Goal: Find specific page/section: Find specific page/section

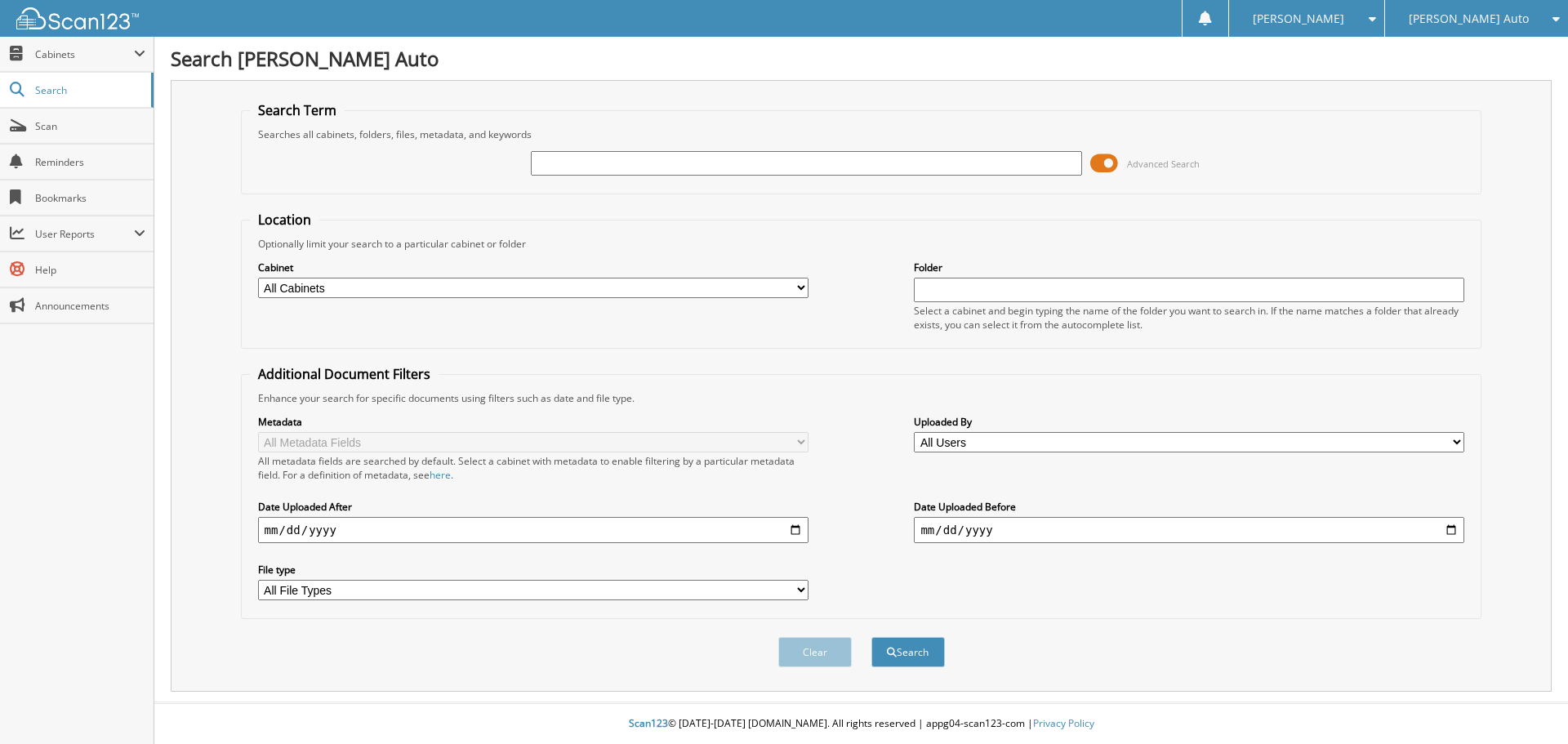
type input "2"
type input "1t25699"
click at [872, 637] on button "Search" at bounding box center [909, 652] width 74 height 30
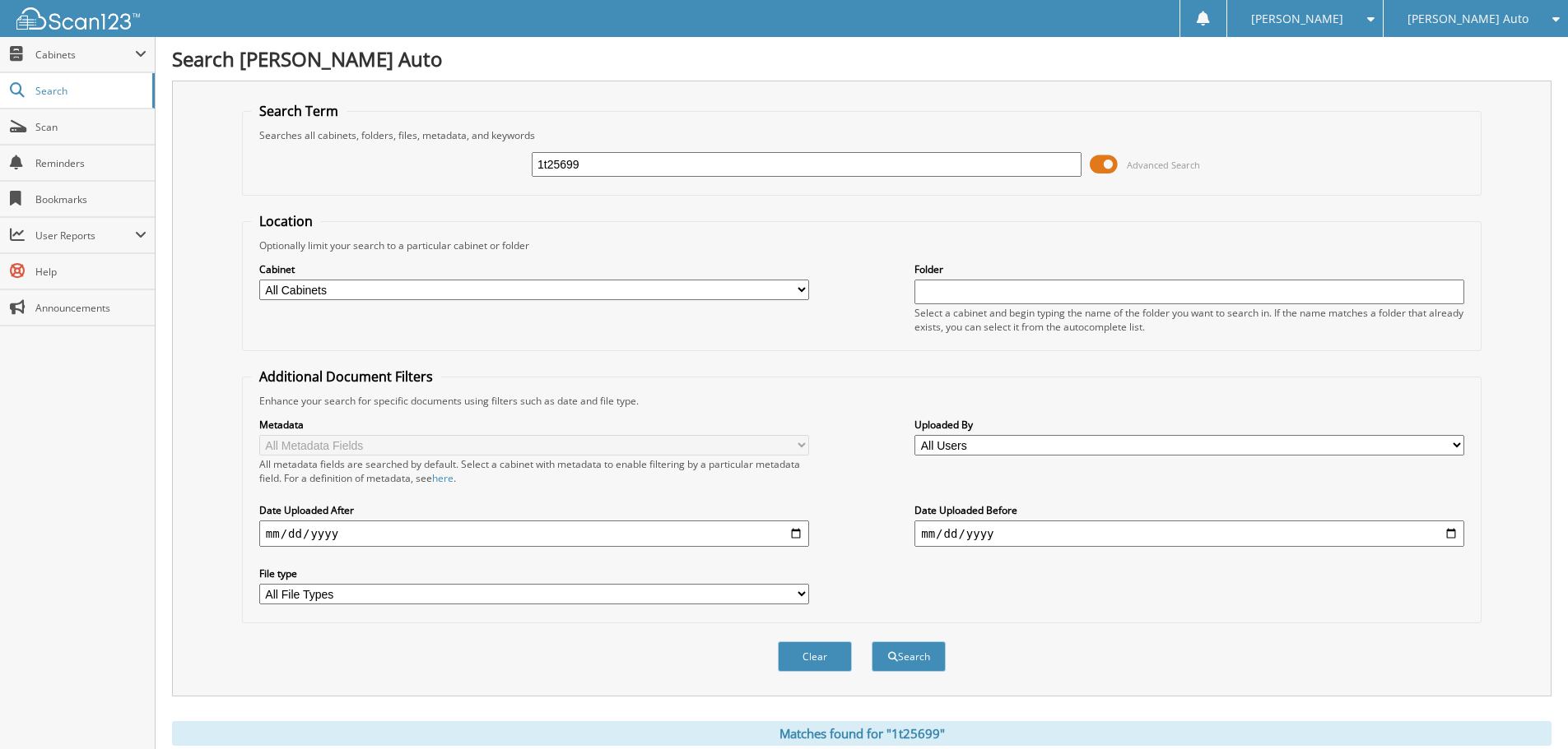
click at [1107, 164] on span at bounding box center [1103, 164] width 28 height 24
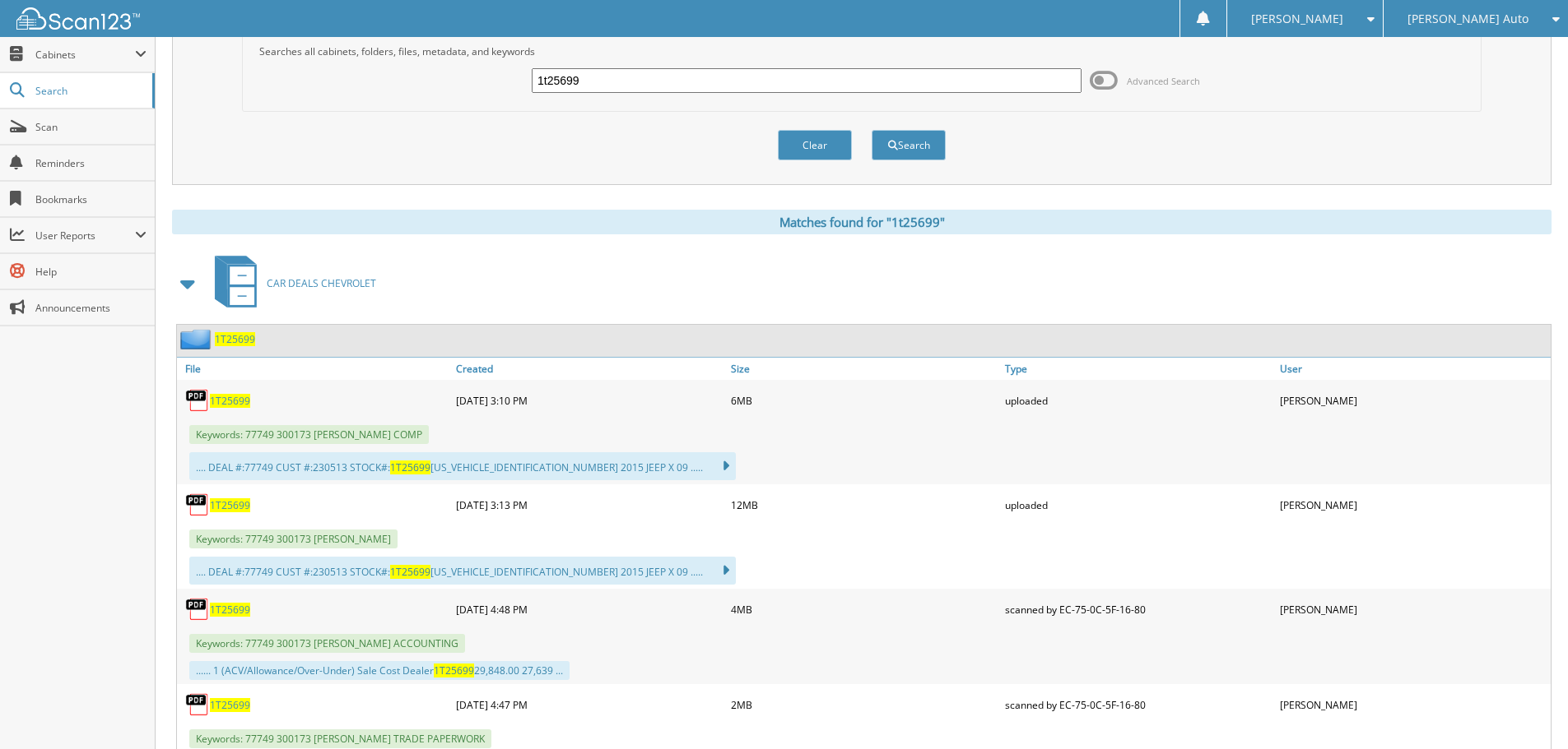
scroll to position [164, 0]
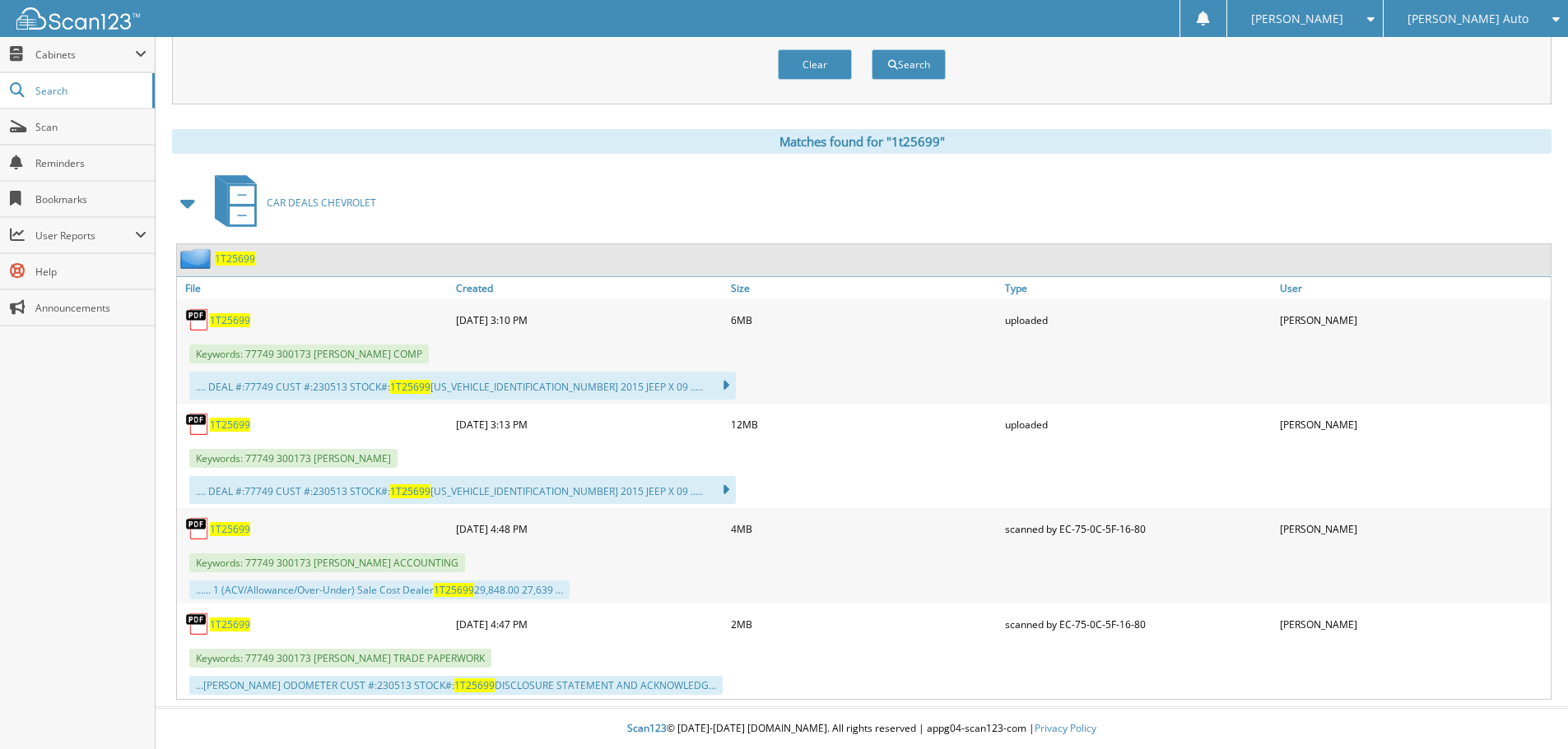
click at [241, 623] on span "1T25699" at bounding box center [230, 625] width 40 height 14
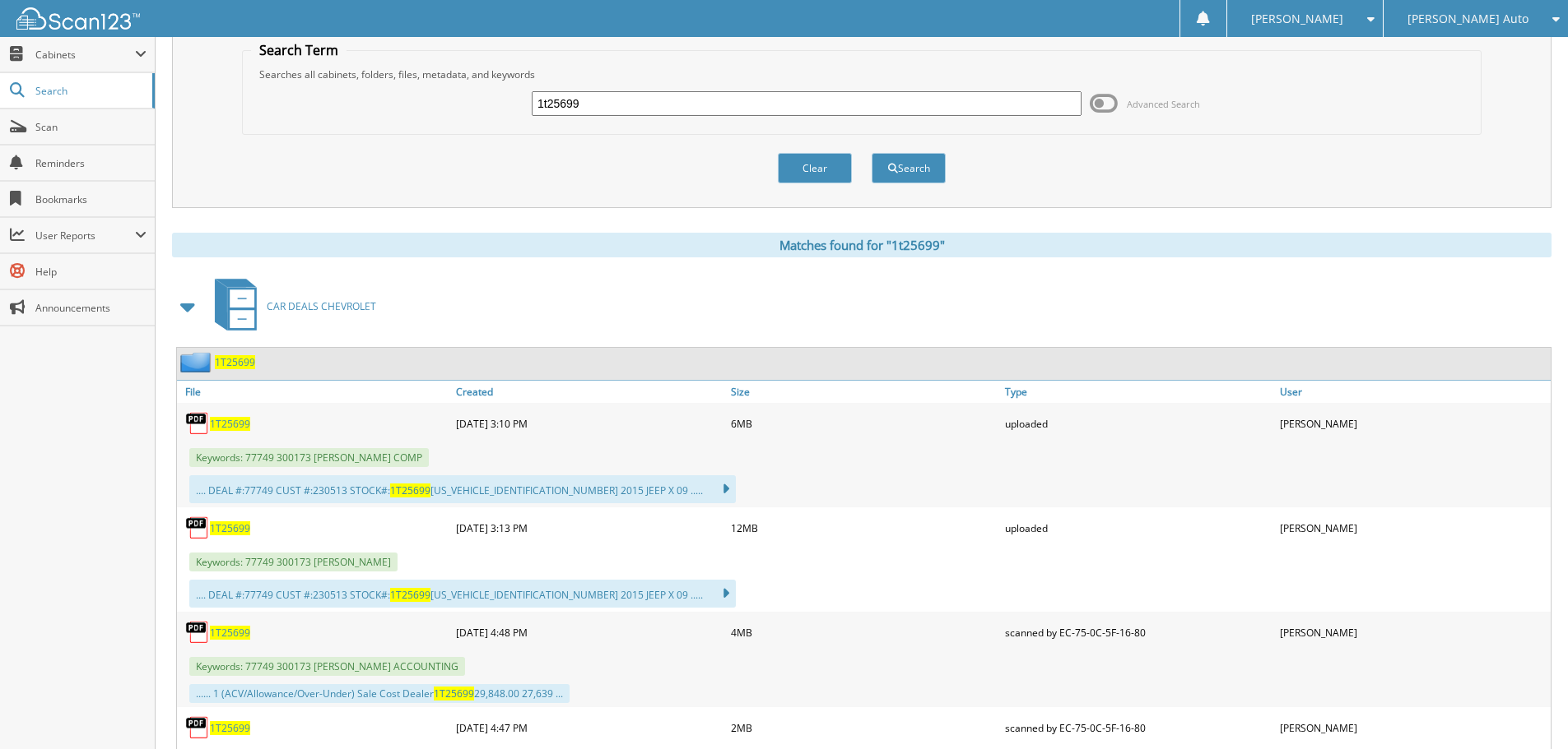
scroll to position [0, 0]
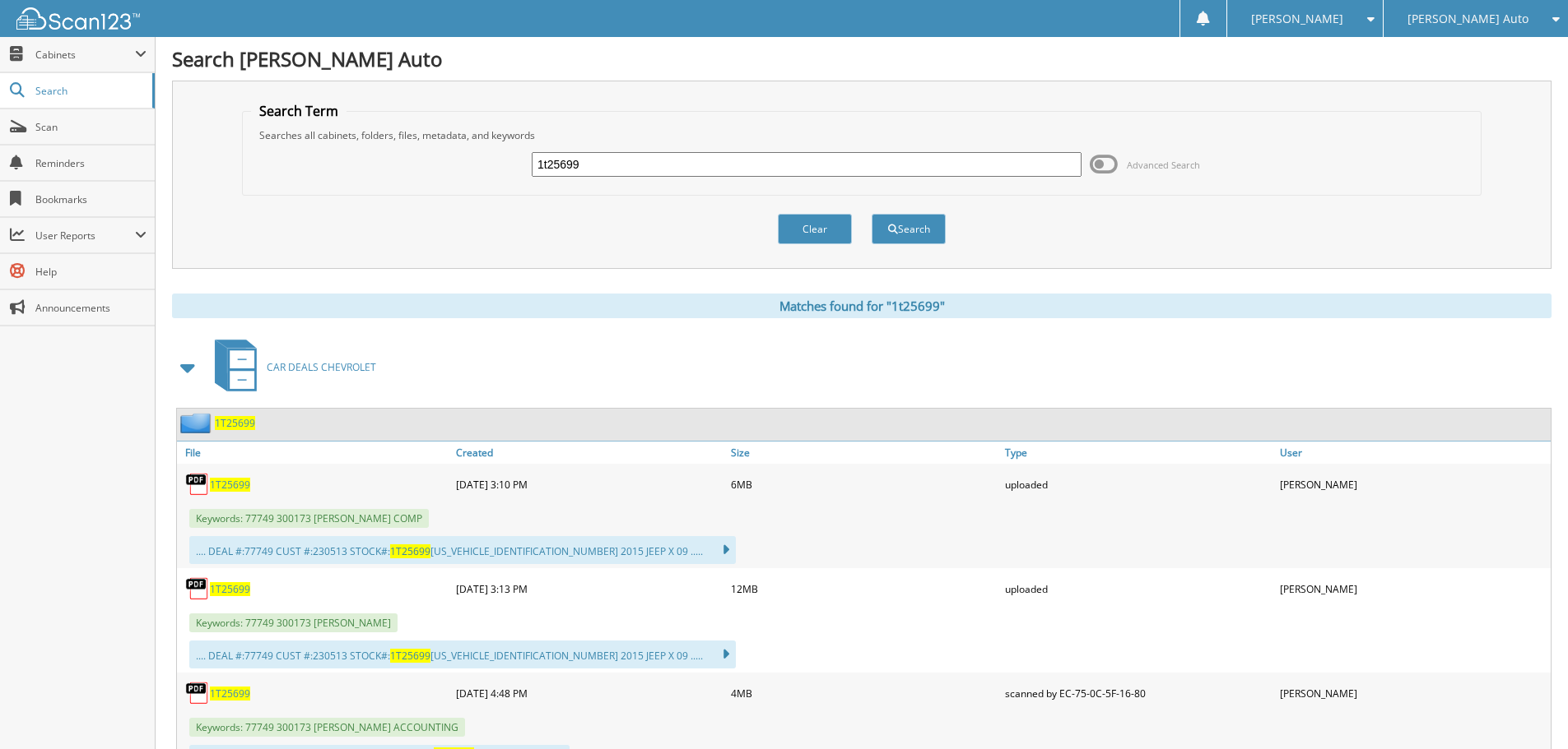
click at [696, 170] on input "1t25699" at bounding box center [806, 164] width 550 height 24
type input "3T26031"
click at [872, 214] on button "Search" at bounding box center [909, 229] width 74 height 30
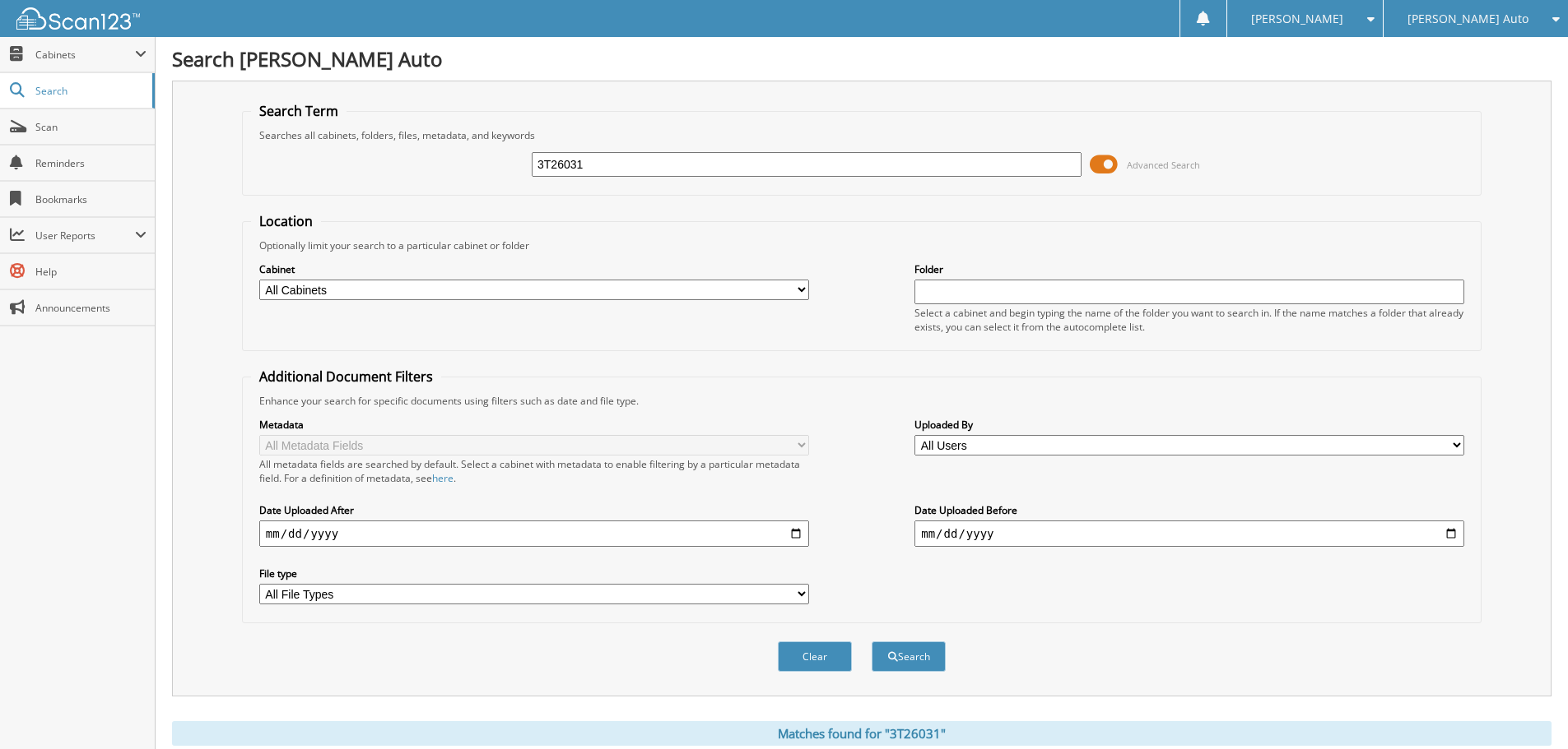
click at [1107, 167] on span at bounding box center [1103, 164] width 28 height 24
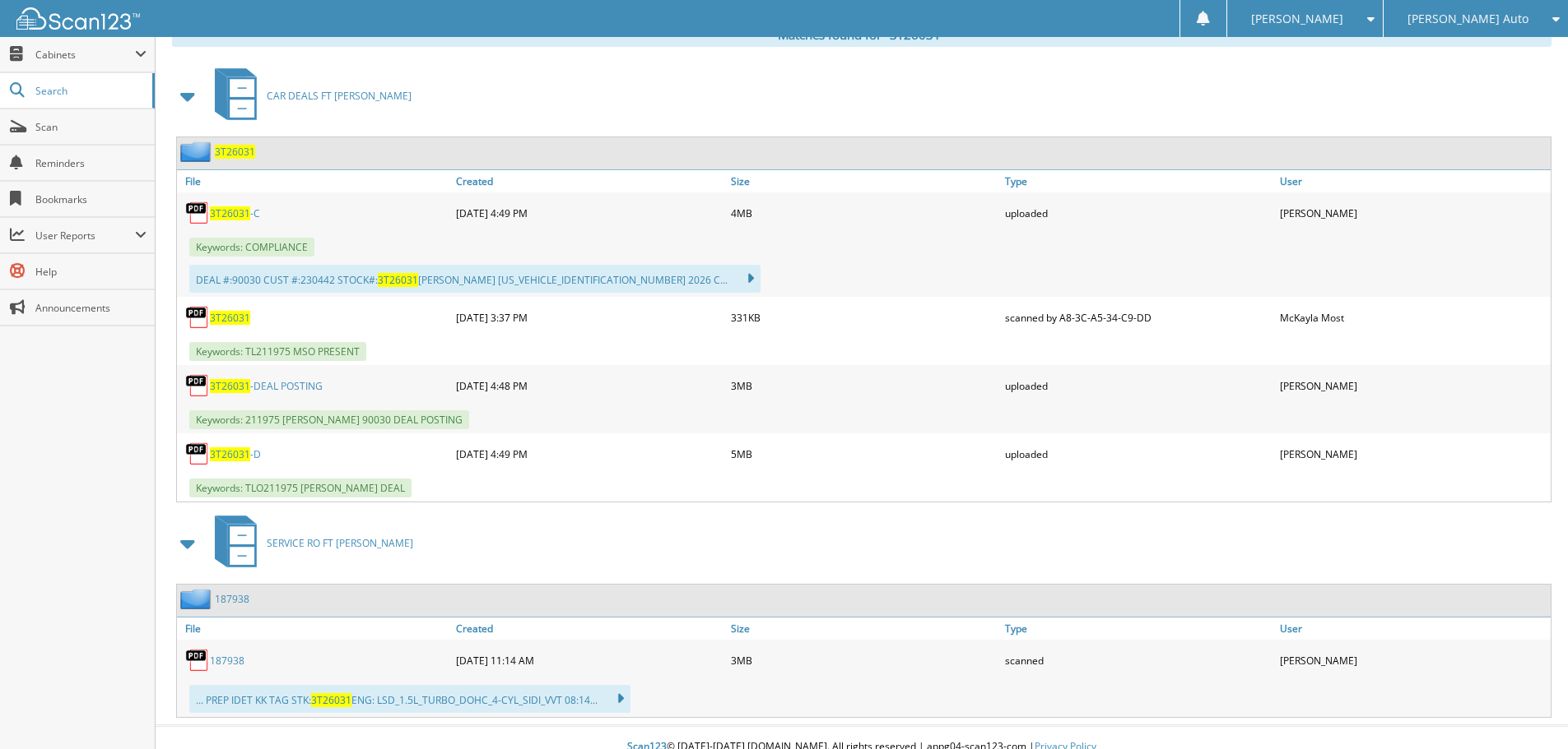
scroll to position [289, 0]
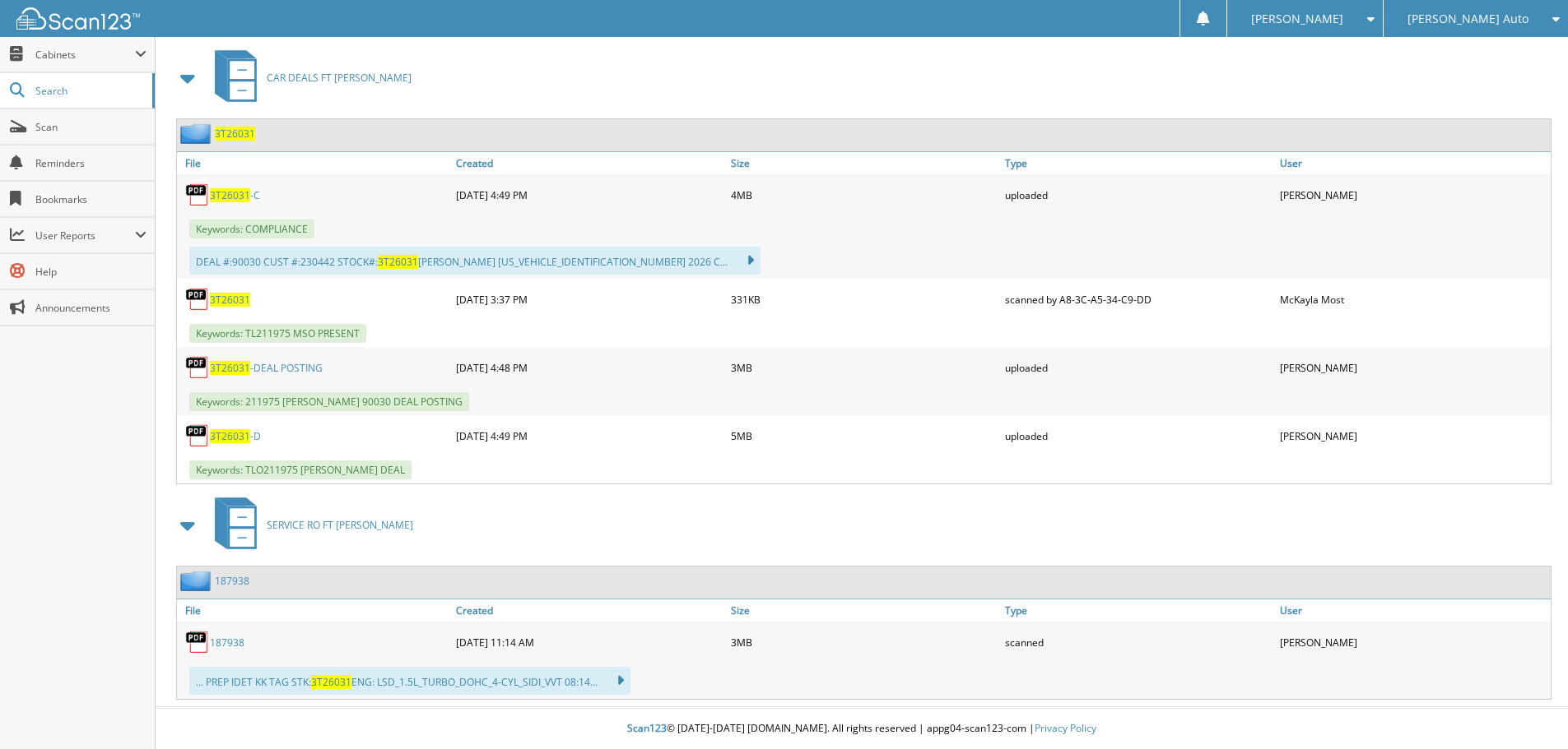
click at [229, 298] on span "3T26031" at bounding box center [230, 299] width 40 height 14
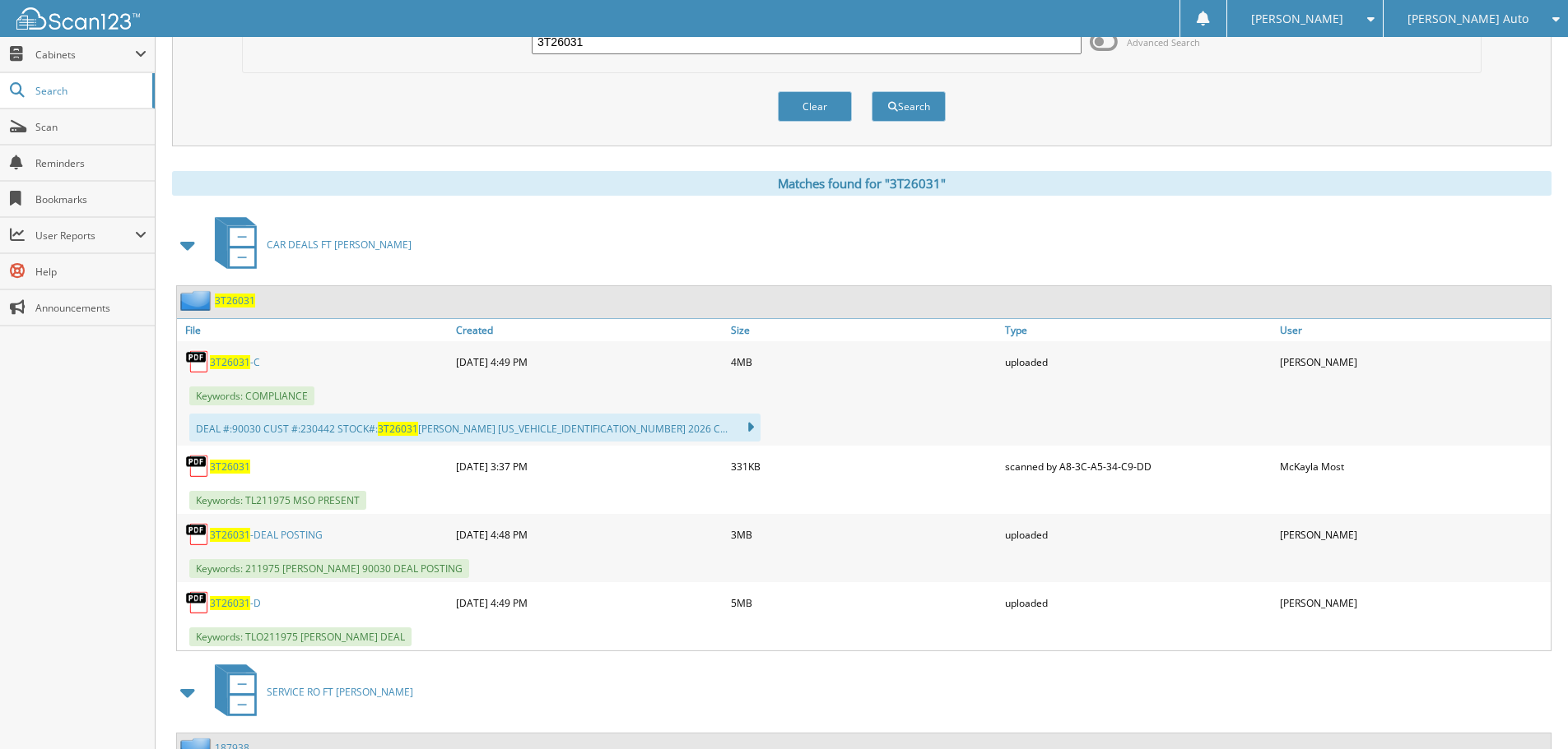
scroll to position [0, 0]
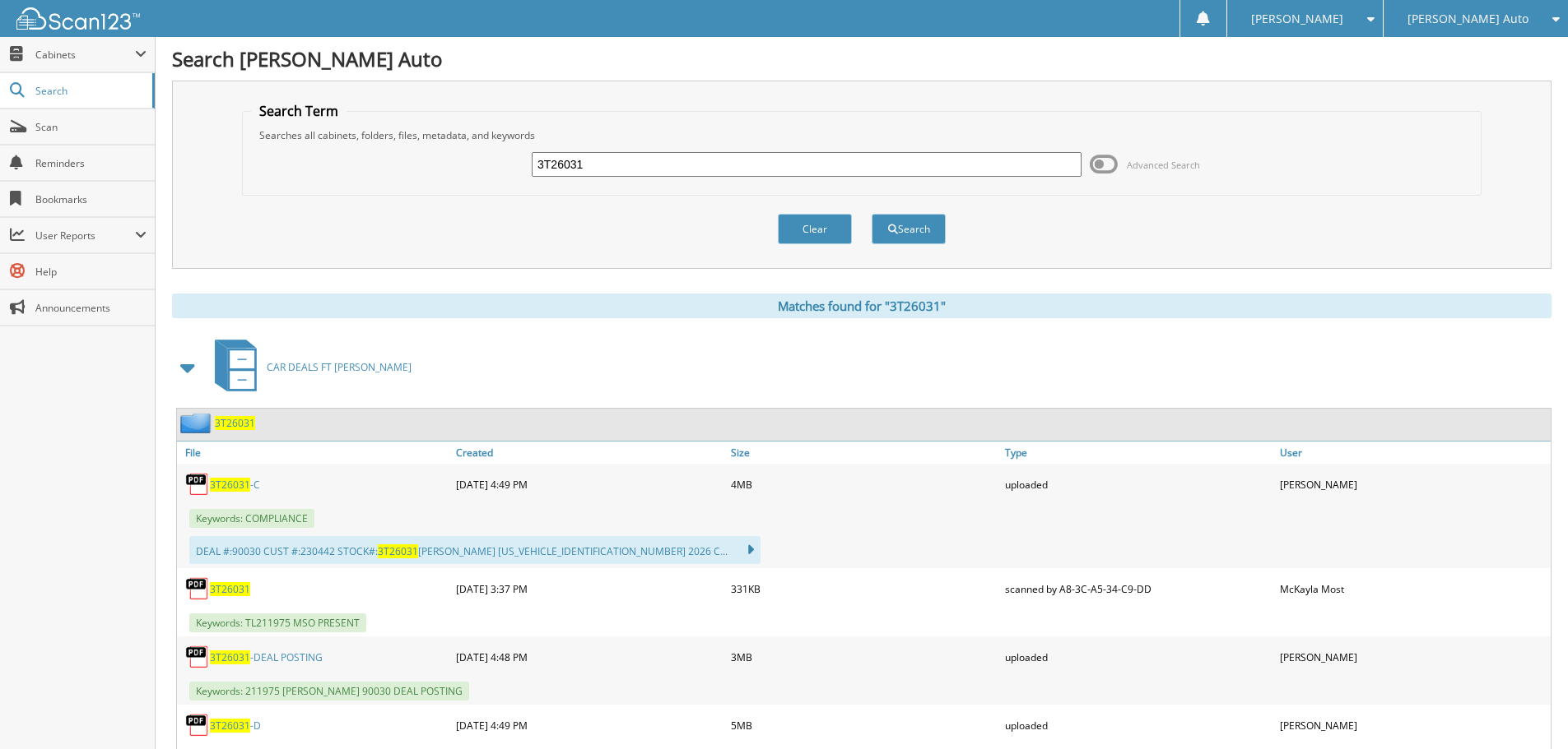
click at [811, 168] on input "3T26031" at bounding box center [806, 164] width 550 height 24
type input "2s25884"
click at [872, 214] on button "Search" at bounding box center [909, 229] width 74 height 30
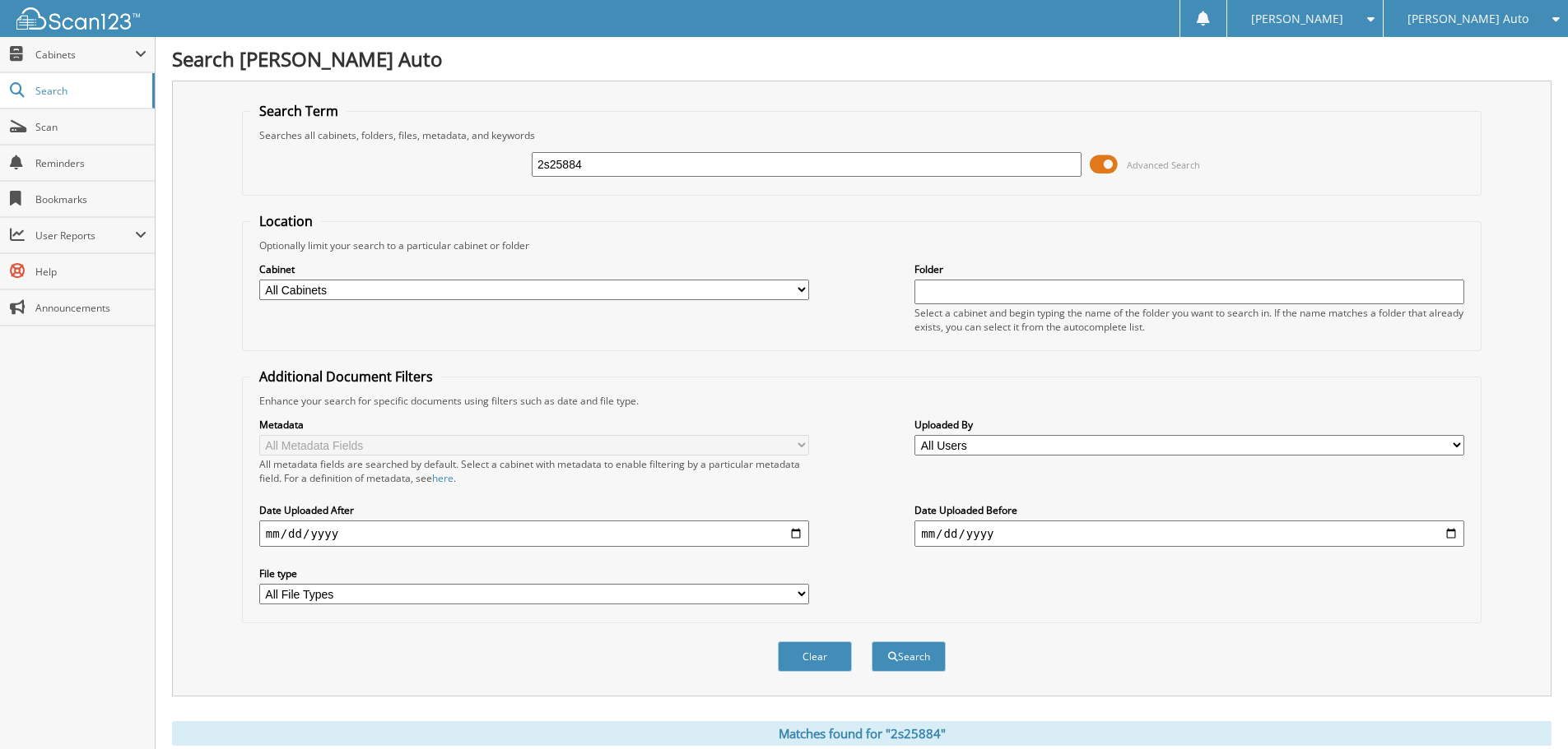
click at [592, 165] on input "2s25884" at bounding box center [806, 164] width 550 height 24
type input "2S25732A"
click at [872, 641] on button "Search" at bounding box center [909, 656] width 74 height 30
click at [1105, 165] on span at bounding box center [1103, 164] width 28 height 24
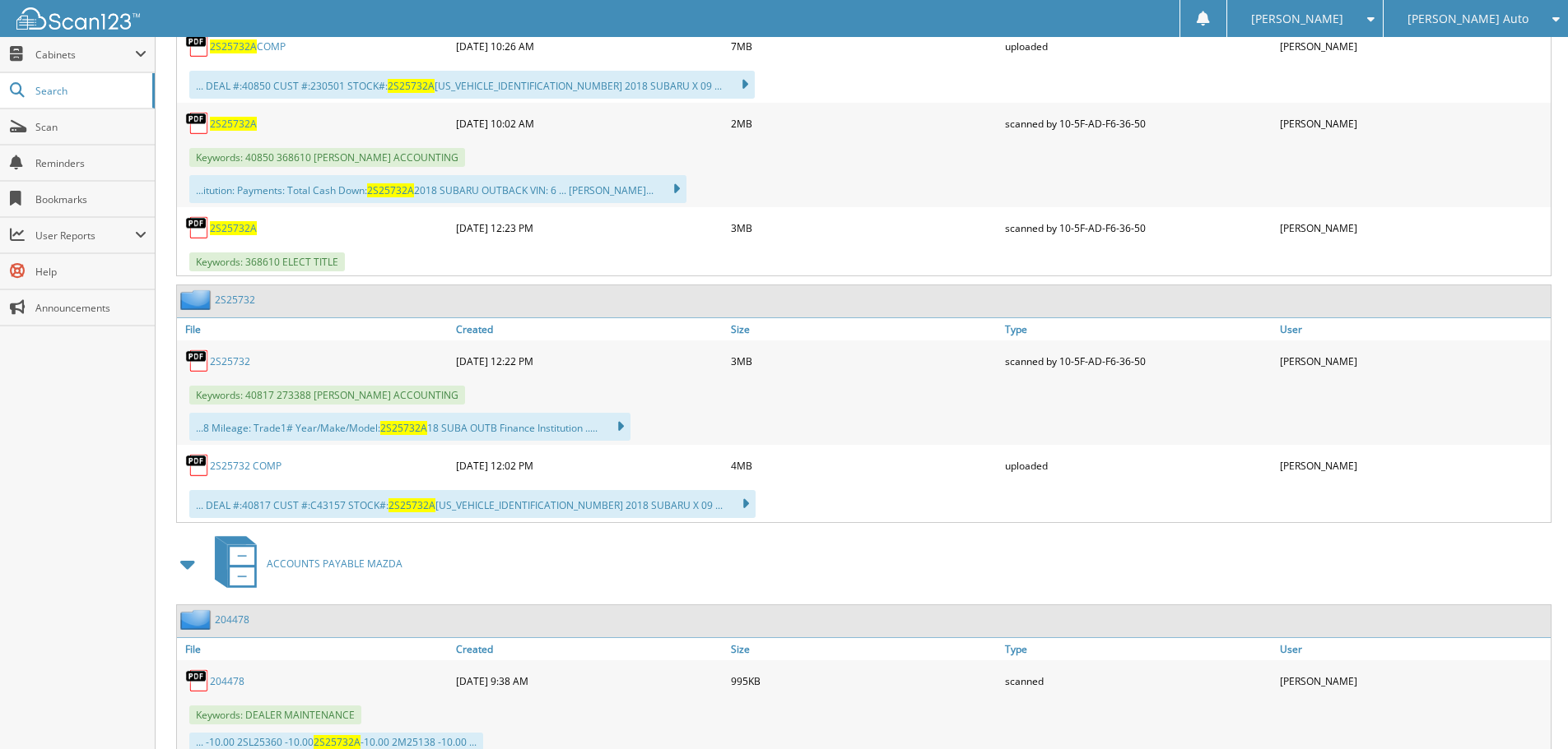
scroll to position [490, 0]
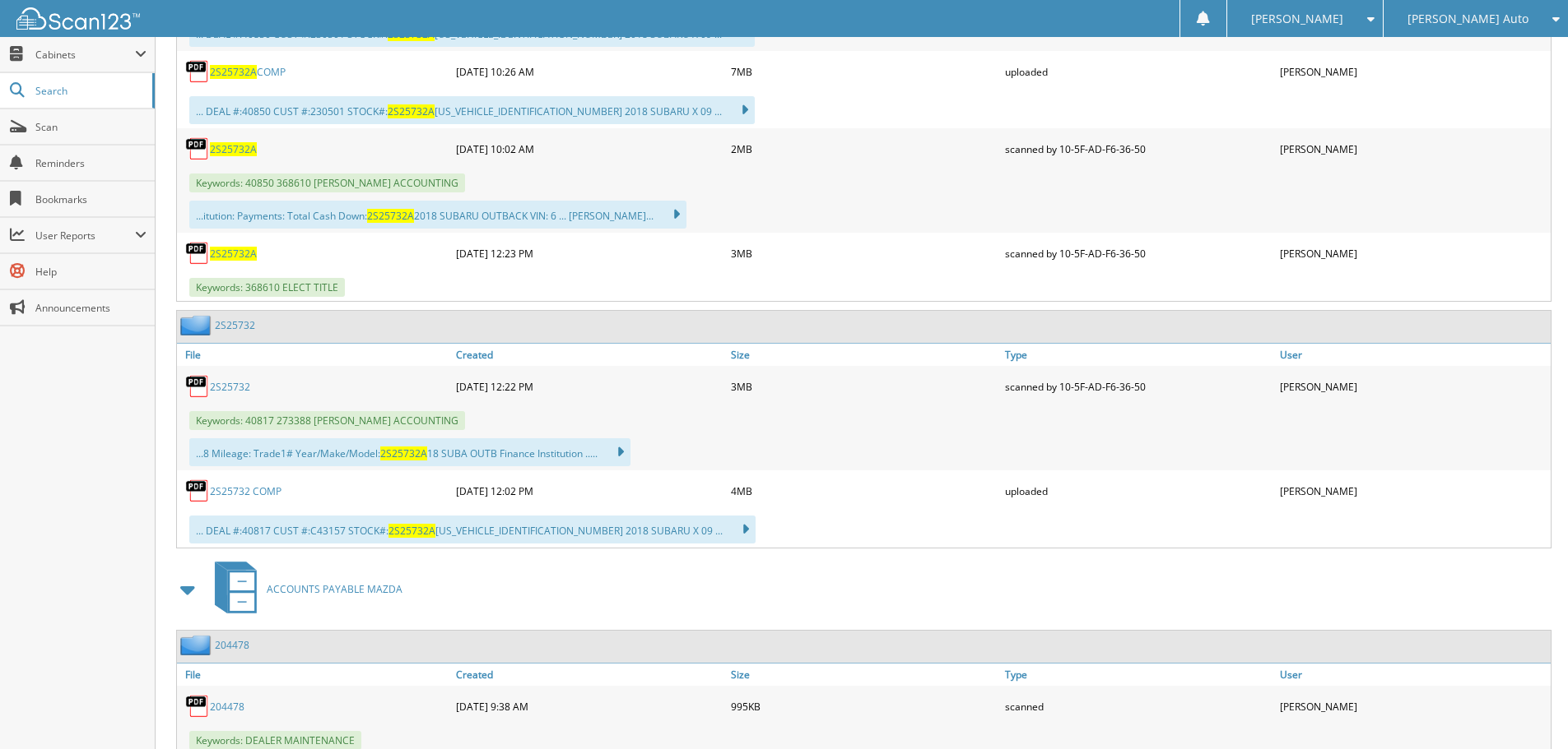
click at [243, 251] on span "2S25732A" at bounding box center [234, 253] width 47 height 14
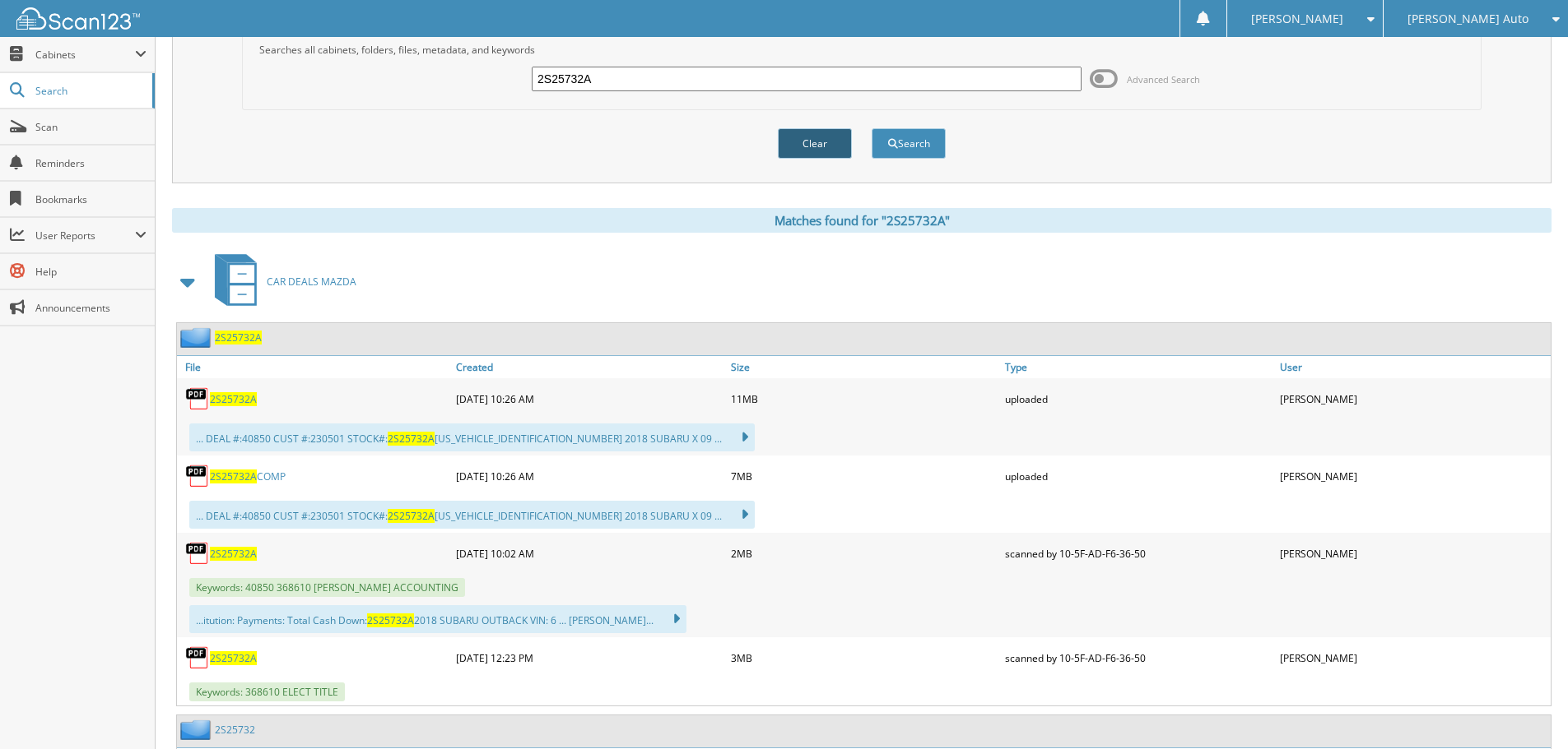
scroll to position [0, 0]
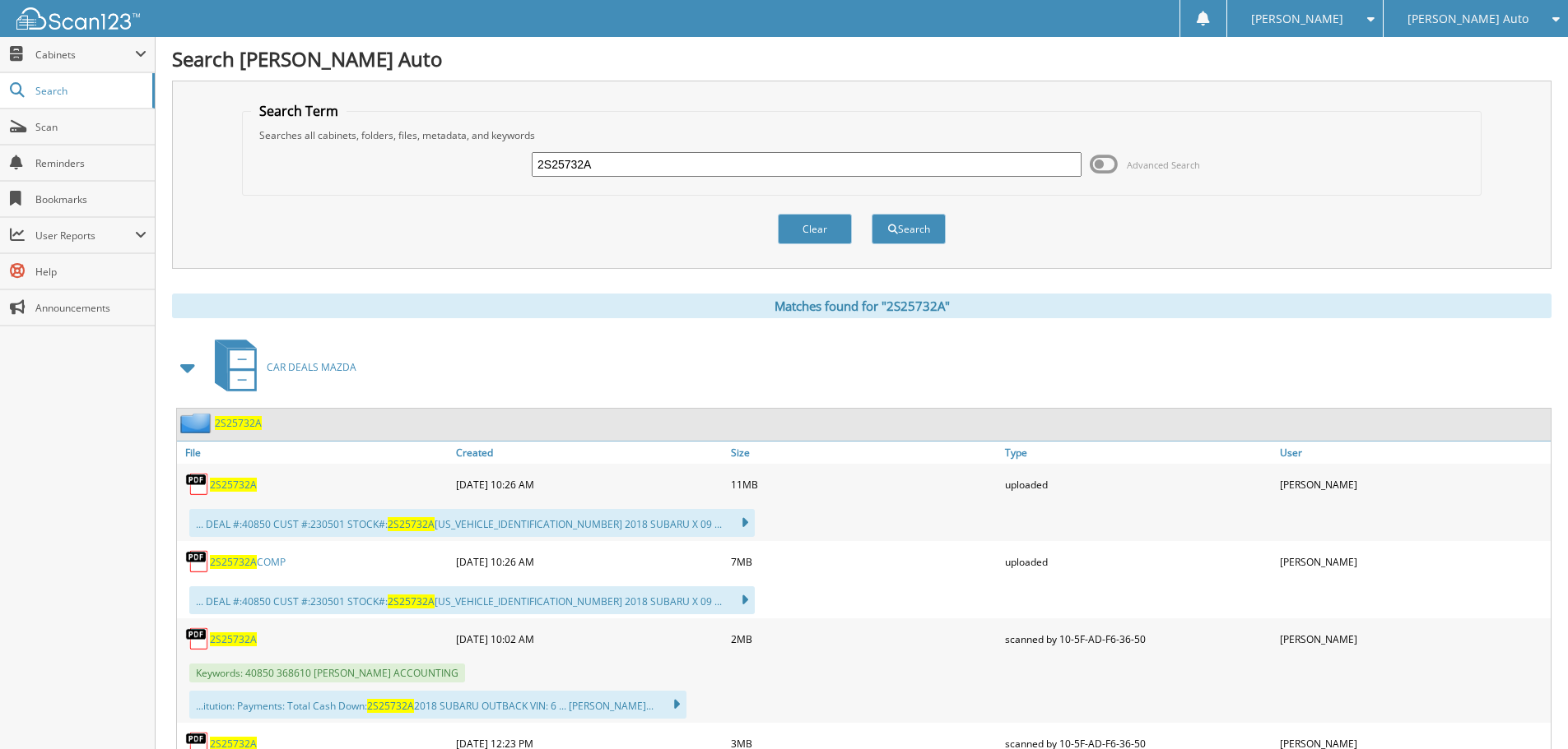
click at [738, 168] on input "2S25732A" at bounding box center [806, 164] width 550 height 24
type input "2S25814A"
click at [872, 214] on button "Search" at bounding box center [909, 229] width 74 height 30
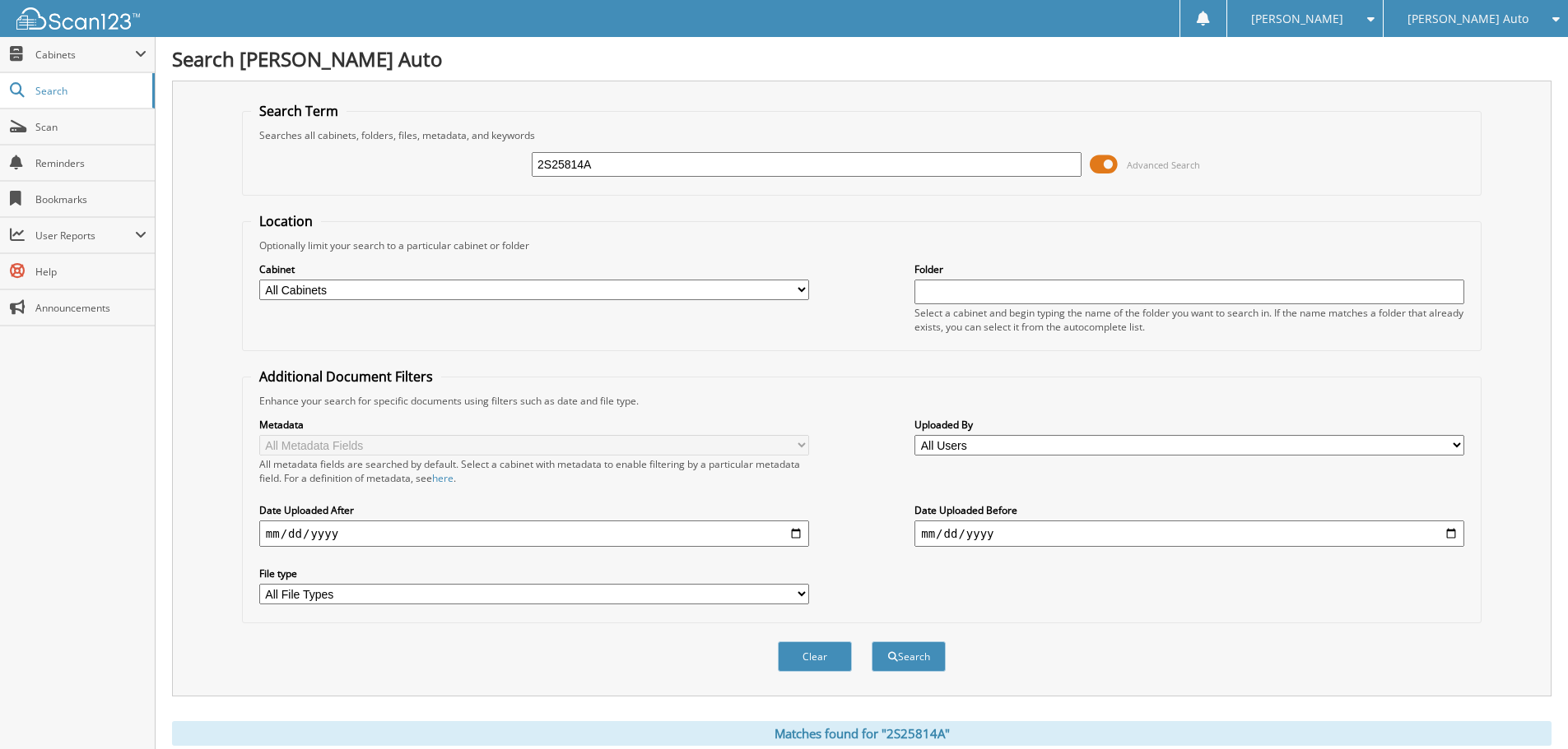
click at [1108, 163] on span at bounding box center [1103, 164] width 28 height 24
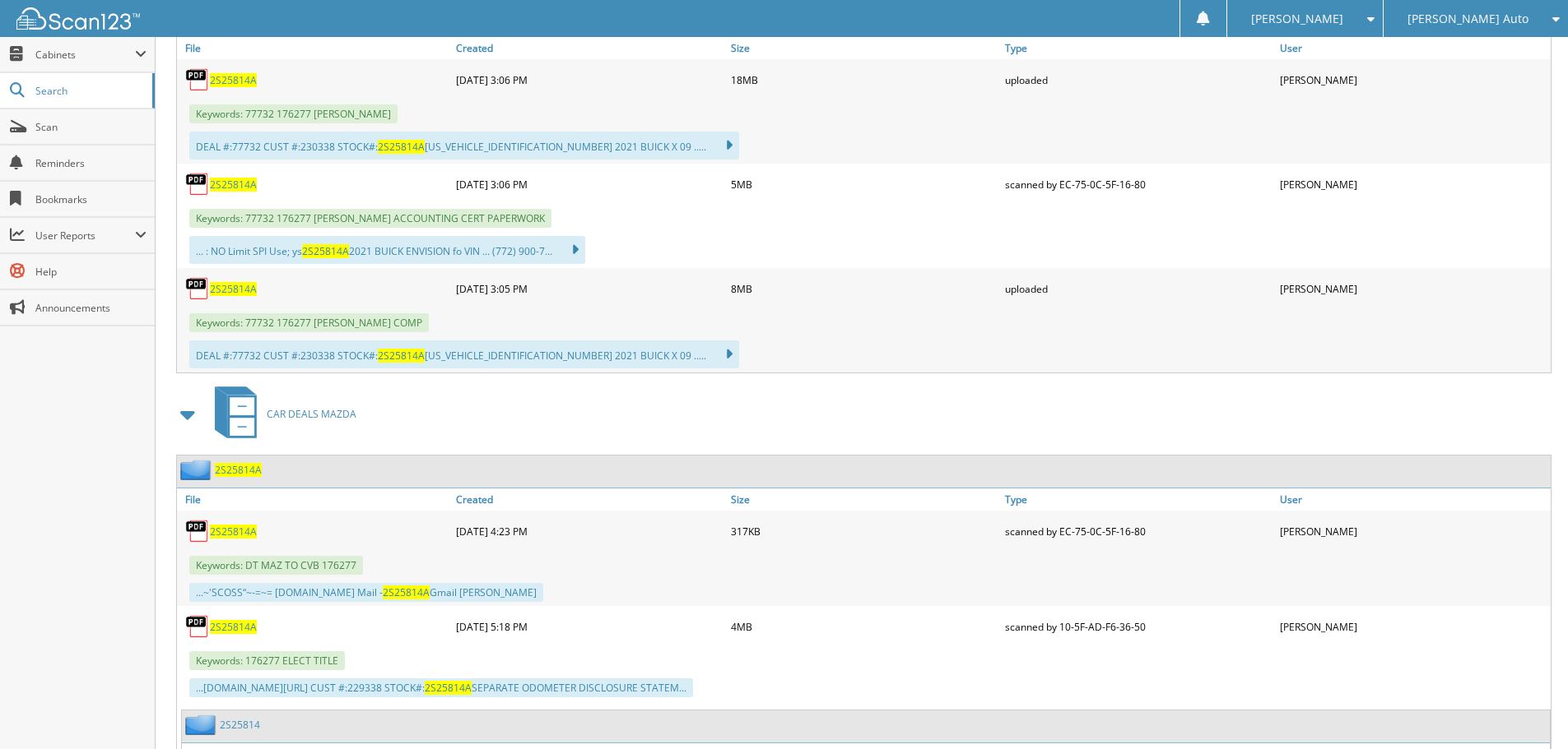
scroll to position [465, 0]
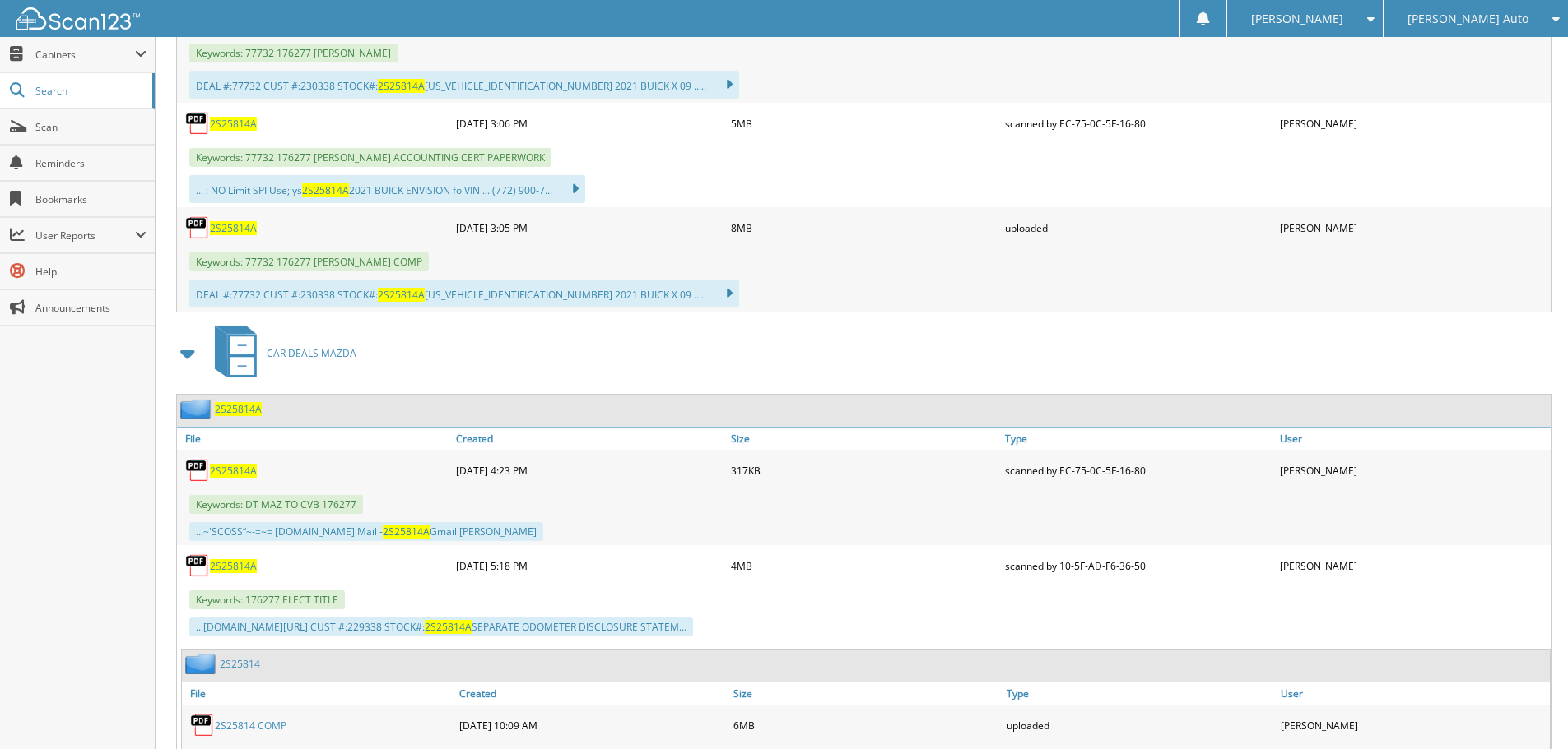
click at [207, 562] on img at bounding box center [197, 565] width 24 height 24
click at [223, 567] on span "2S25814A" at bounding box center [234, 566] width 47 height 14
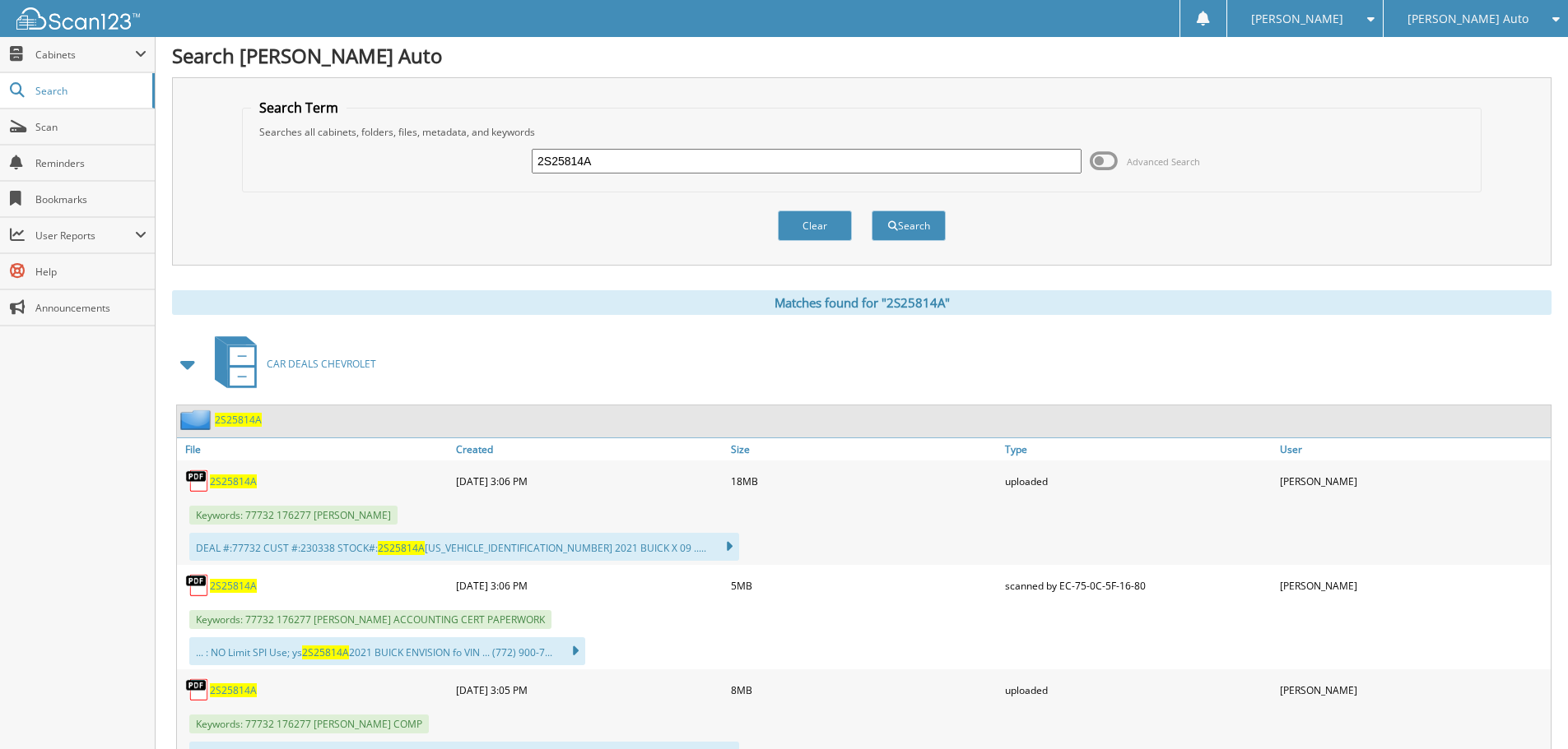
scroll to position [0, 0]
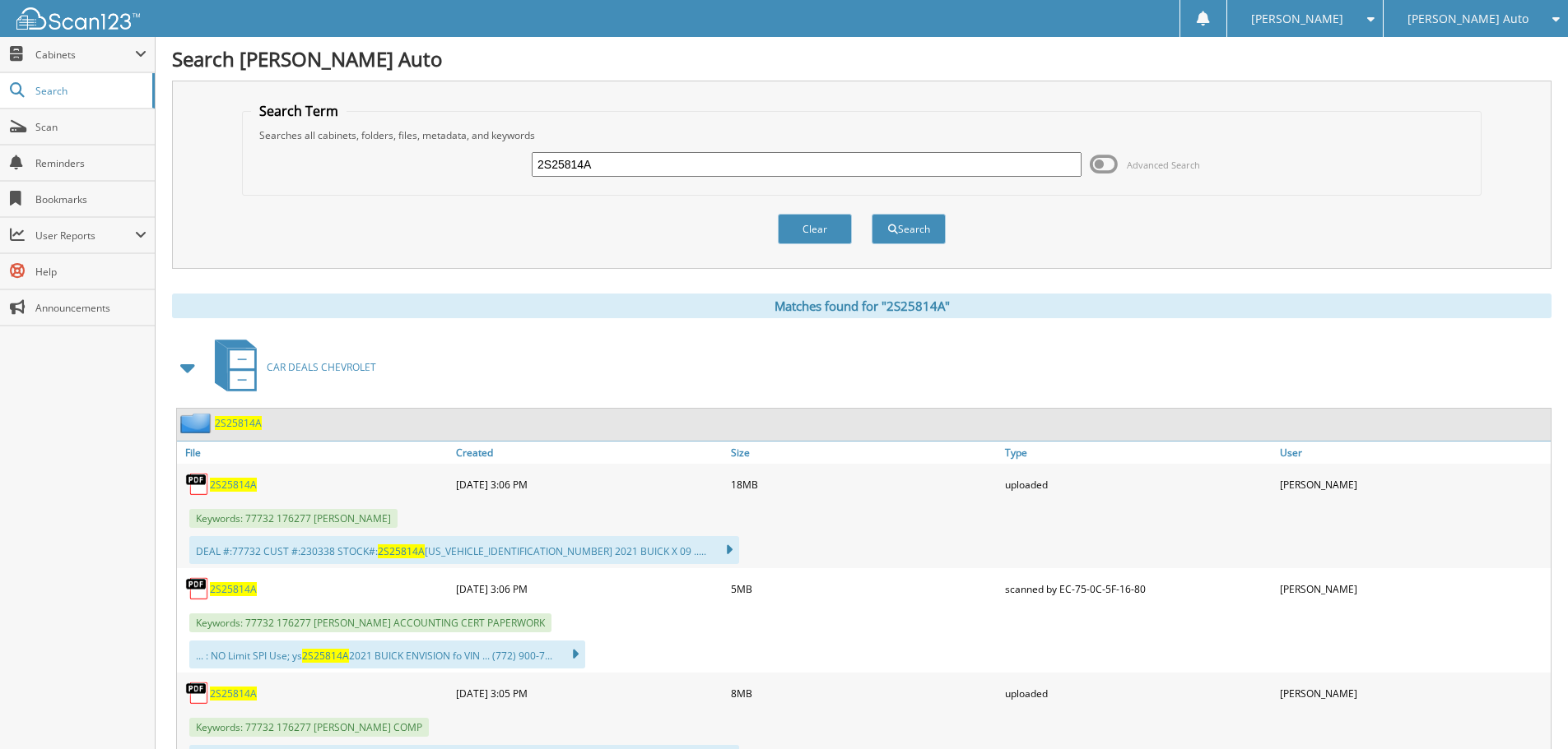
click at [637, 169] on input "2S25814A" at bounding box center [806, 164] width 550 height 24
type input "2S24469C"
click at [872, 214] on button "Search" at bounding box center [909, 229] width 74 height 30
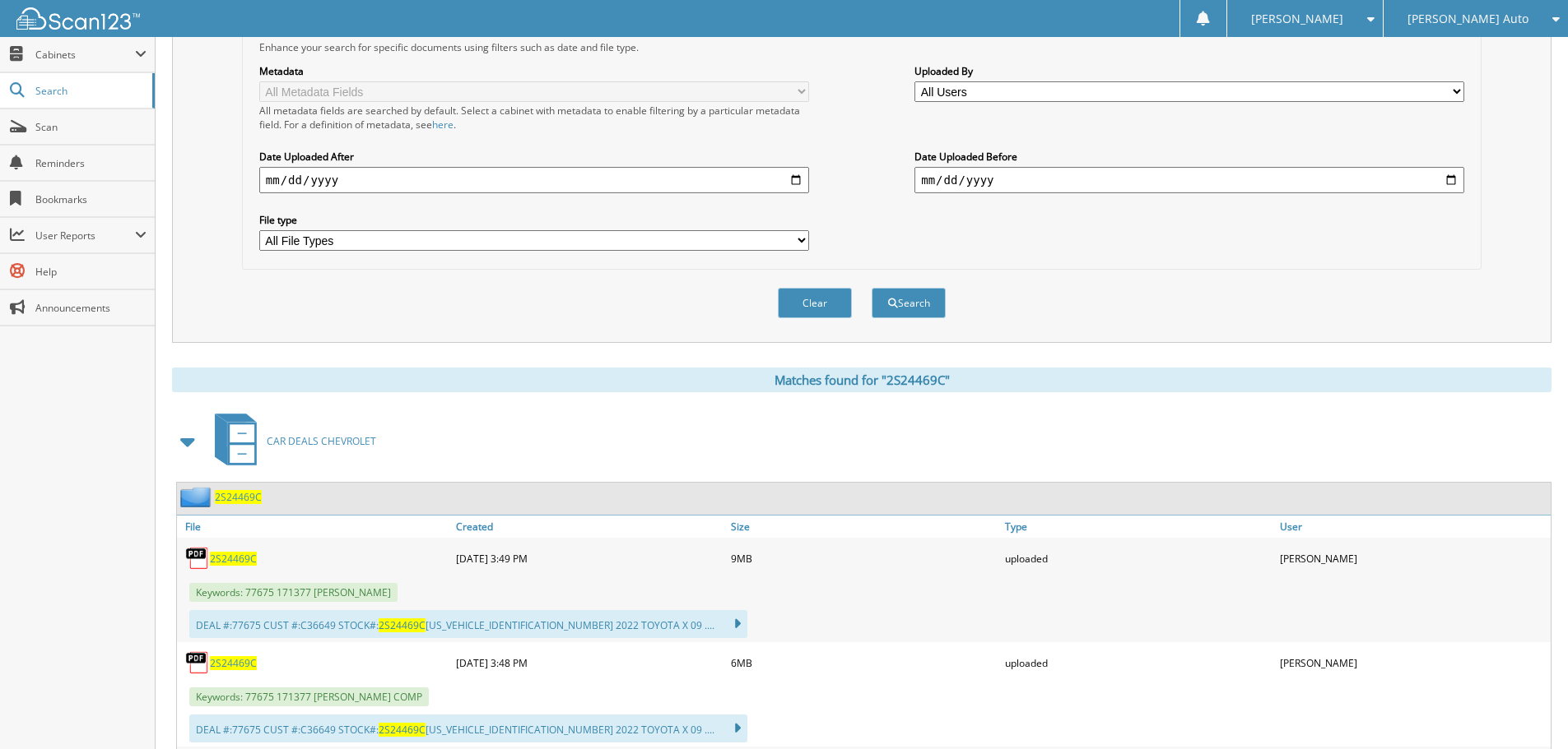
scroll to position [13, 0]
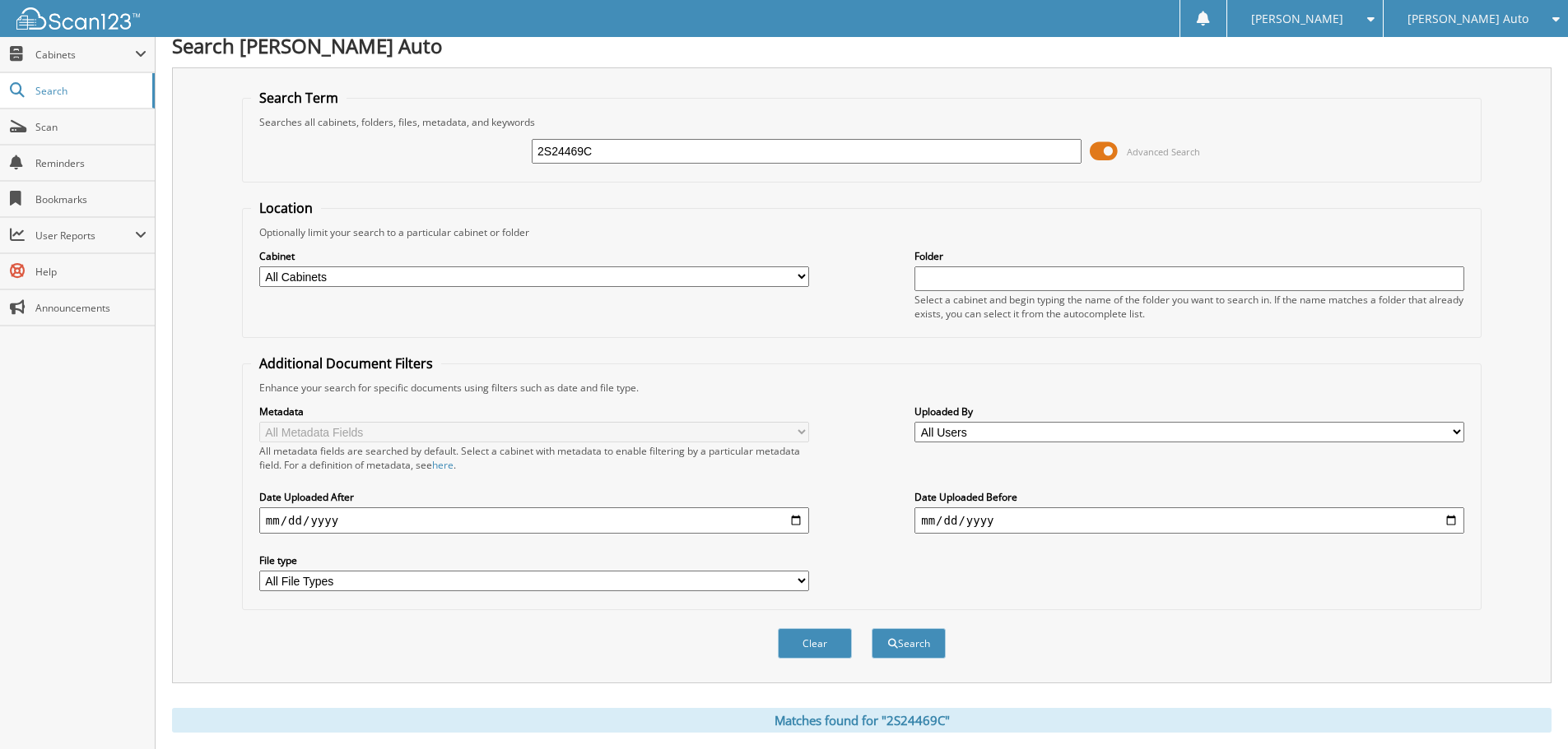
click at [630, 151] on input "2S24469C" at bounding box center [806, 151] width 550 height 24
type input "2S24469"
click at [872, 629] on button "Search" at bounding box center [909, 643] width 74 height 30
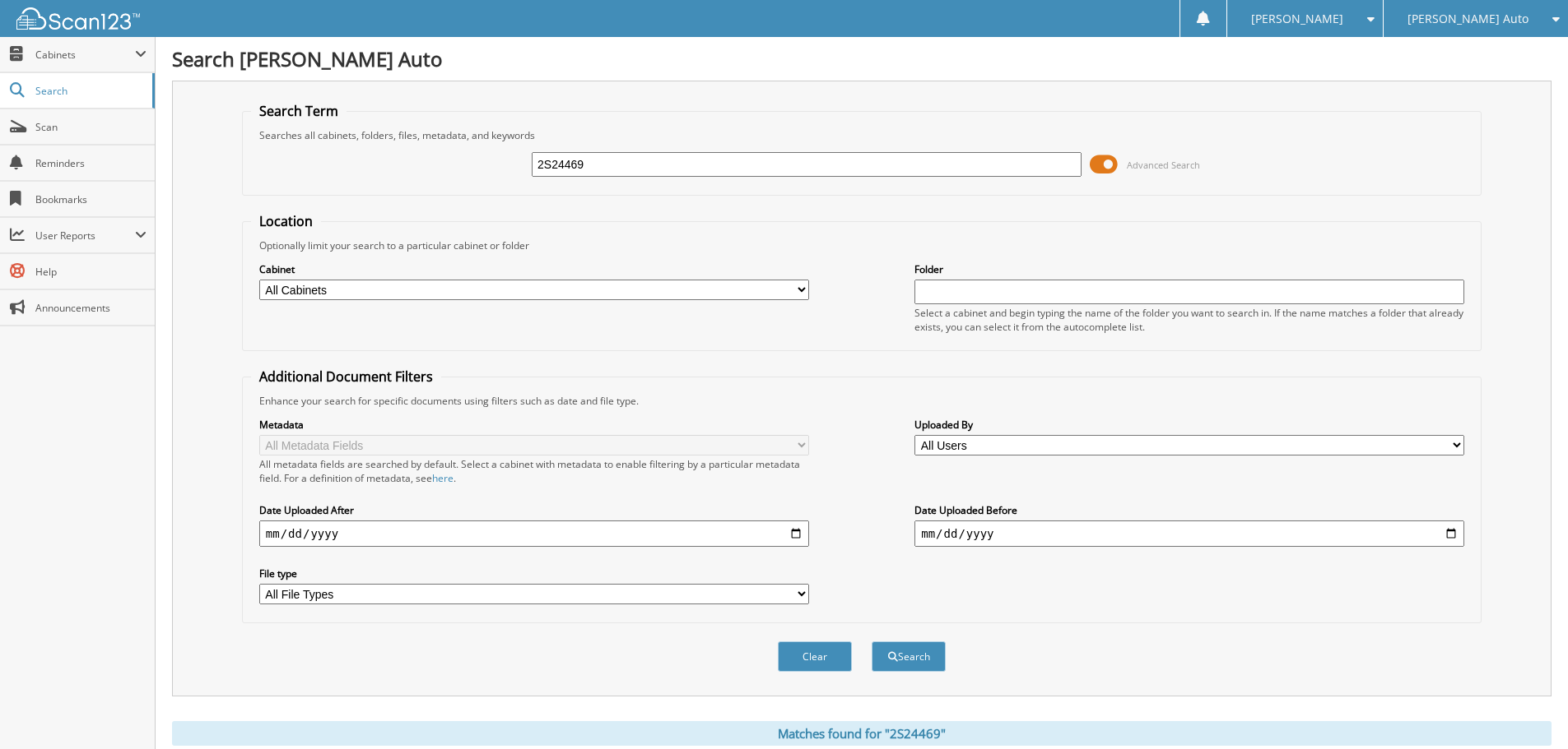
click at [1103, 166] on span at bounding box center [1103, 164] width 28 height 24
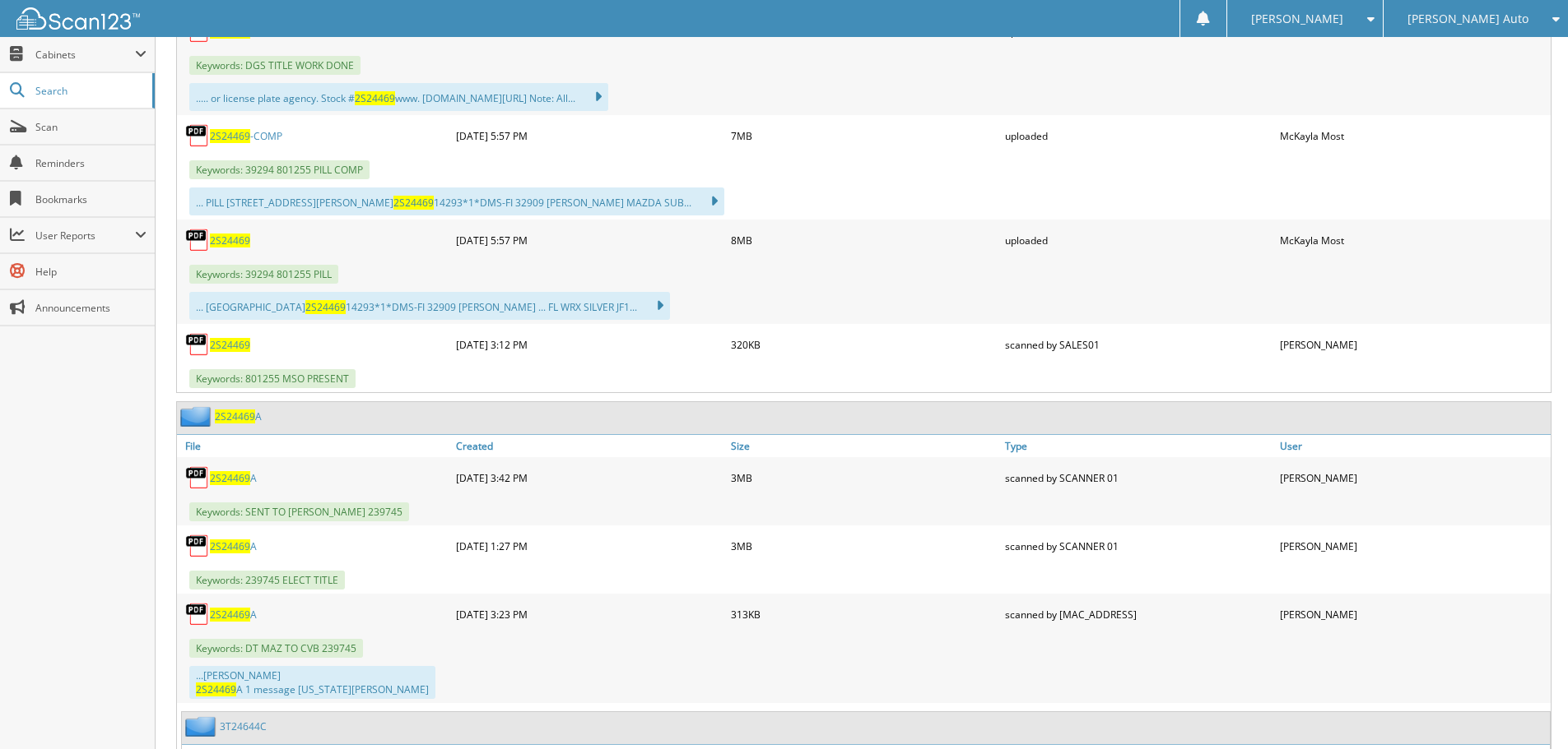
scroll to position [812, 0]
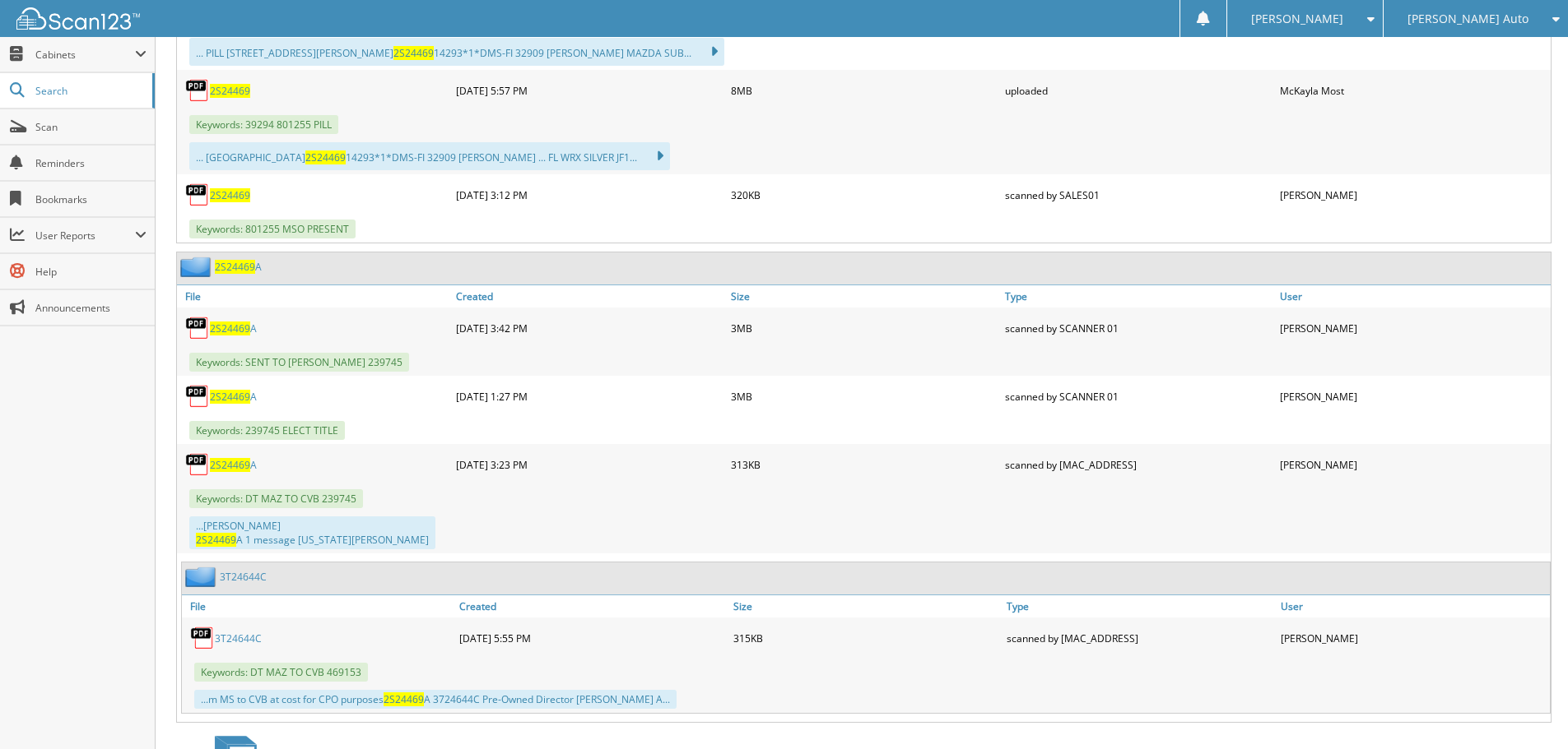
click at [236, 398] on span "2S24469" at bounding box center [230, 397] width 40 height 14
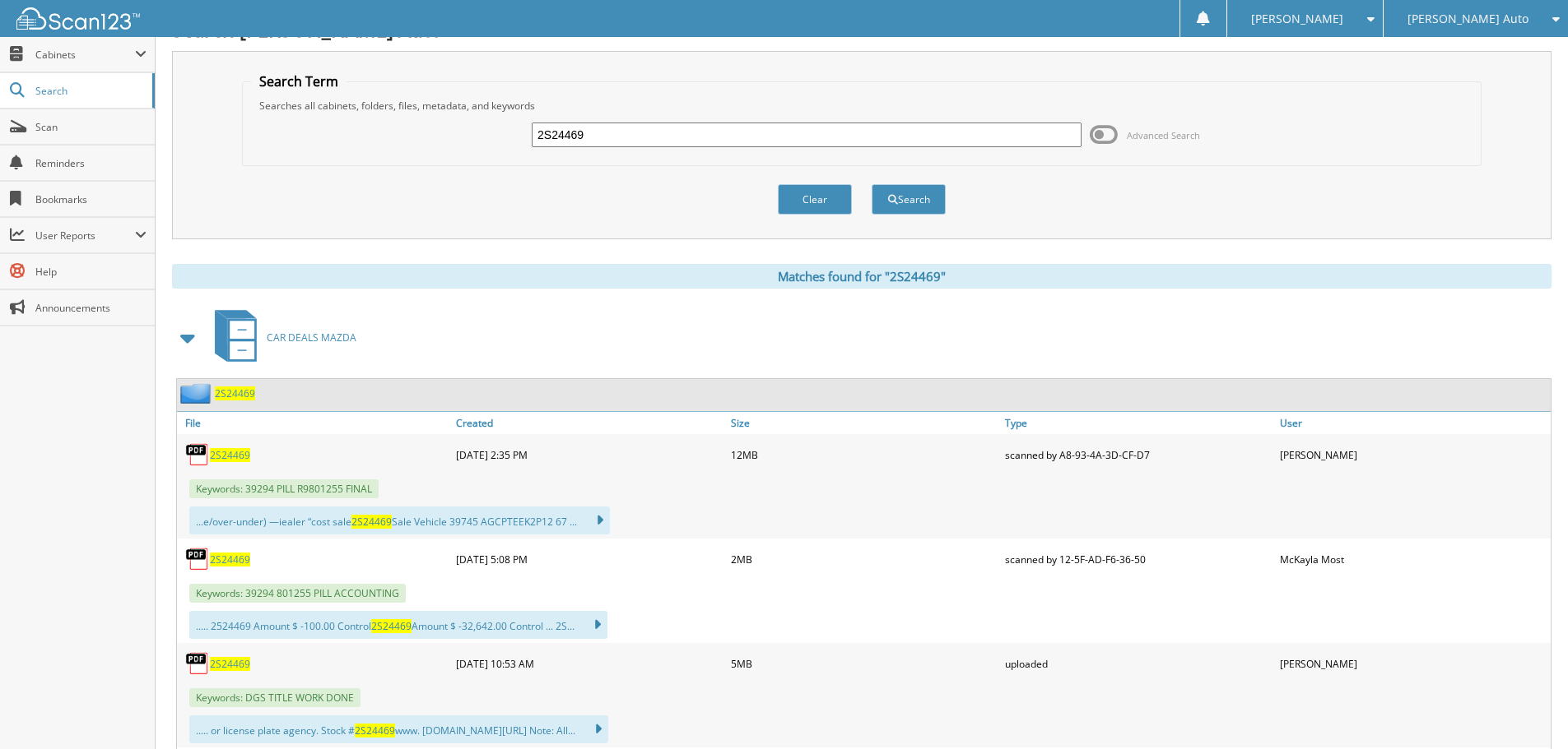
scroll to position [0, 0]
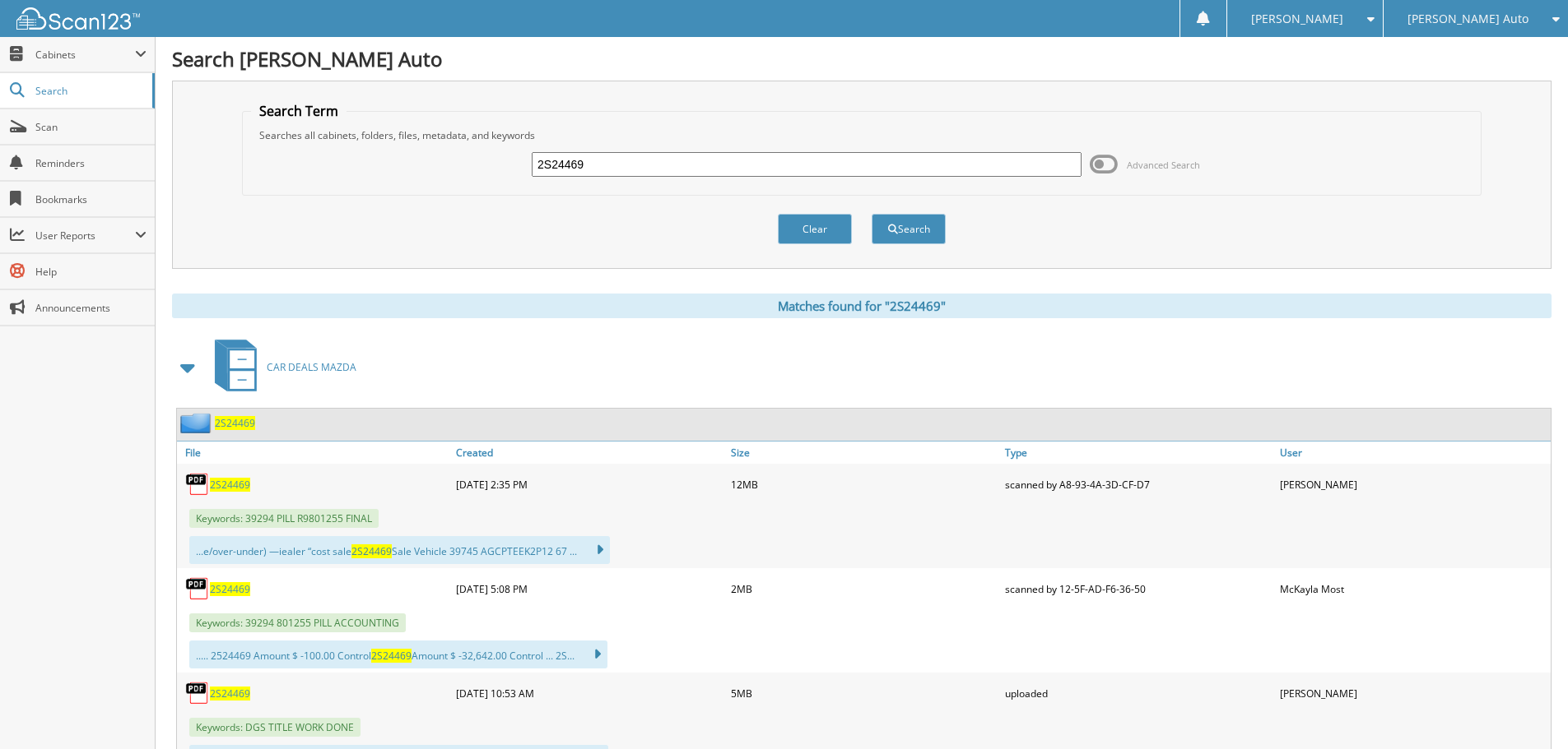
click at [608, 165] on input "2S24469" at bounding box center [806, 164] width 550 height 24
type input "2S25612A"
click at [872, 214] on button "Search" at bounding box center [909, 229] width 74 height 30
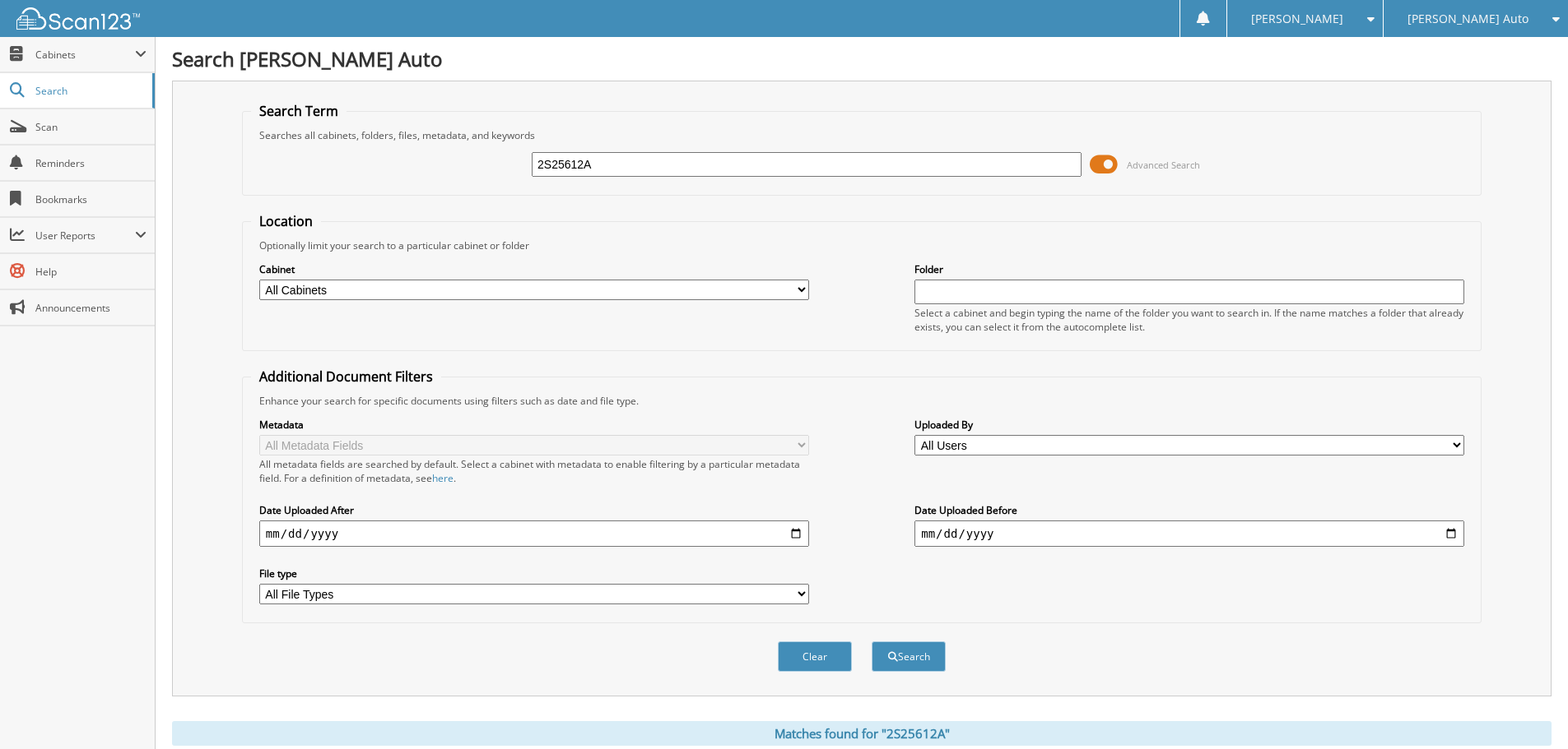
click at [1112, 163] on span at bounding box center [1103, 164] width 28 height 24
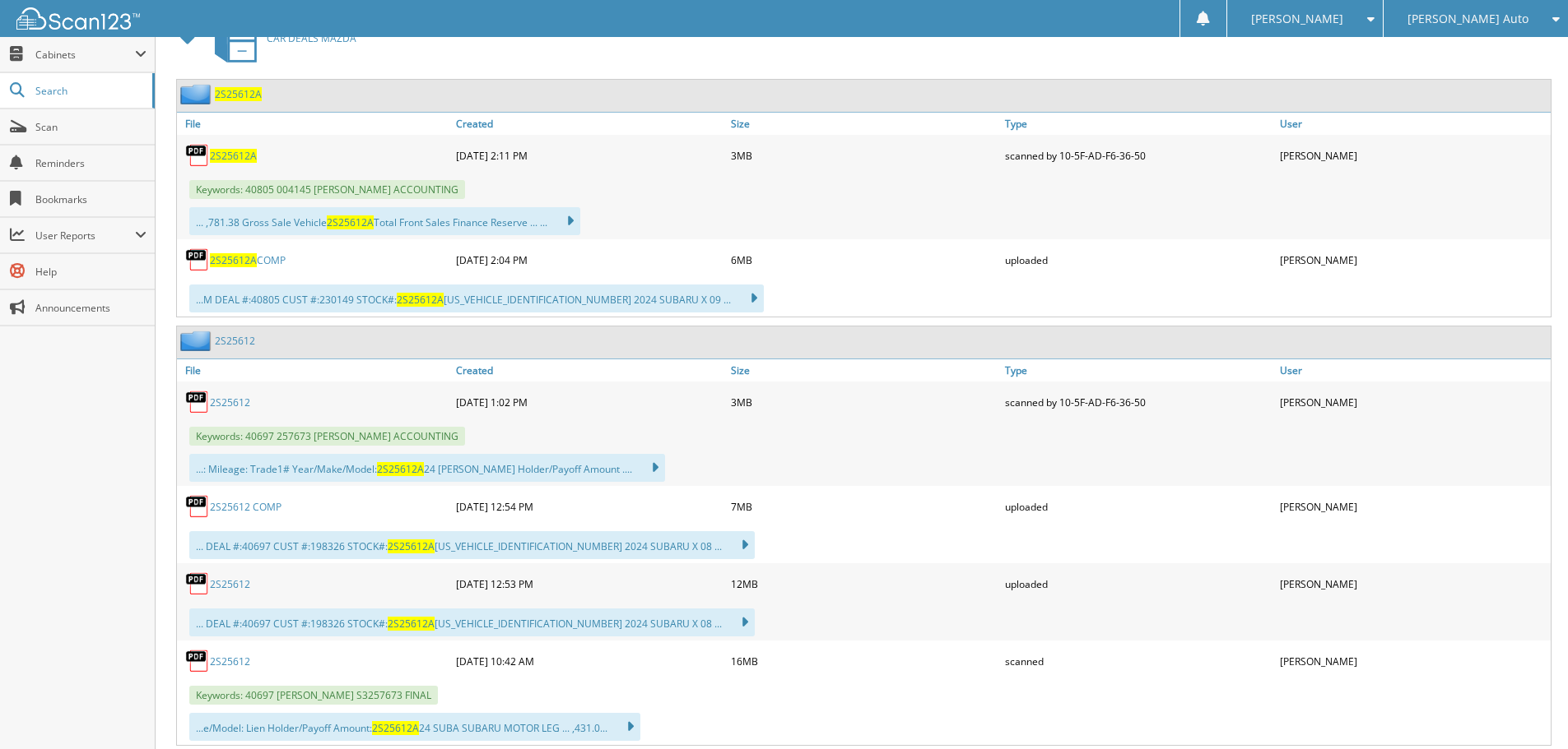
scroll to position [412, 0]
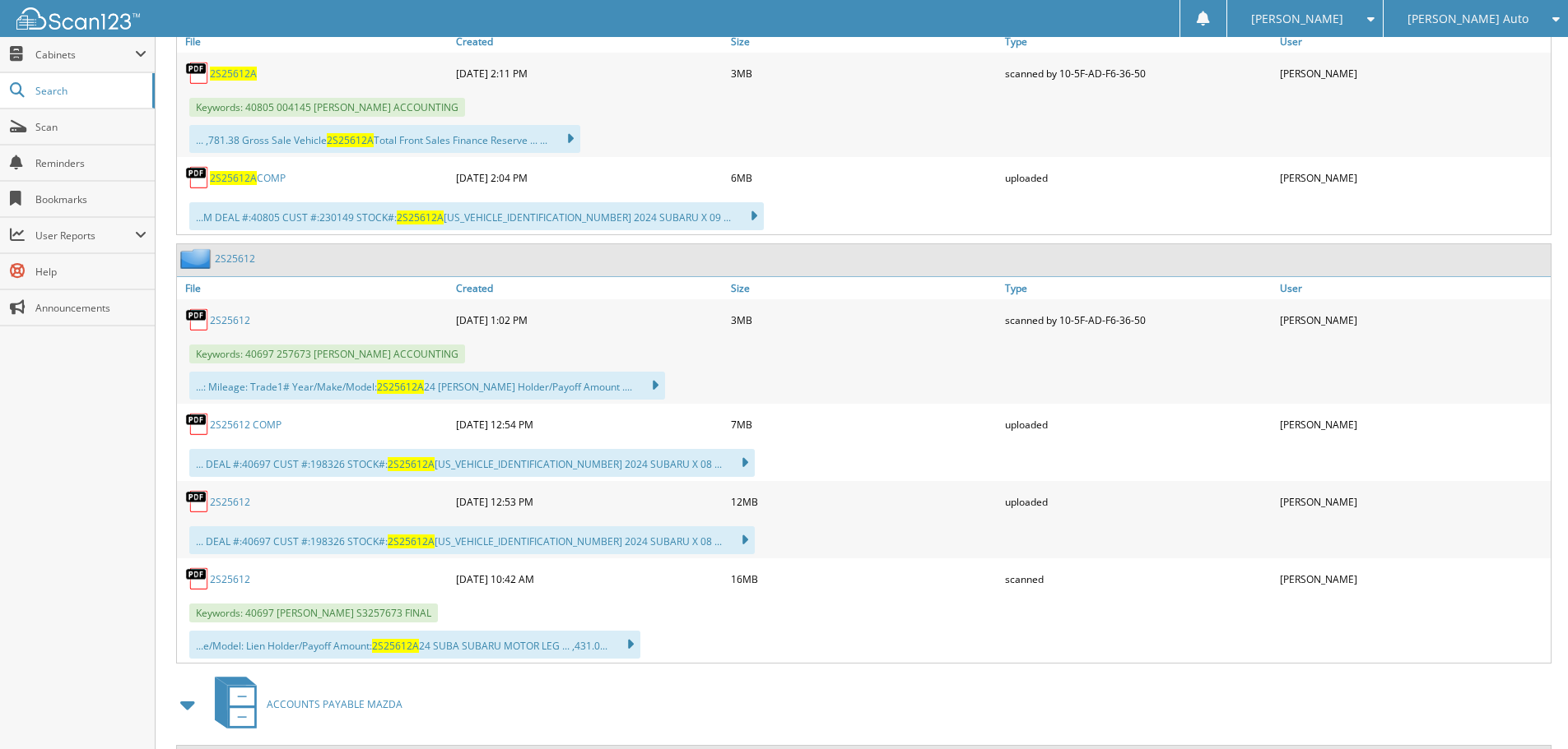
click at [240, 323] on link "2S25612" at bounding box center [230, 321] width 40 height 14
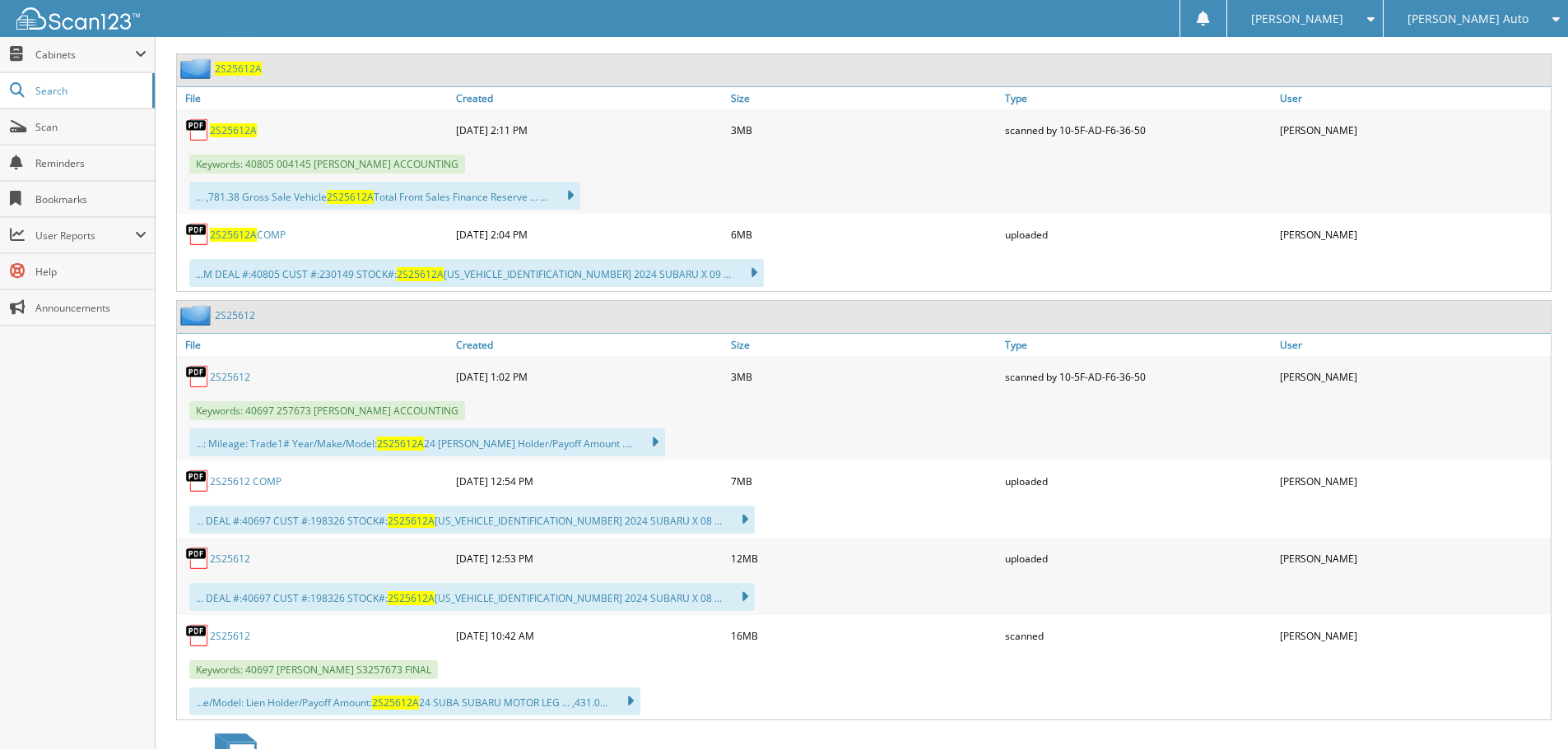
scroll to position [329, 0]
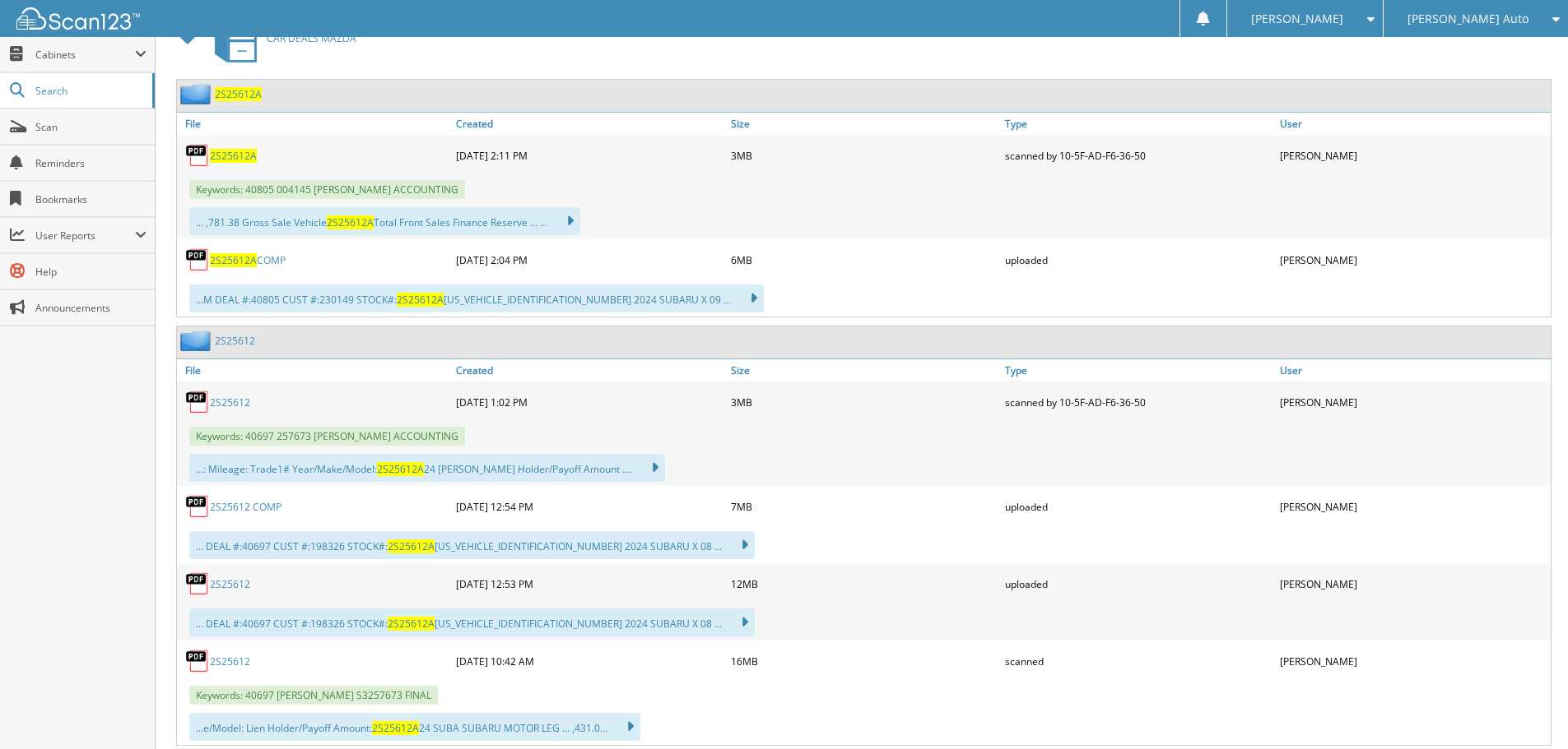
click at [244, 261] on span "2S25612A" at bounding box center [234, 260] width 47 height 14
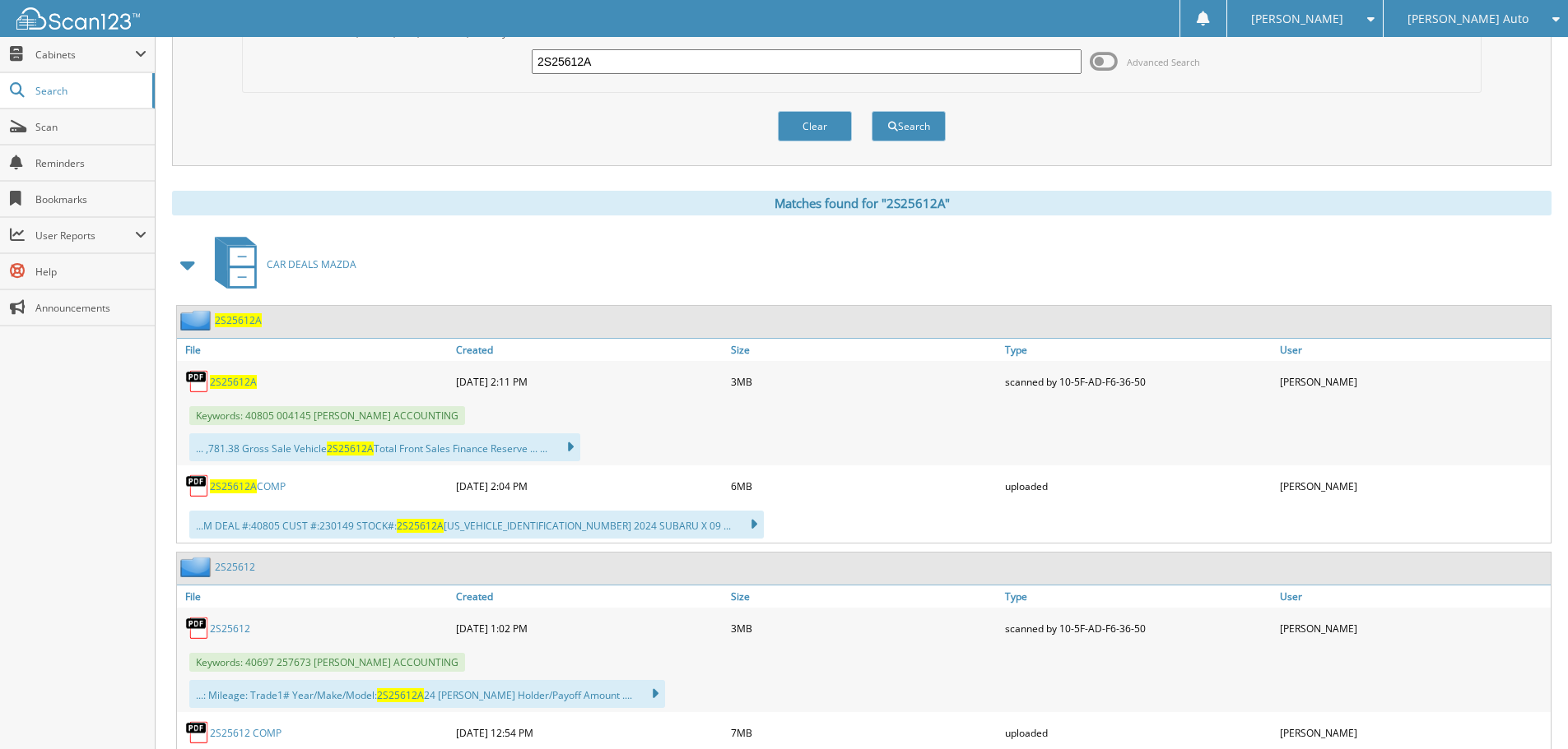
scroll to position [0, 0]
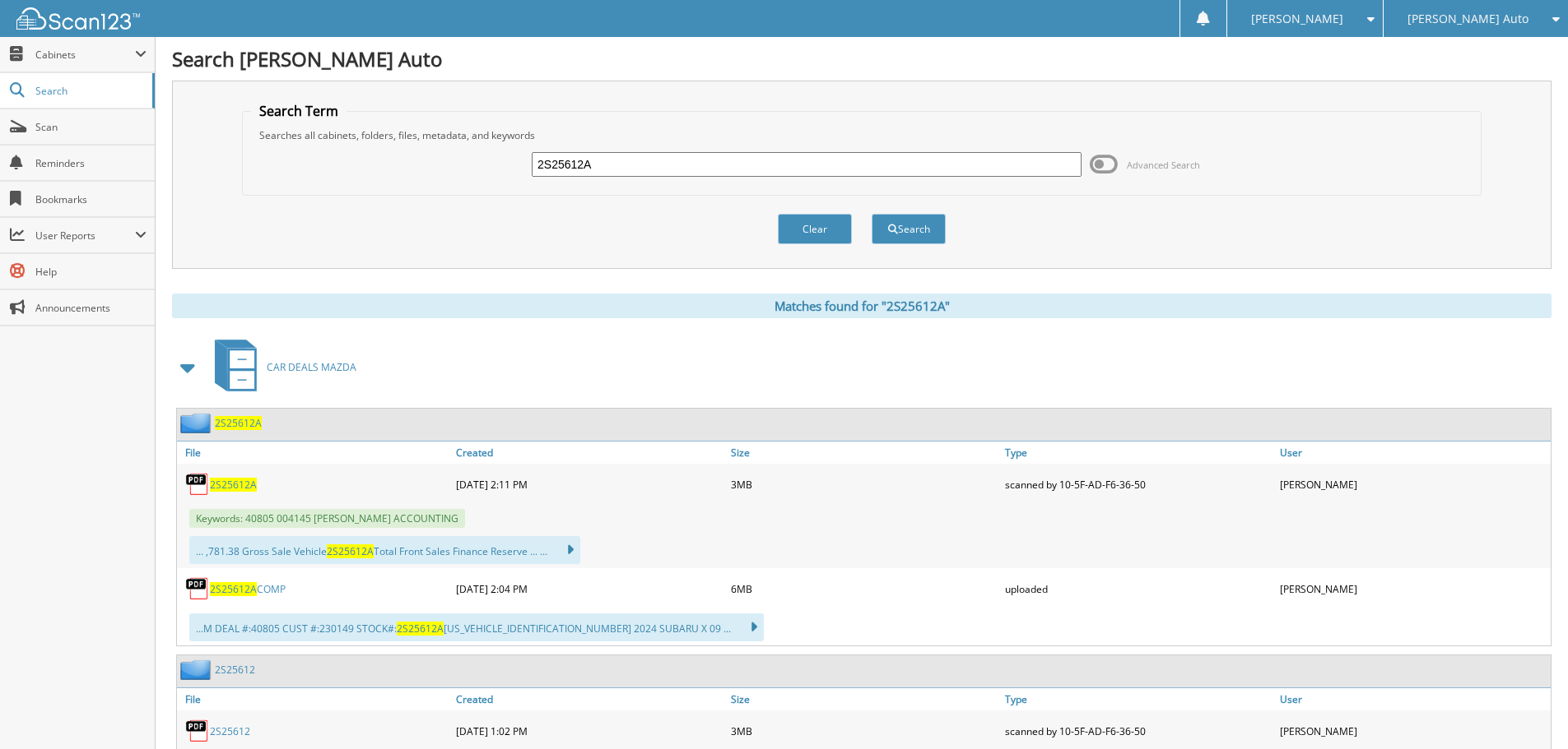
click at [623, 159] on input "2S25612A" at bounding box center [806, 164] width 550 height 24
type input "2S25642A"
click at [872, 214] on button "Search" at bounding box center [909, 229] width 74 height 30
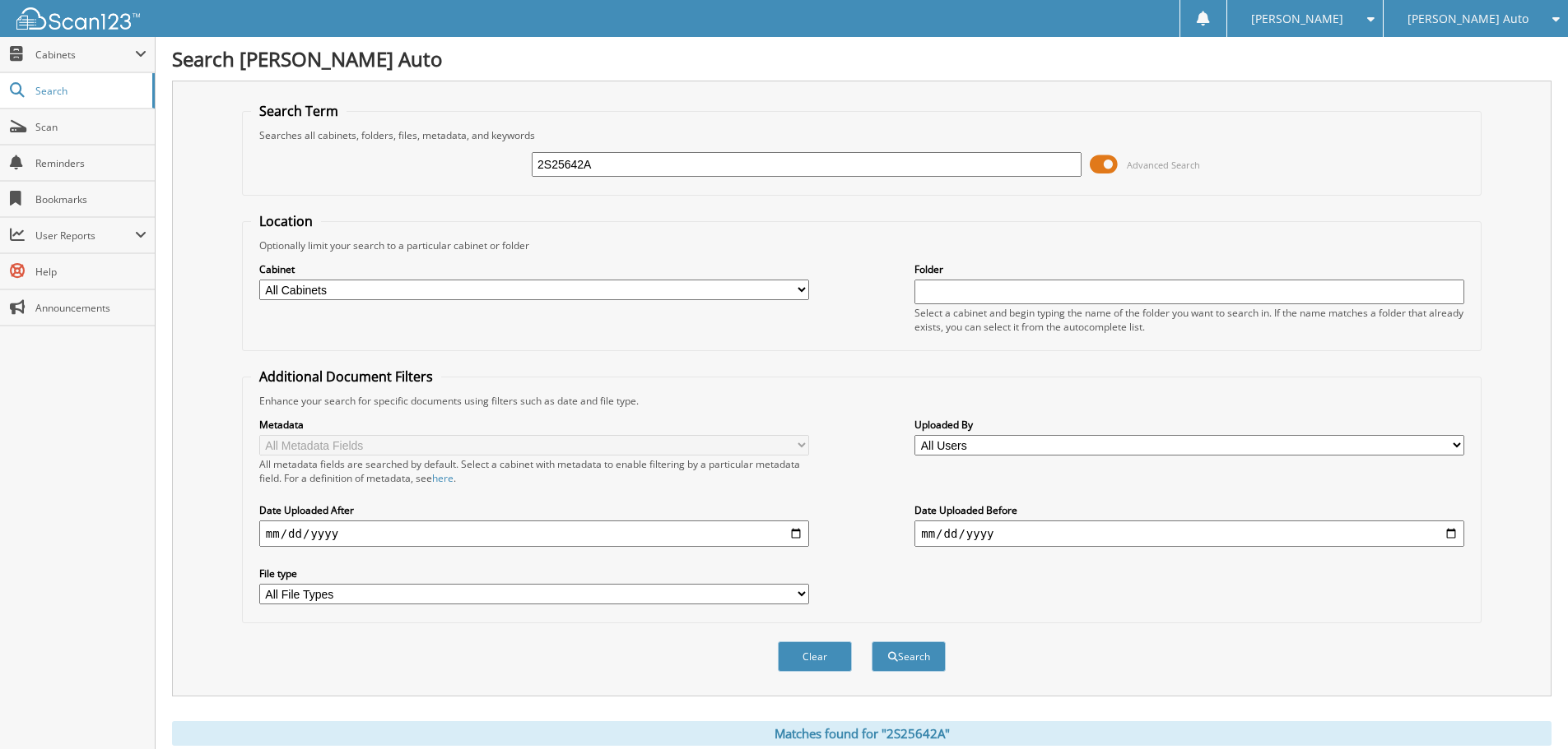
click at [1109, 164] on span at bounding box center [1103, 164] width 28 height 24
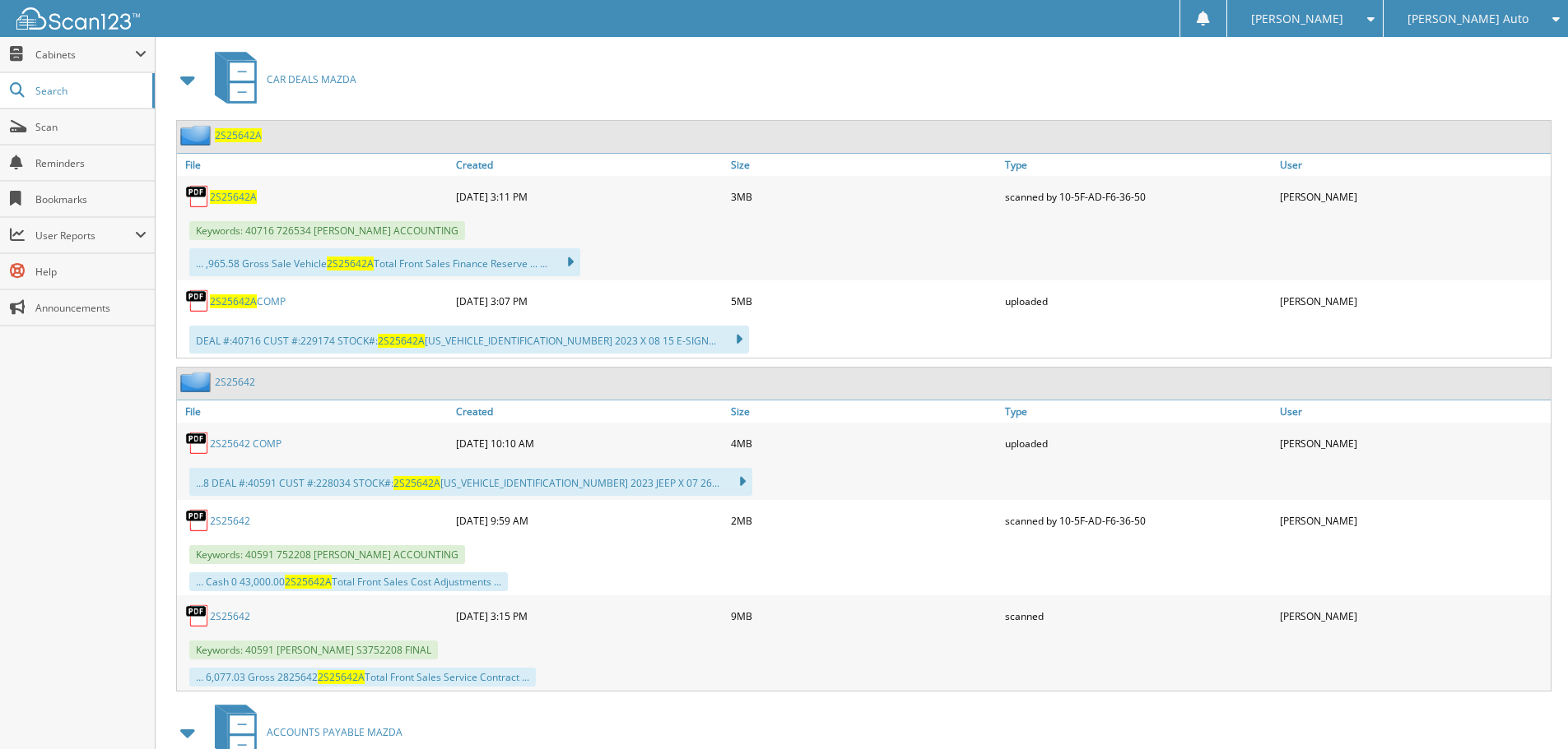
scroll to position [267, 0]
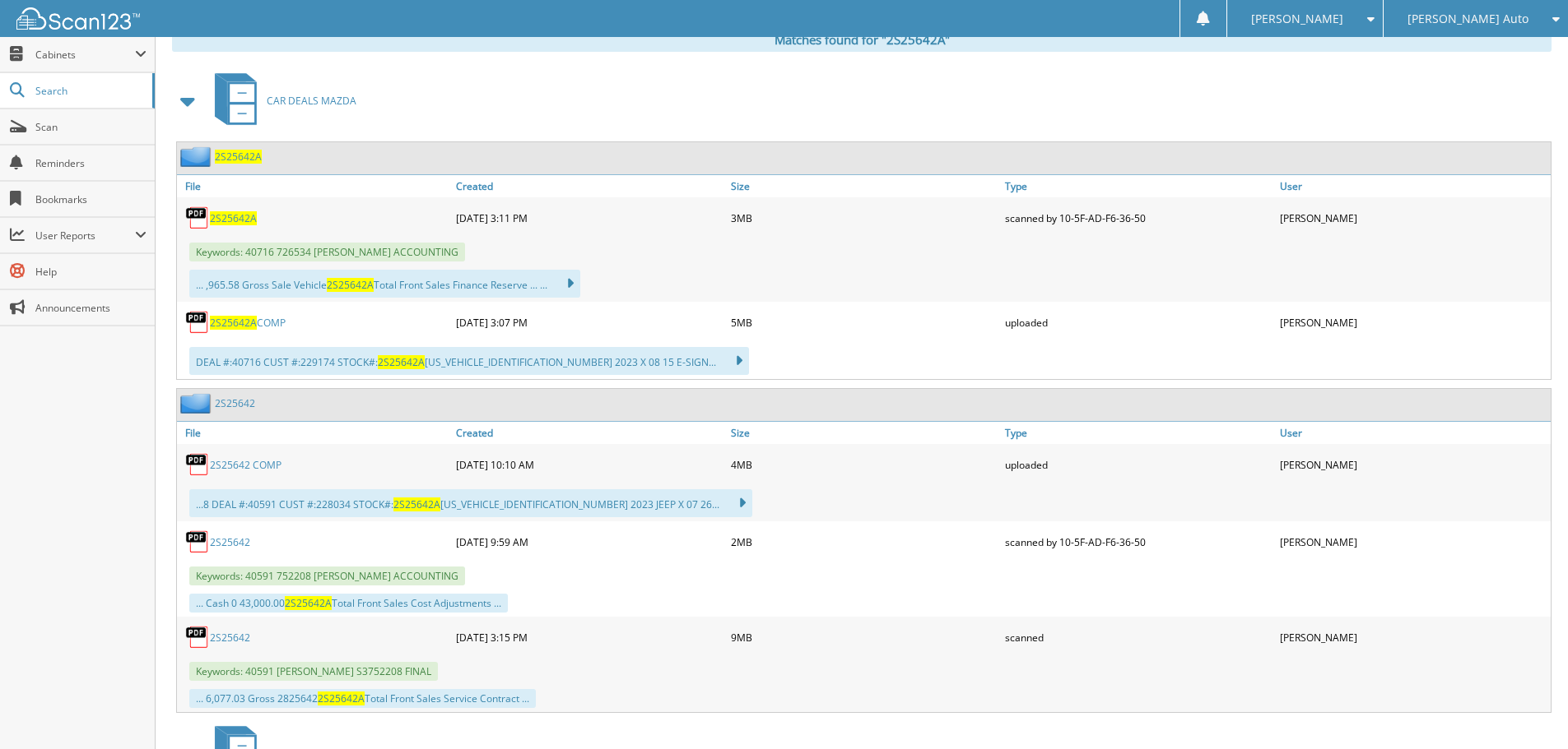
click at [220, 464] on link "2S25642 COMP" at bounding box center [246, 465] width 71 height 14
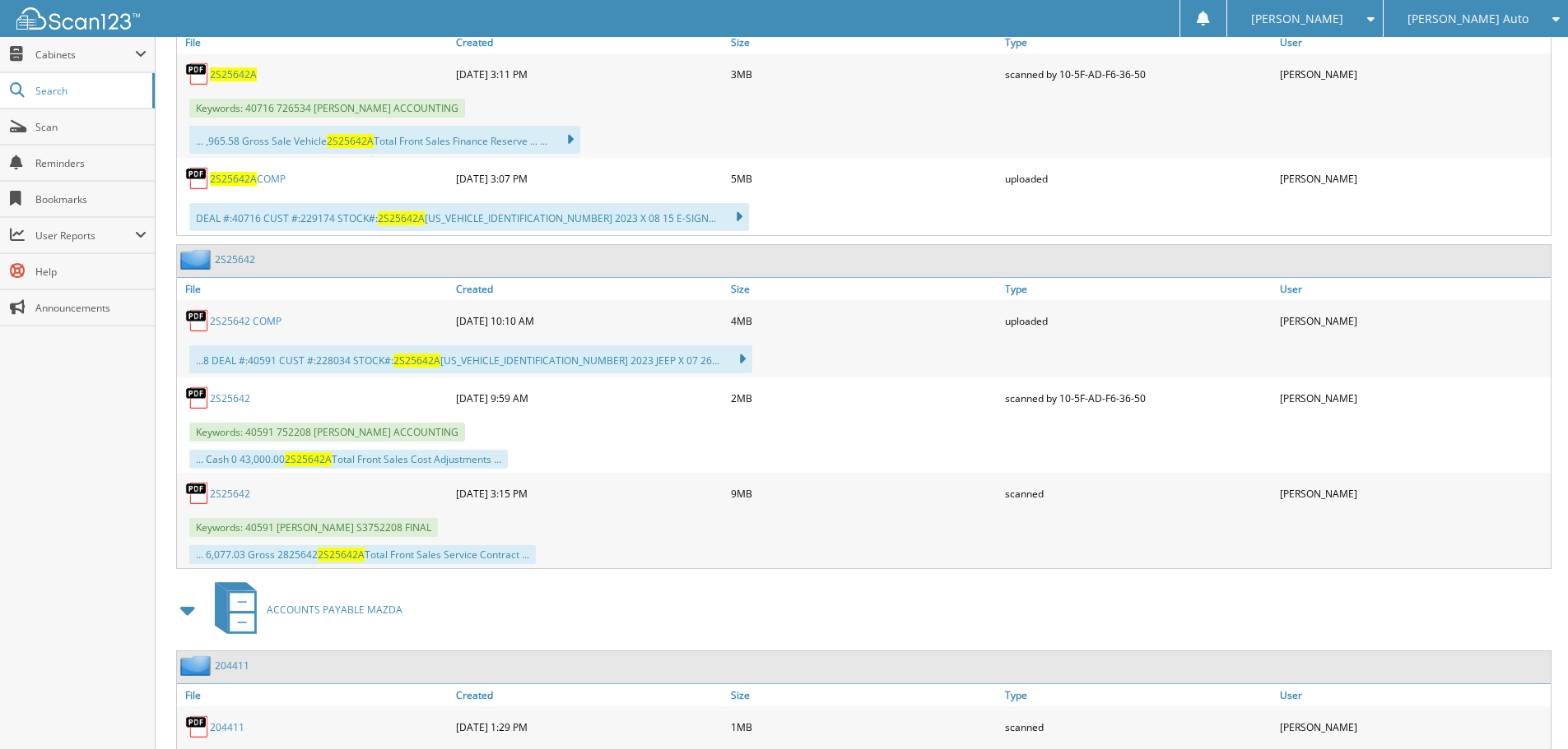
scroll to position [431, 0]
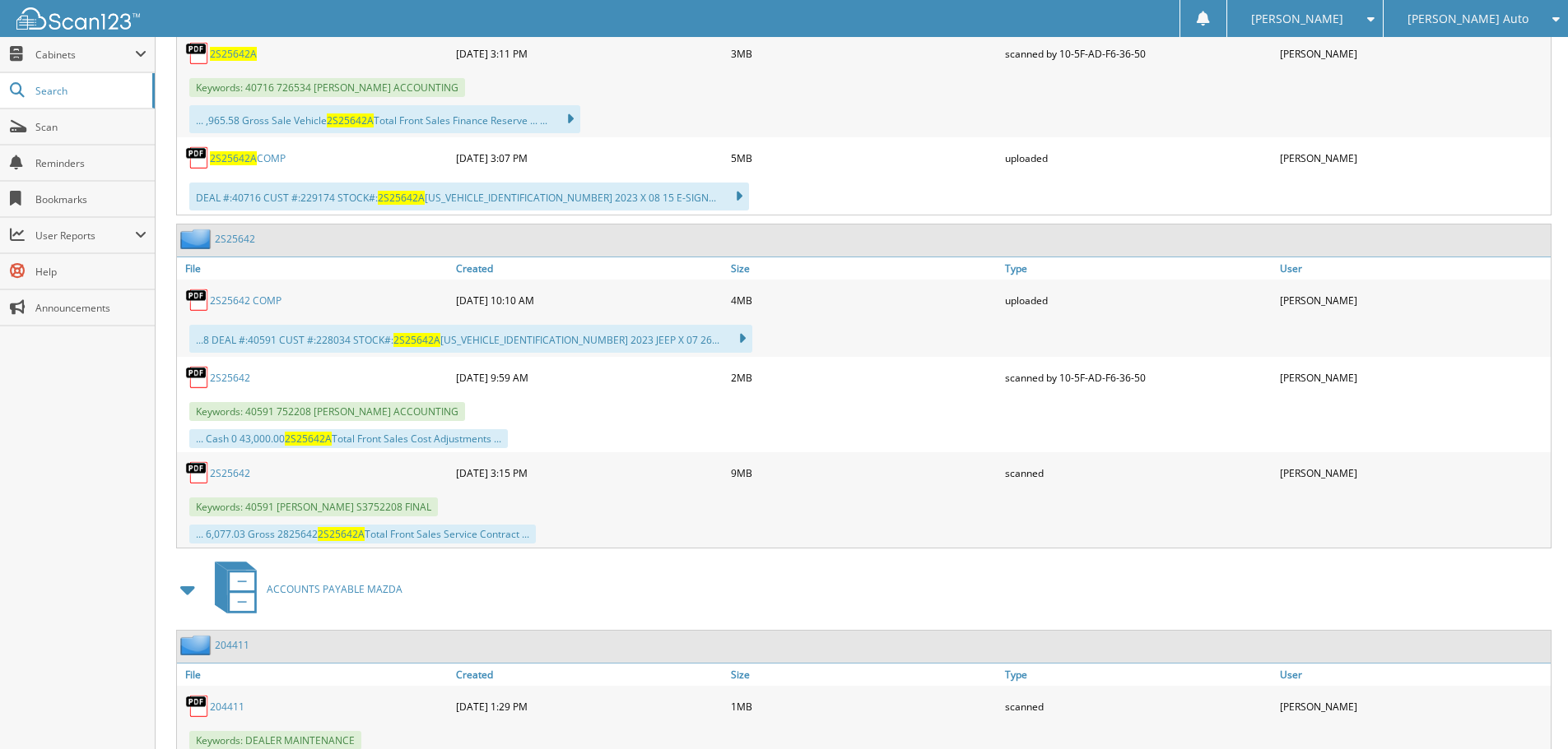
click at [238, 472] on link "2S25642" at bounding box center [230, 473] width 40 height 14
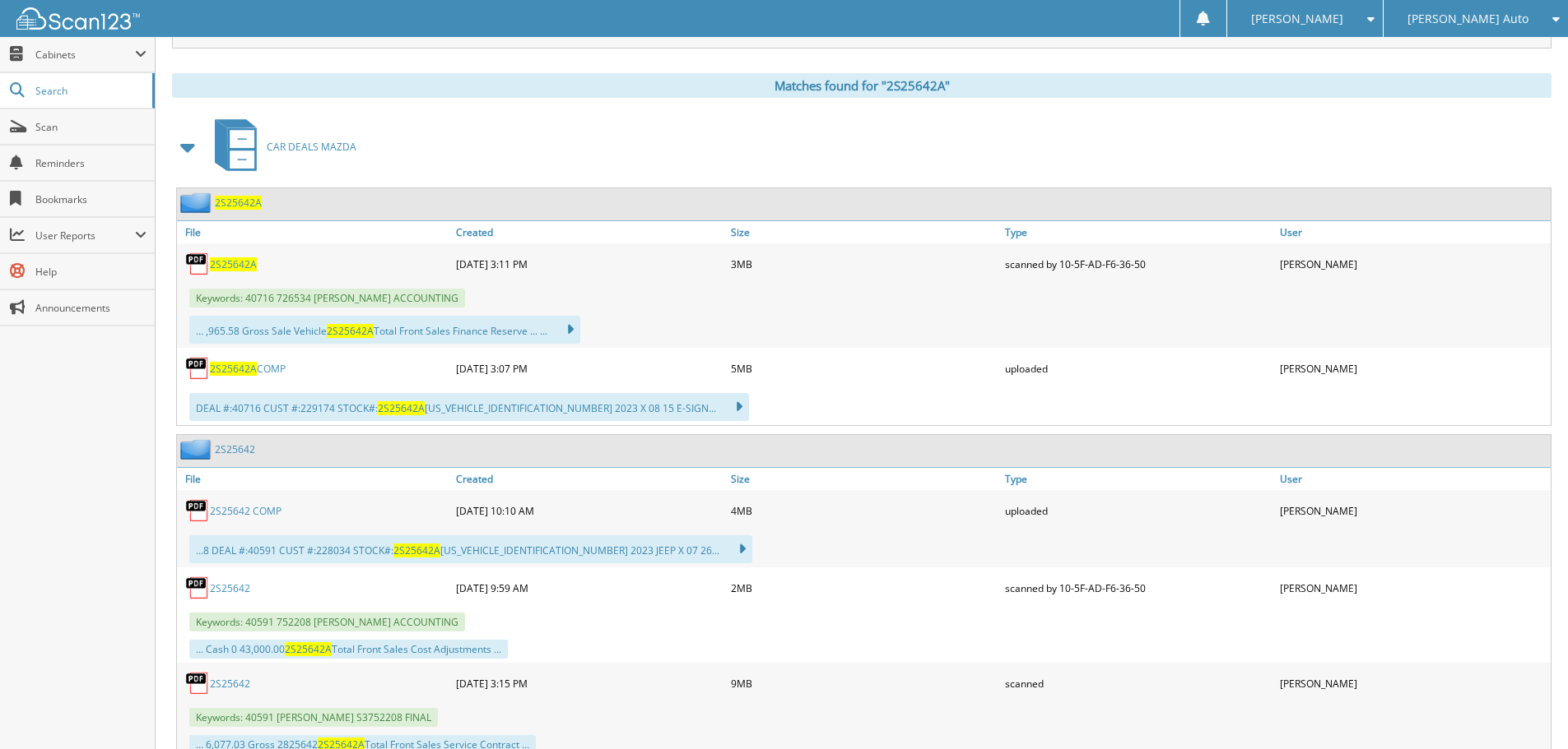
scroll to position [0, 0]
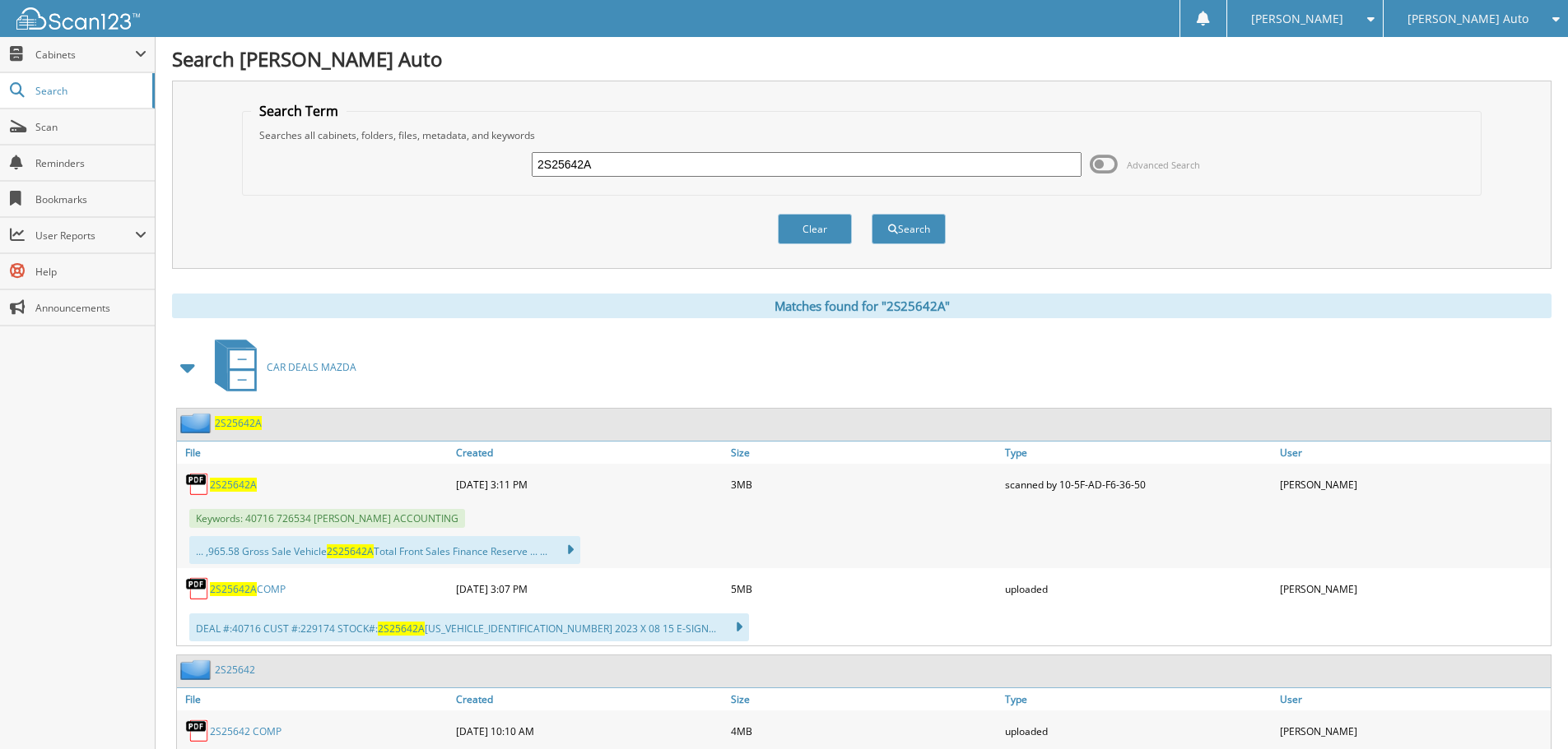
click at [673, 168] on input "2S25642A" at bounding box center [806, 164] width 550 height 24
type input "2M25247A"
click at [872, 214] on button "Search" at bounding box center [909, 229] width 74 height 30
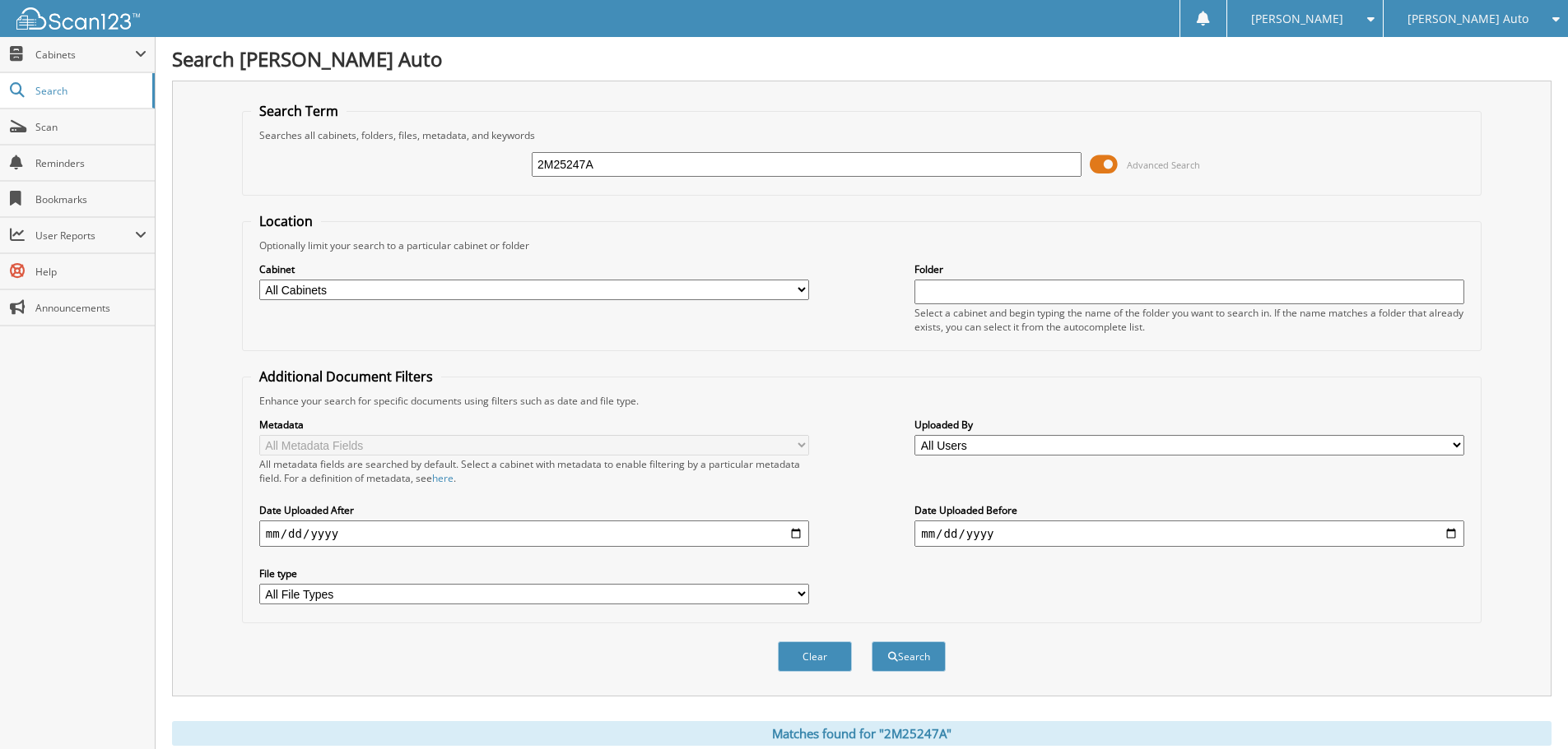
click at [1105, 164] on span at bounding box center [1103, 164] width 28 height 24
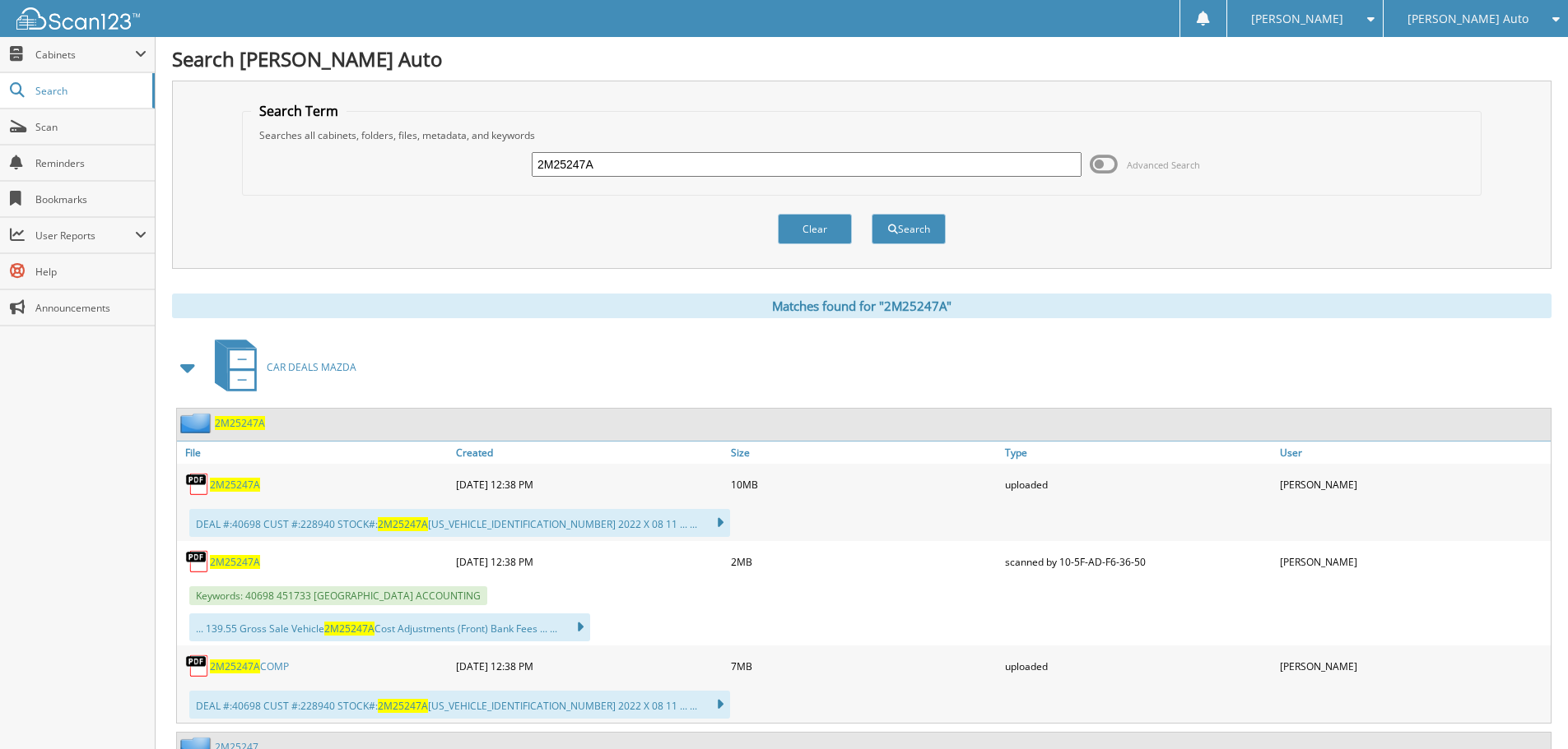
click at [661, 165] on input "2M25247A" at bounding box center [806, 164] width 550 height 24
type input "2"
click at [583, 163] on input "text" at bounding box center [806, 164] width 550 height 24
type input "2M25100A"
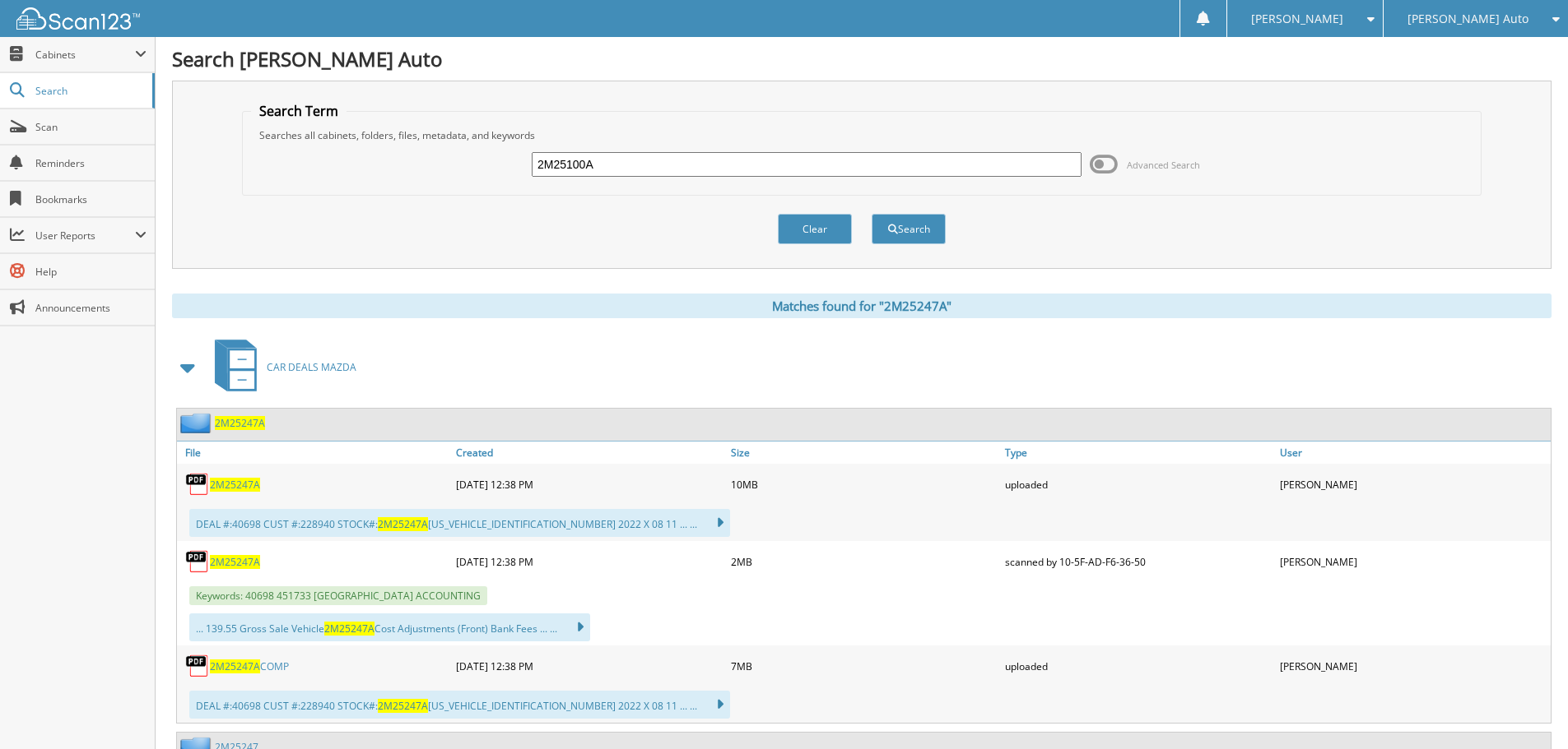
click at [872, 214] on button "Search" at bounding box center [909, 229] width 74 height 30
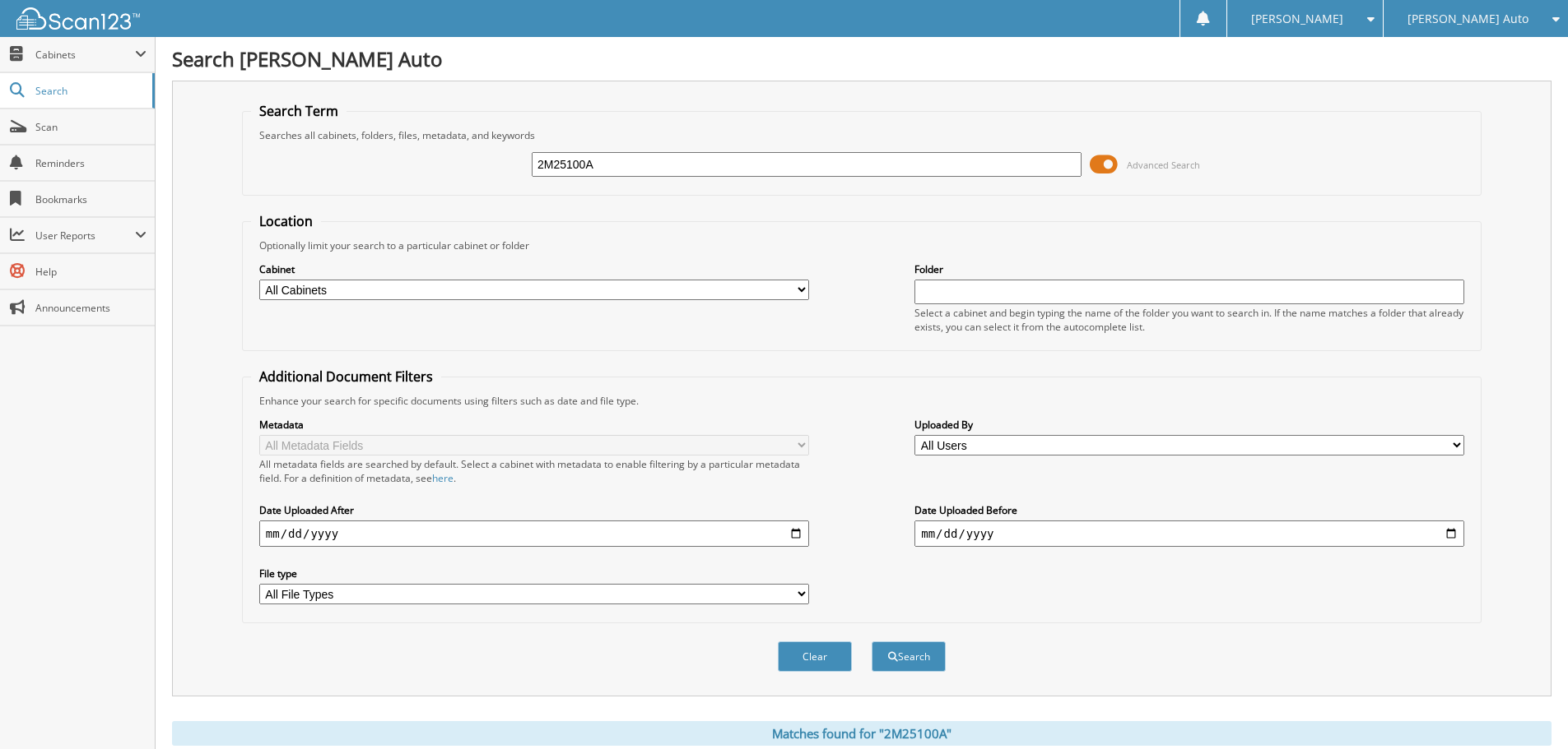
click at [1113, 158] on span at bounding box center [1103, 164] width 28 height 24
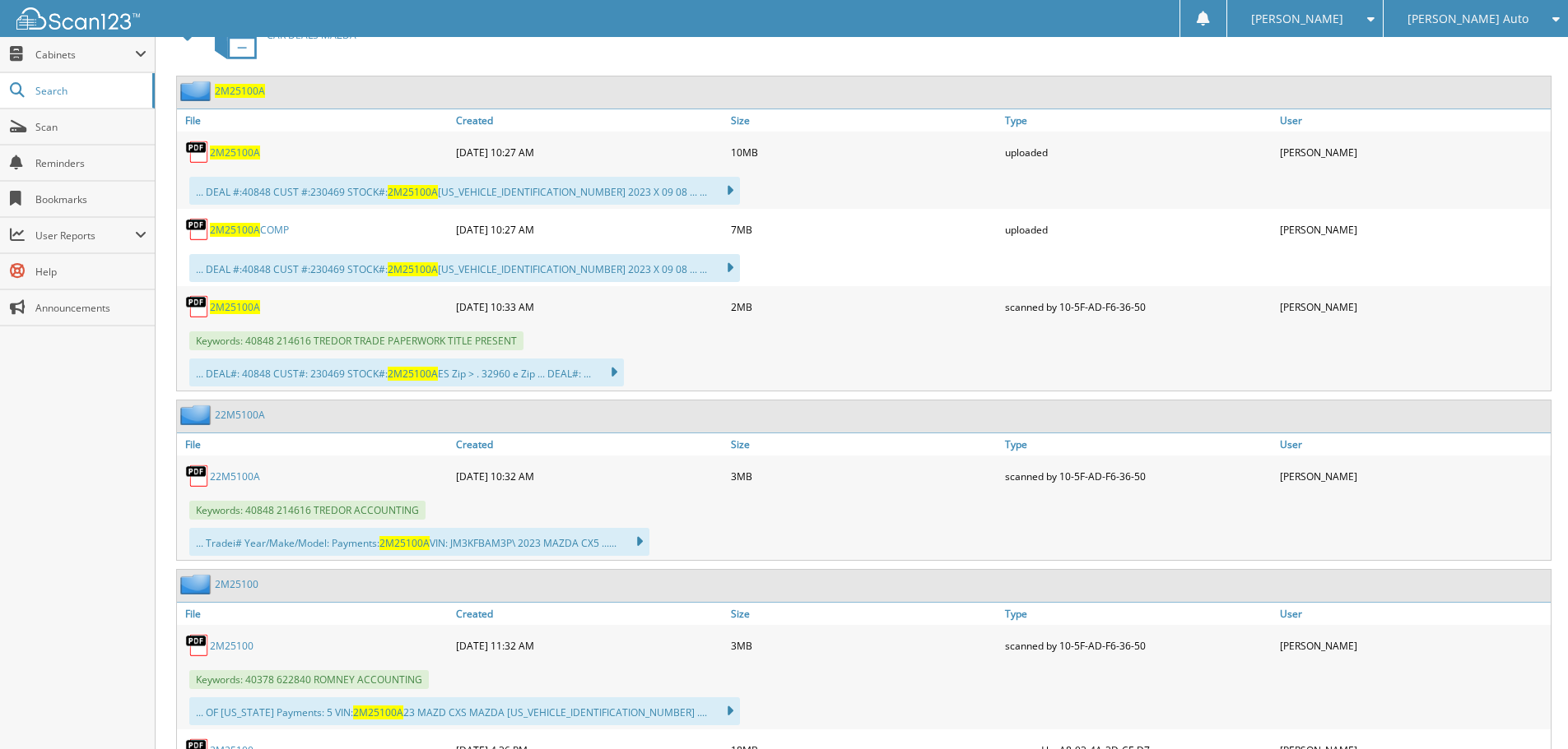
scroll to position [329, 0]
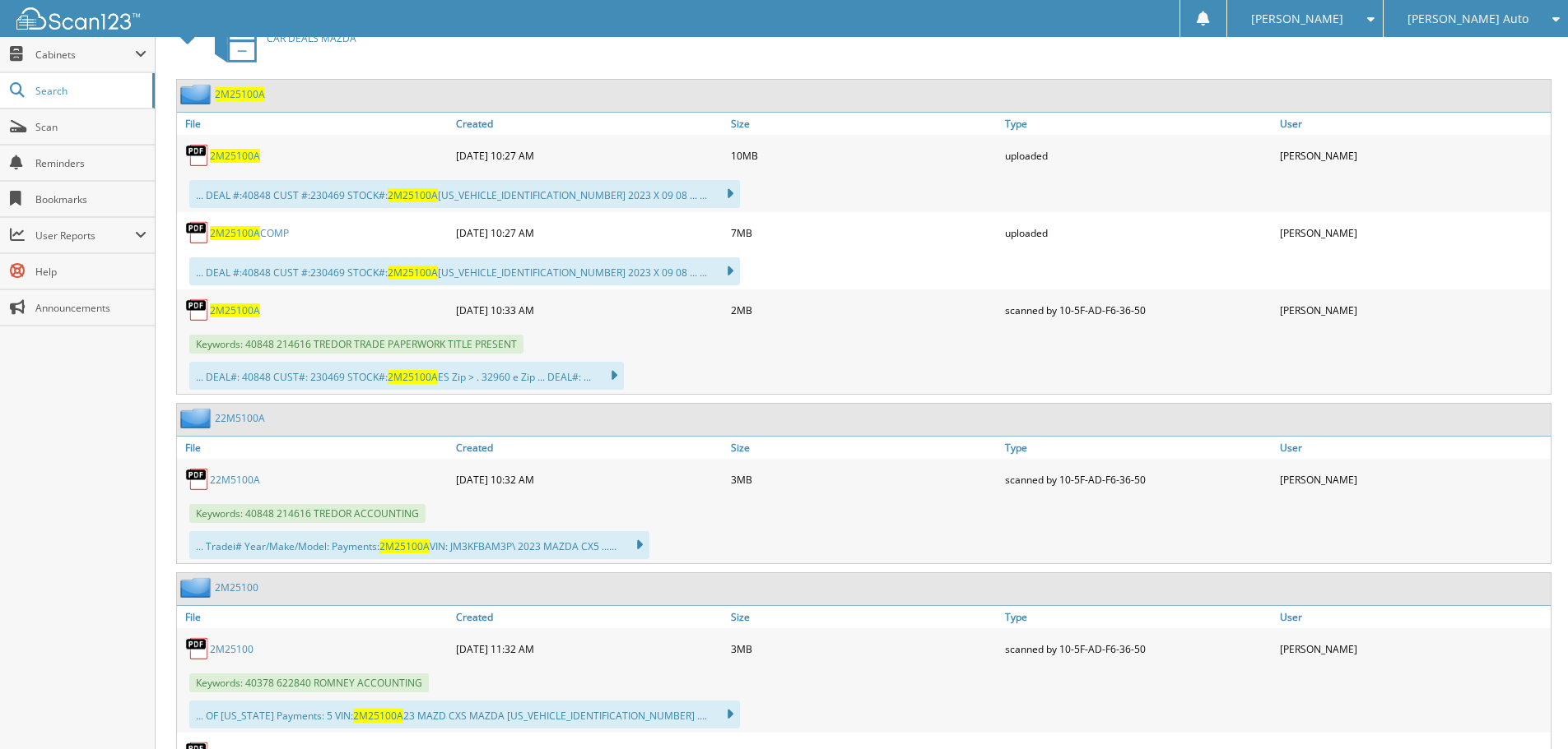
click at [250, 312] on span "2M25100A" at bounding box center [235, 310] width 50 height 14
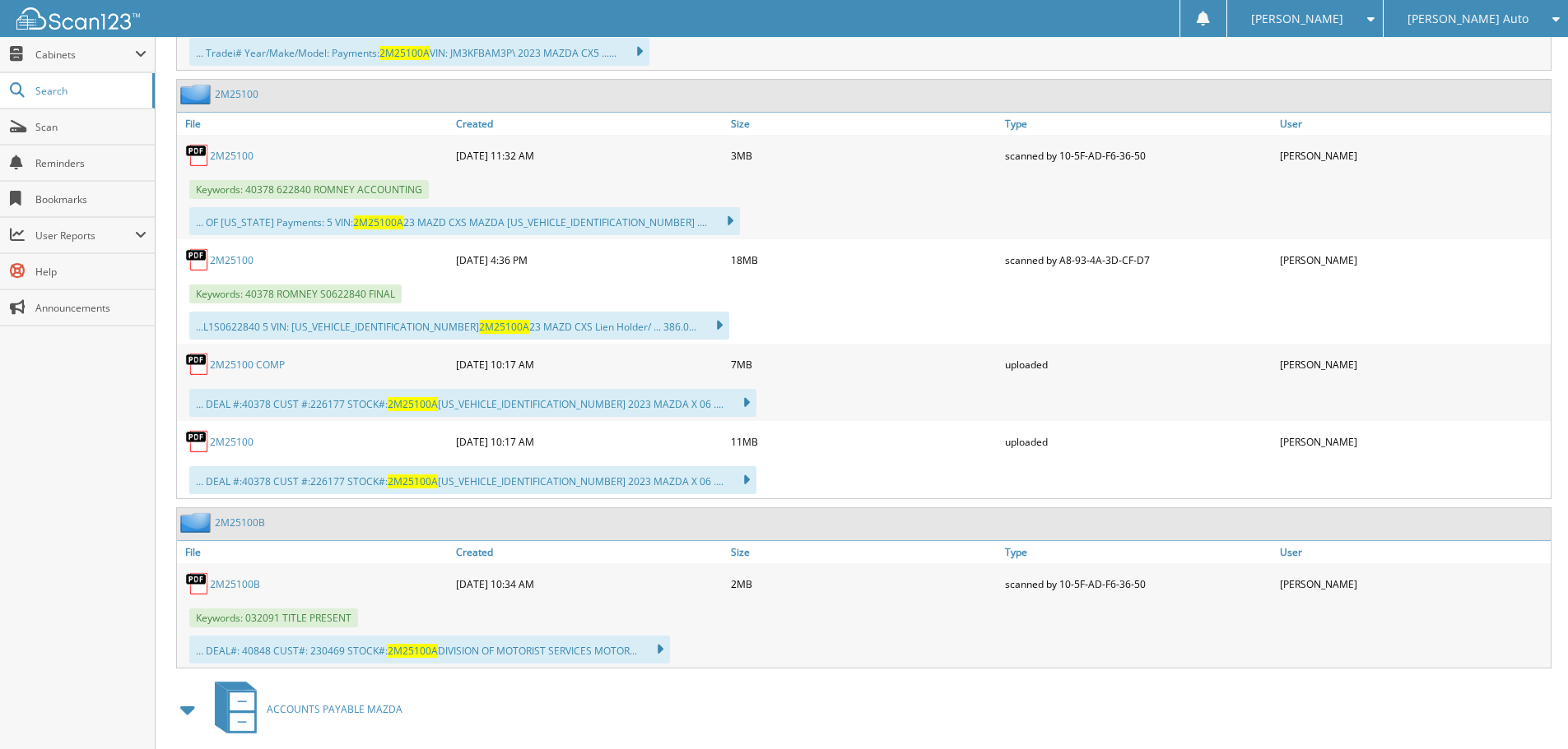
scroll to position [904, 0]
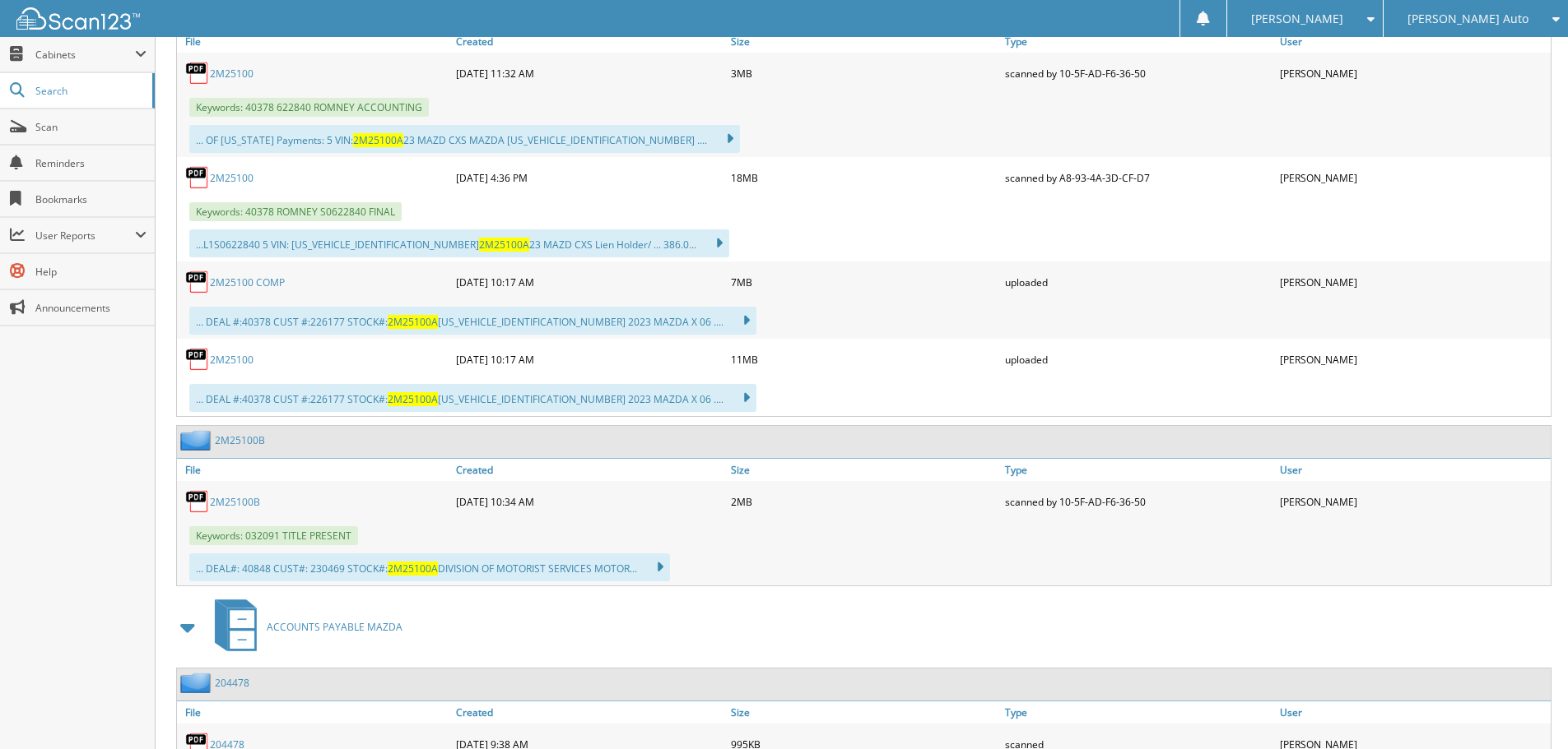
click at [251, 508] on link "2M25100B" at bounding box center [235, 502] width 50 height 14
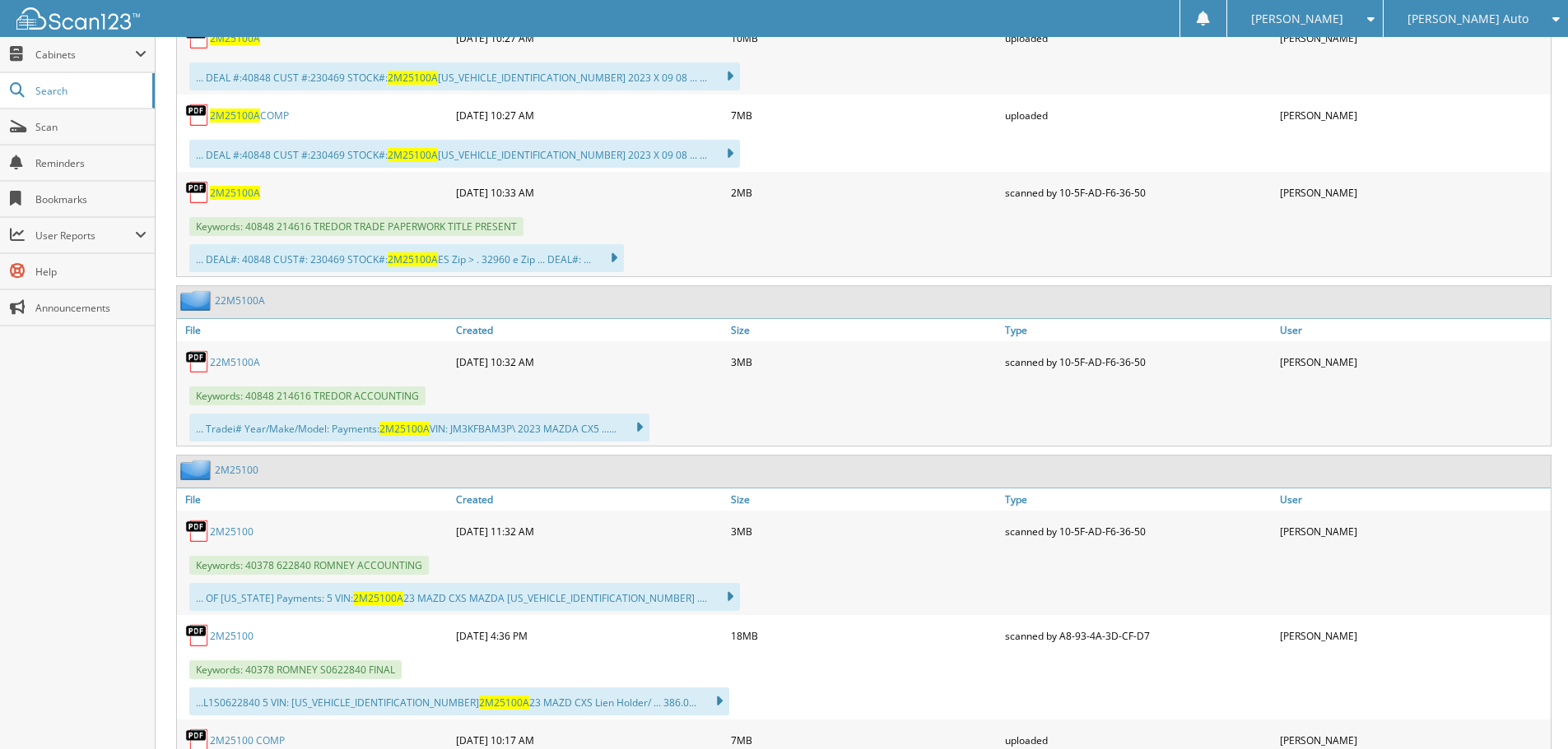
scroll to position [327, 0]
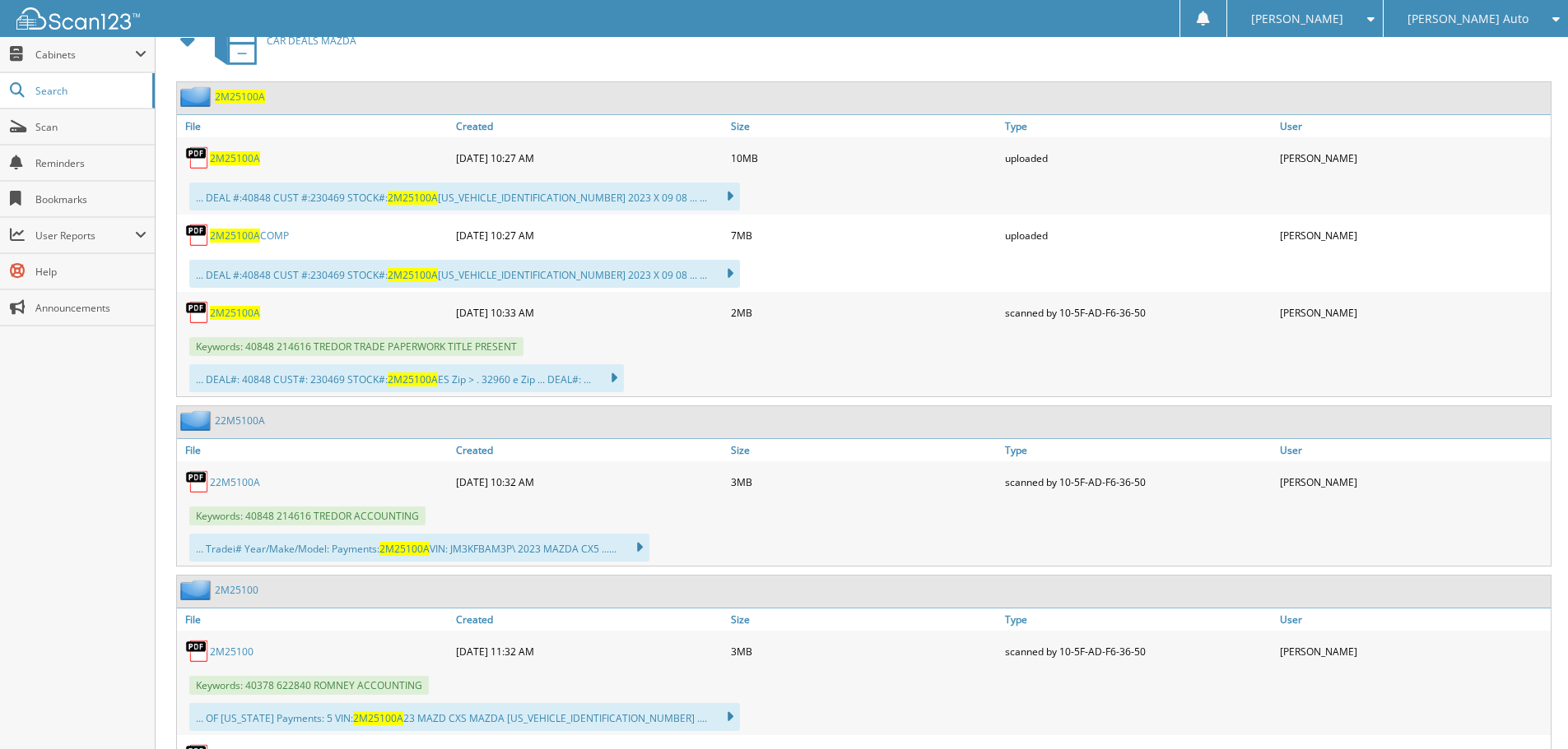
click at [237, 314] on span "2M25100A" at bounding box center [235, 313] width 50 height 14
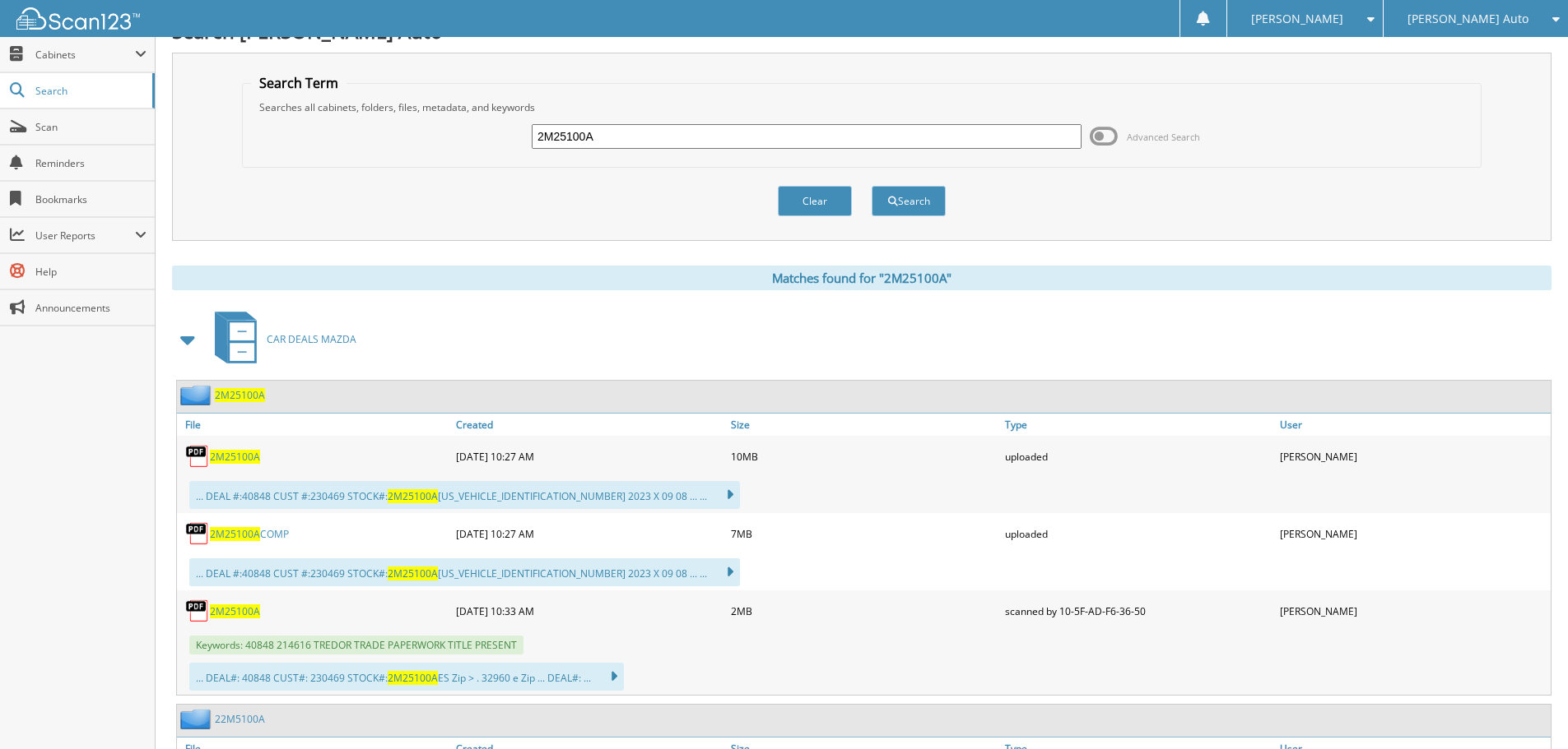
scroll to position [0, 0]
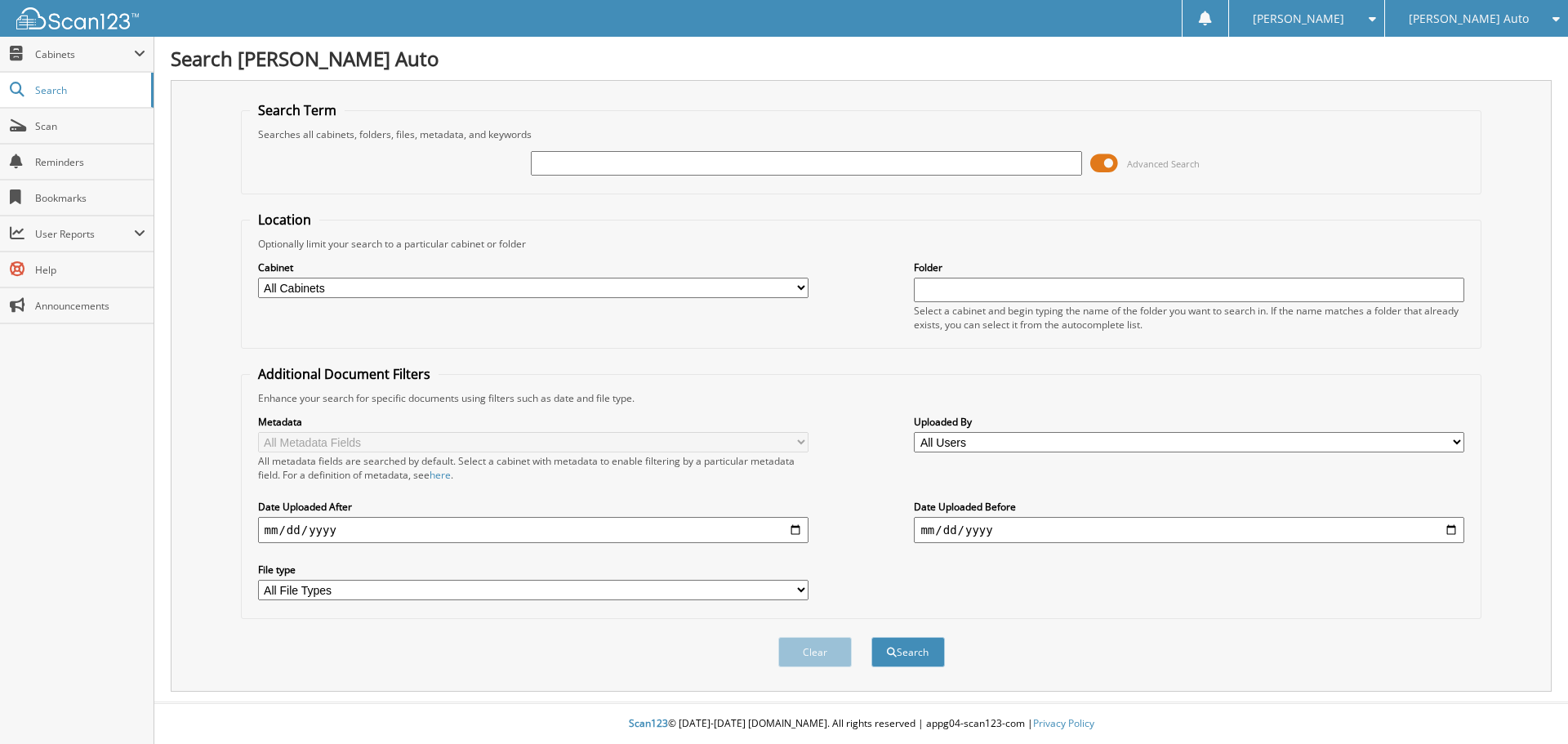
click at [586, 160] on input "text" at bounding box center [806, 163] width 550 height 24
type input "2m25100a"
click at [872, 637] on button "Search" at bounding box center [909, 652] width 74 height 30
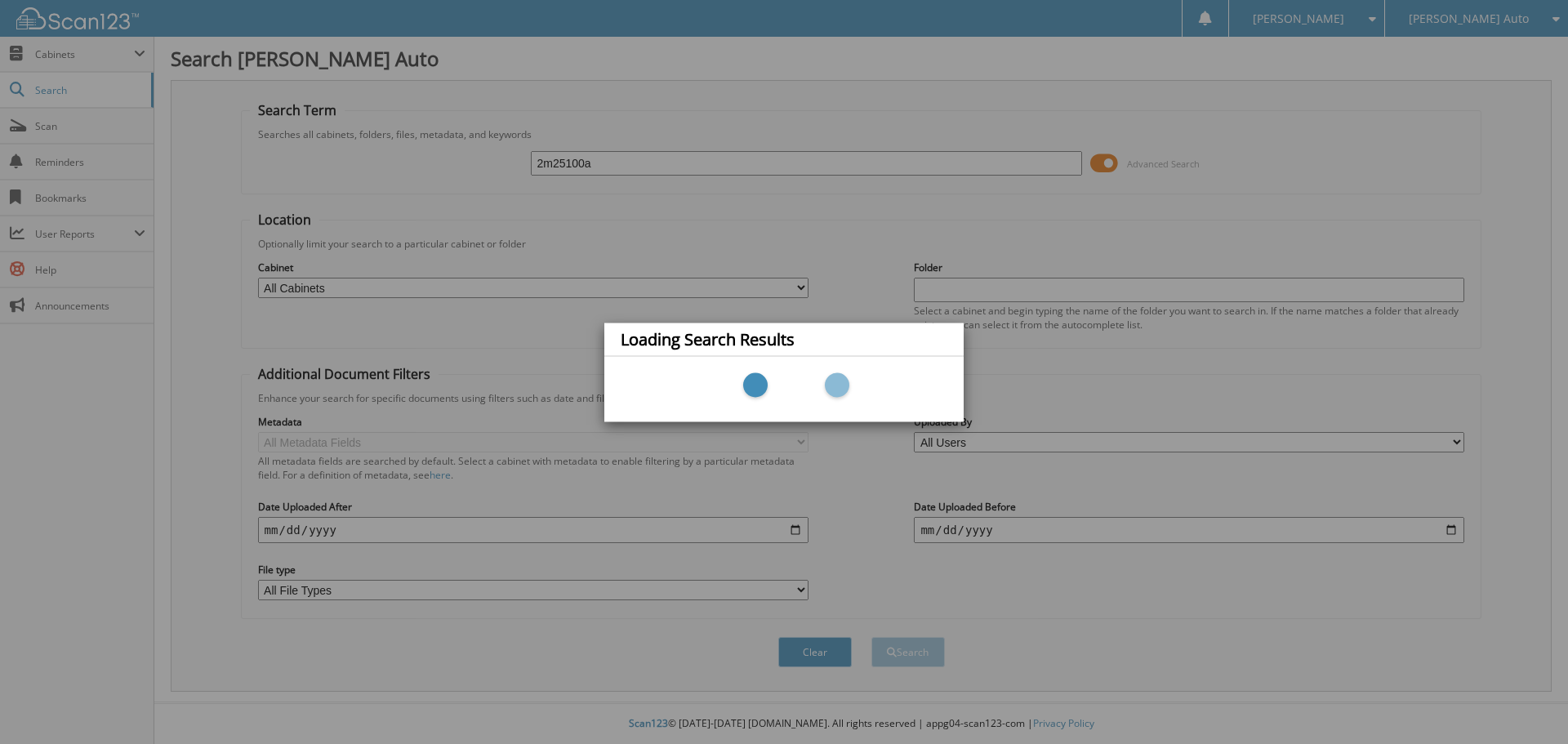
click at [1106, 167] on div "Loading Search Results" at bounding box center [784, 372] width 1568 height 744
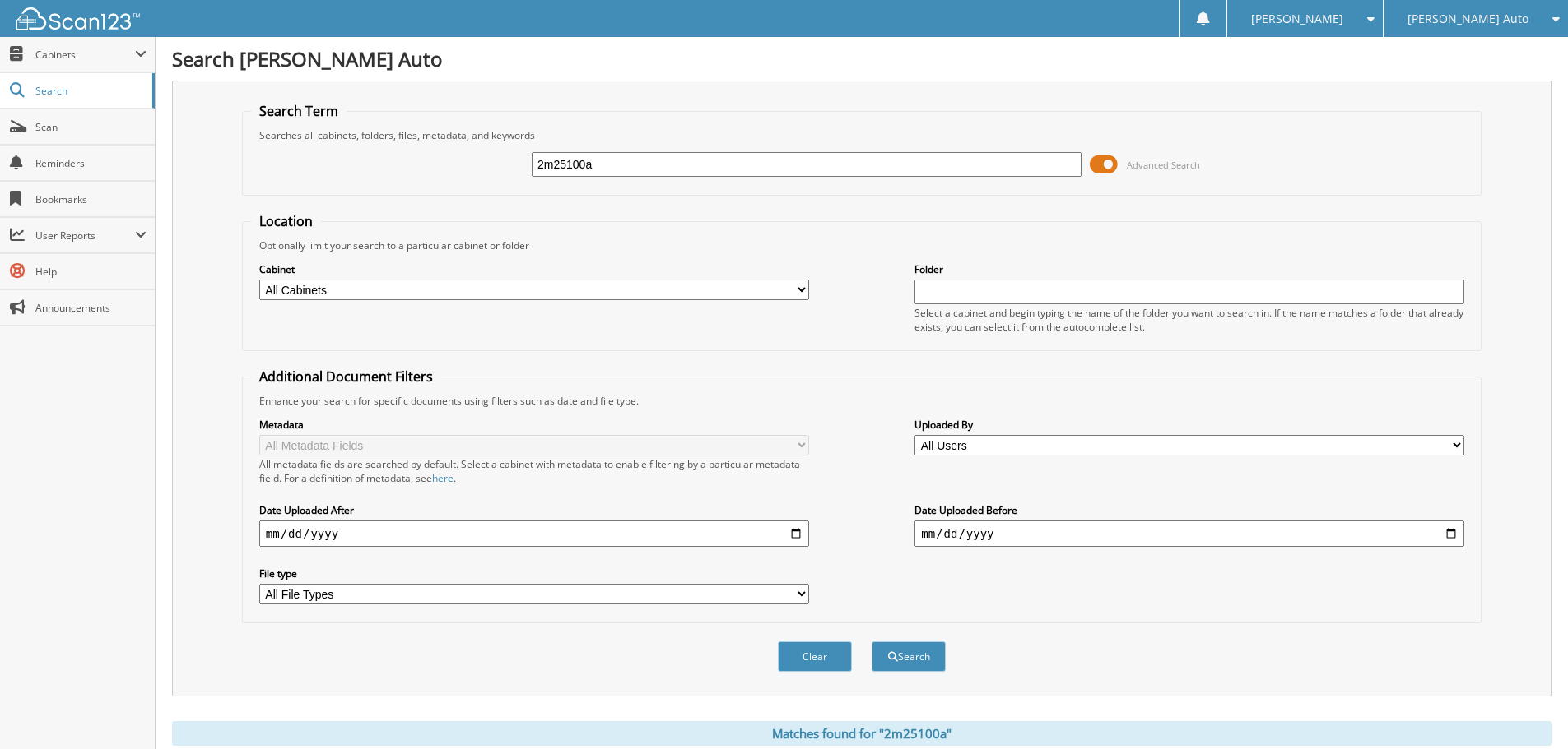
drag, startPoint x: 0, startPoint y: 0, endPoint x: 1114, endPoint y: 165, distance: 1126.2
click at [1114, 165] on span at bounding box center [1103, 164] width 28 height 24
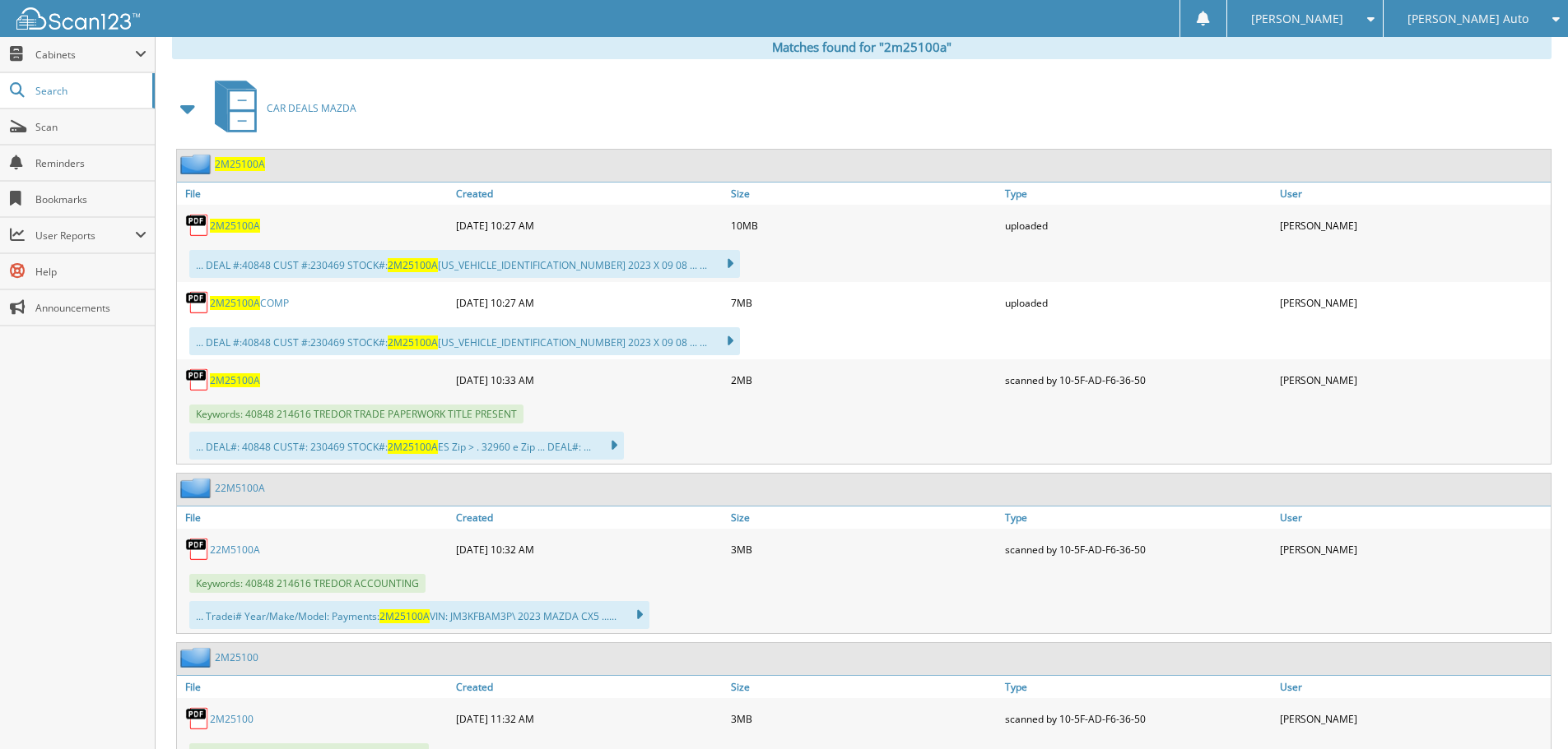
scroll to position [329, 0]
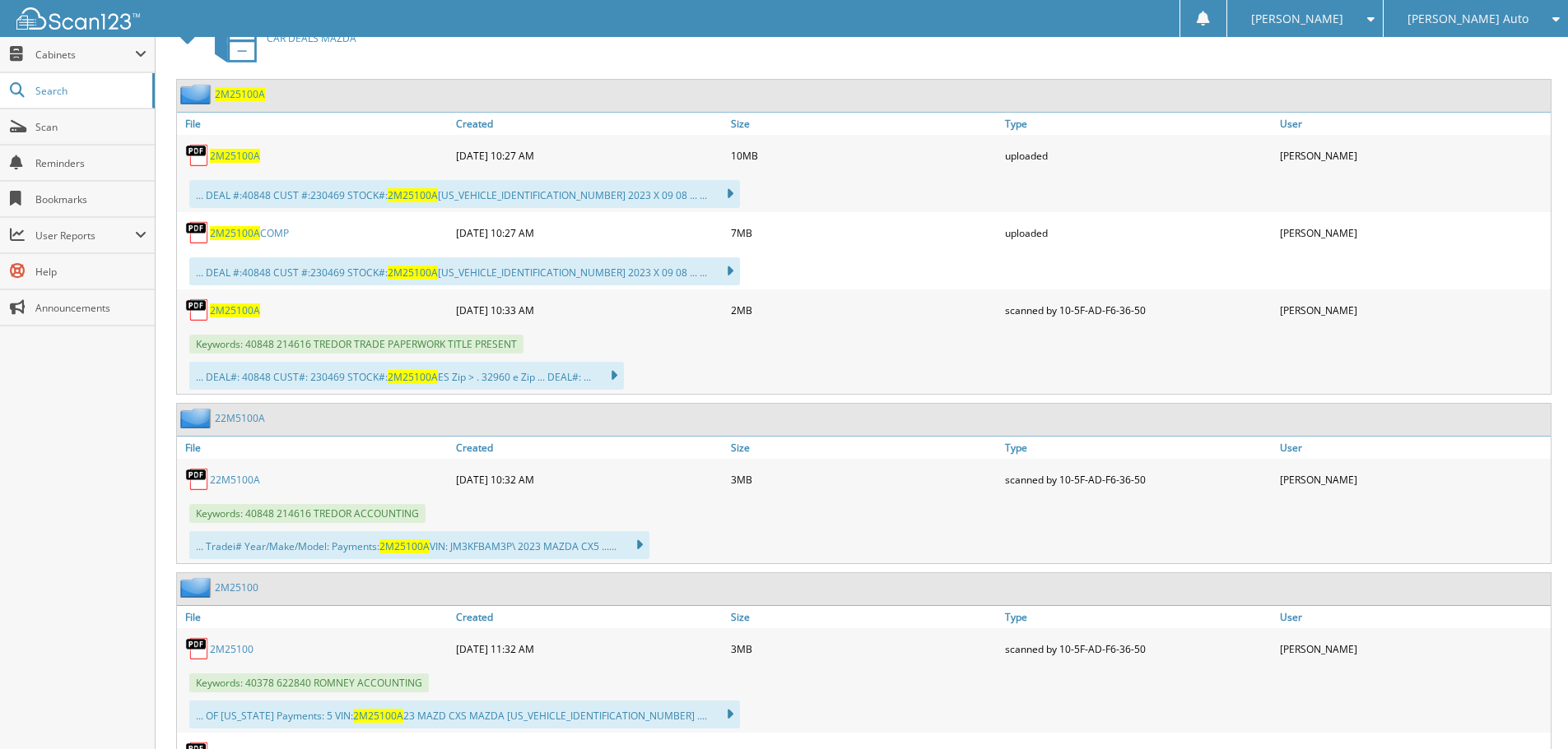
click at [215, 310] on span "2M25100A" at bounding box center [235, 310] width 50 height 14
click at [242, 314] on span "2M25100A" at bounding box center [235, 310] width 50 height 14
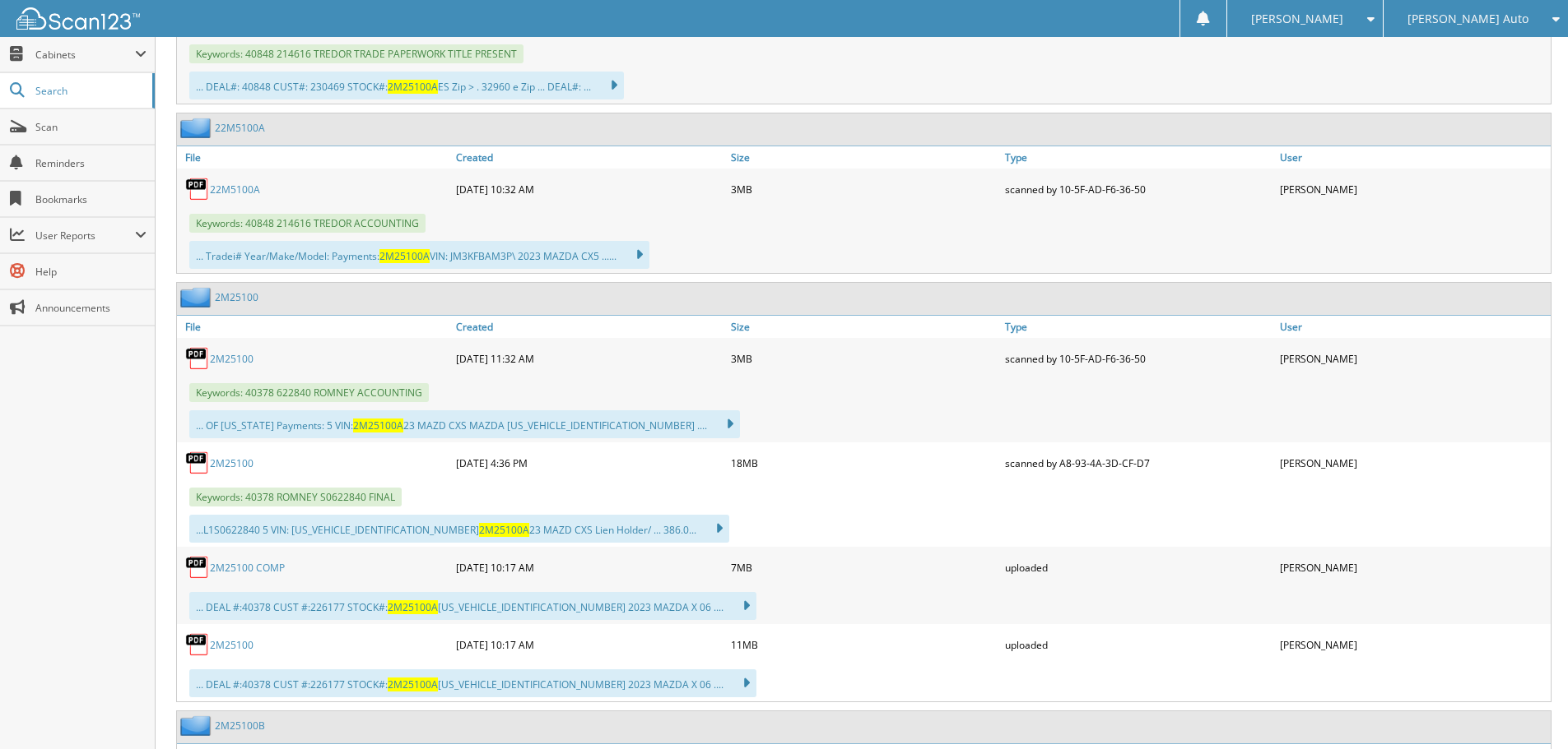
scroll to position [658, 0]
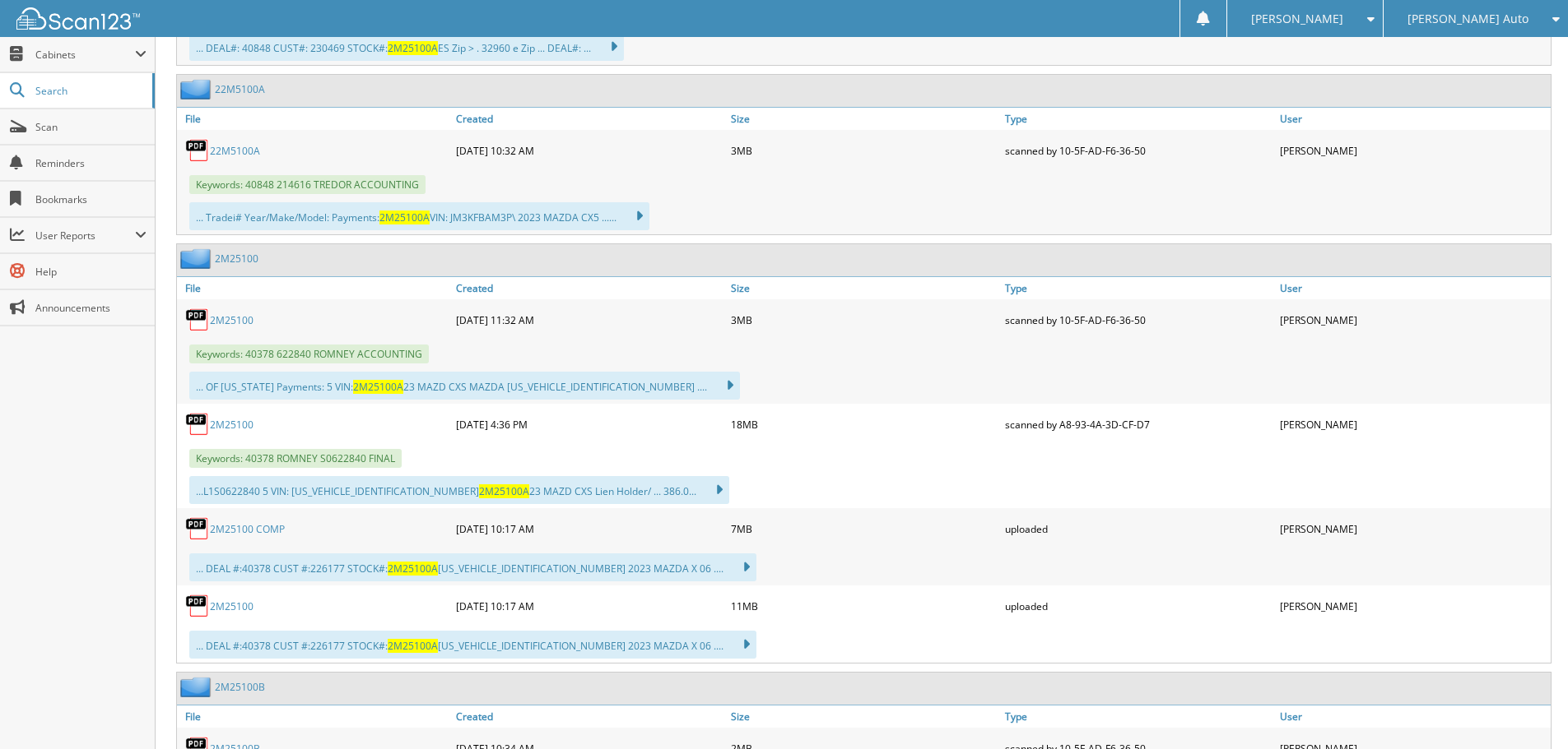
click at [221, 601] on link "2M25100" at bounding box center [232, 606] width 44 height 14
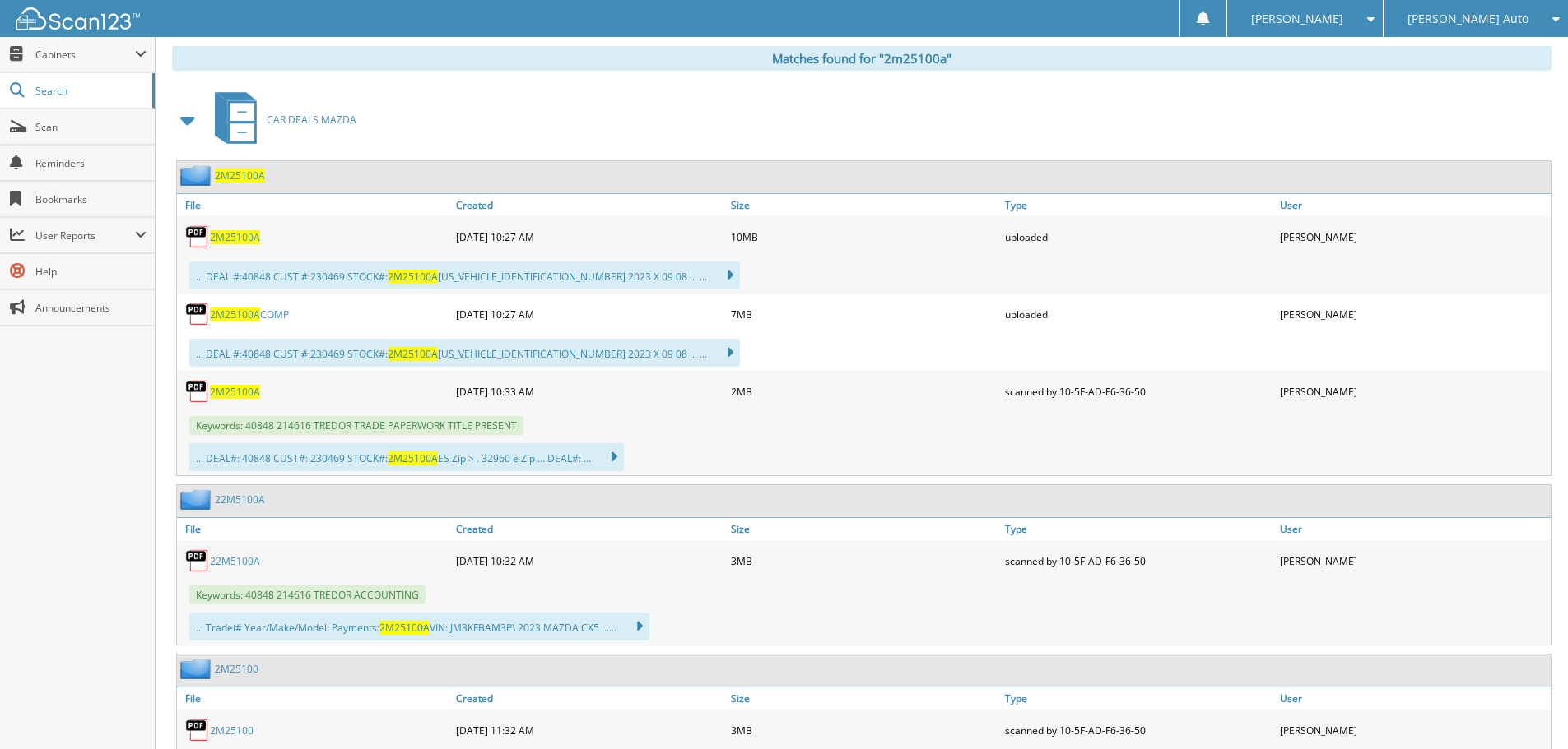
scroll to position [246, 0]
click at [233, 237] on span "2M25100A" at bounding box center [235, 238] width 50 height 14
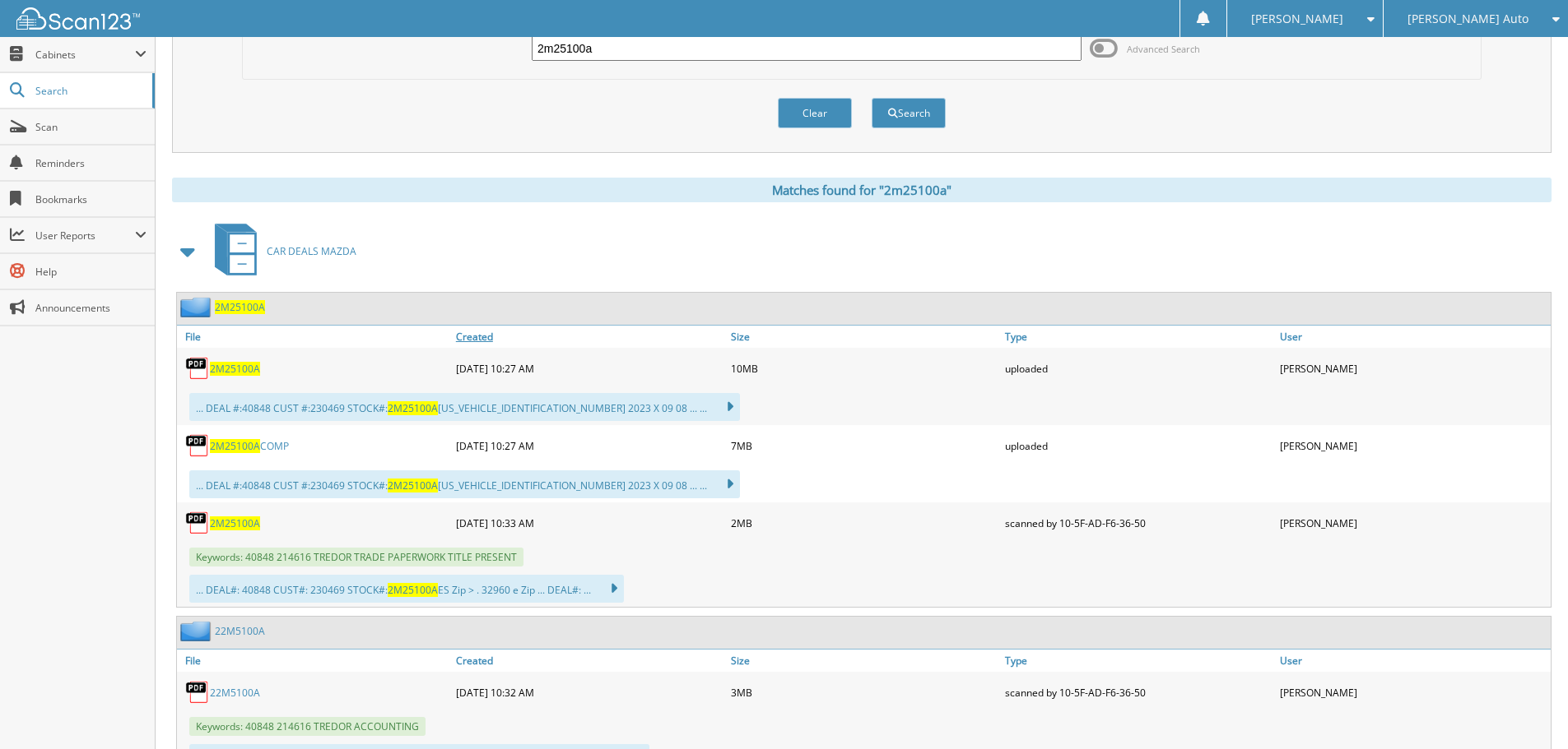
scroll to position [0, 0]
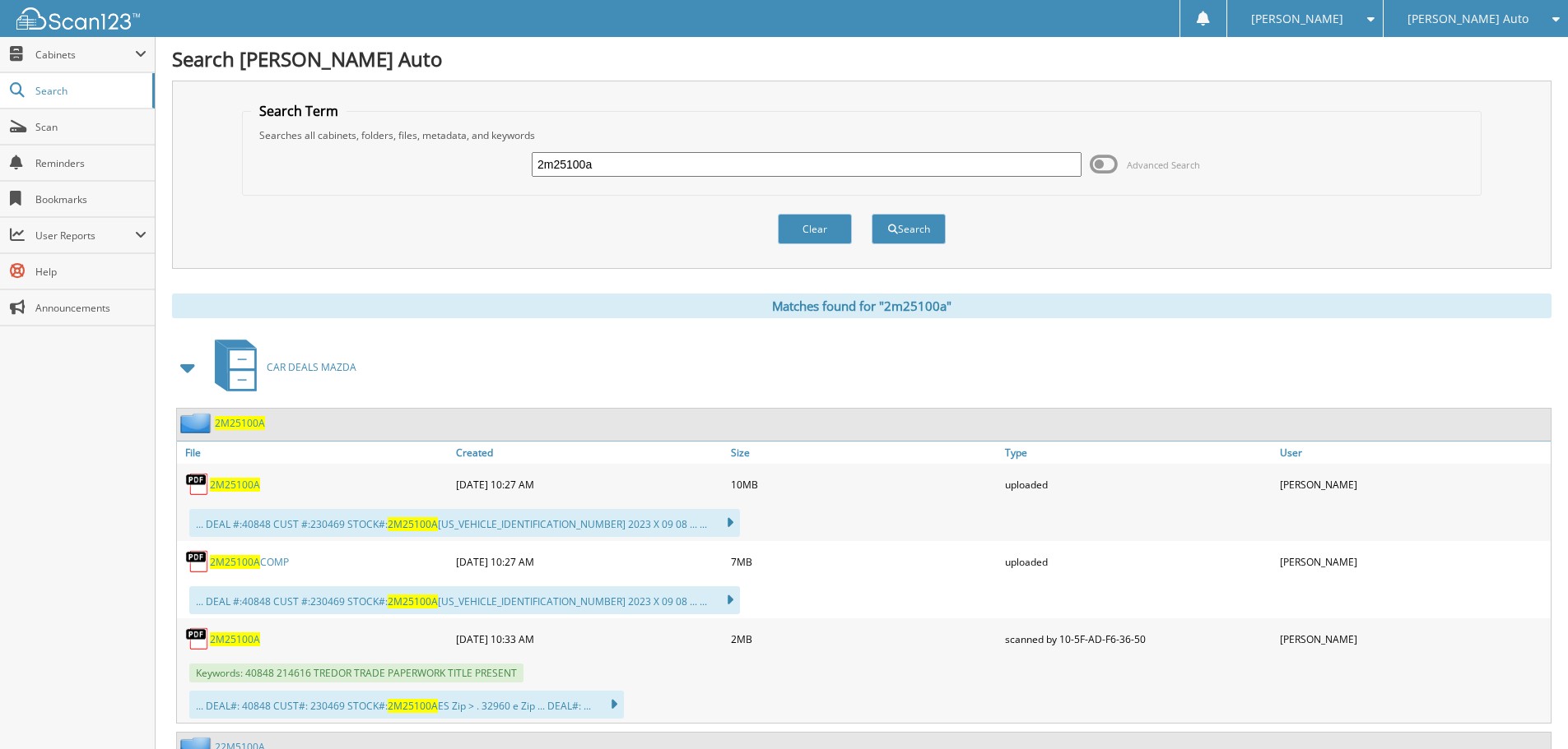
click at [638, 162] on input "2m25100a" at bounding box center [806, 164] width 550 height 24
type input "V"
paste input "2S25642A"
type input "2S25642A"
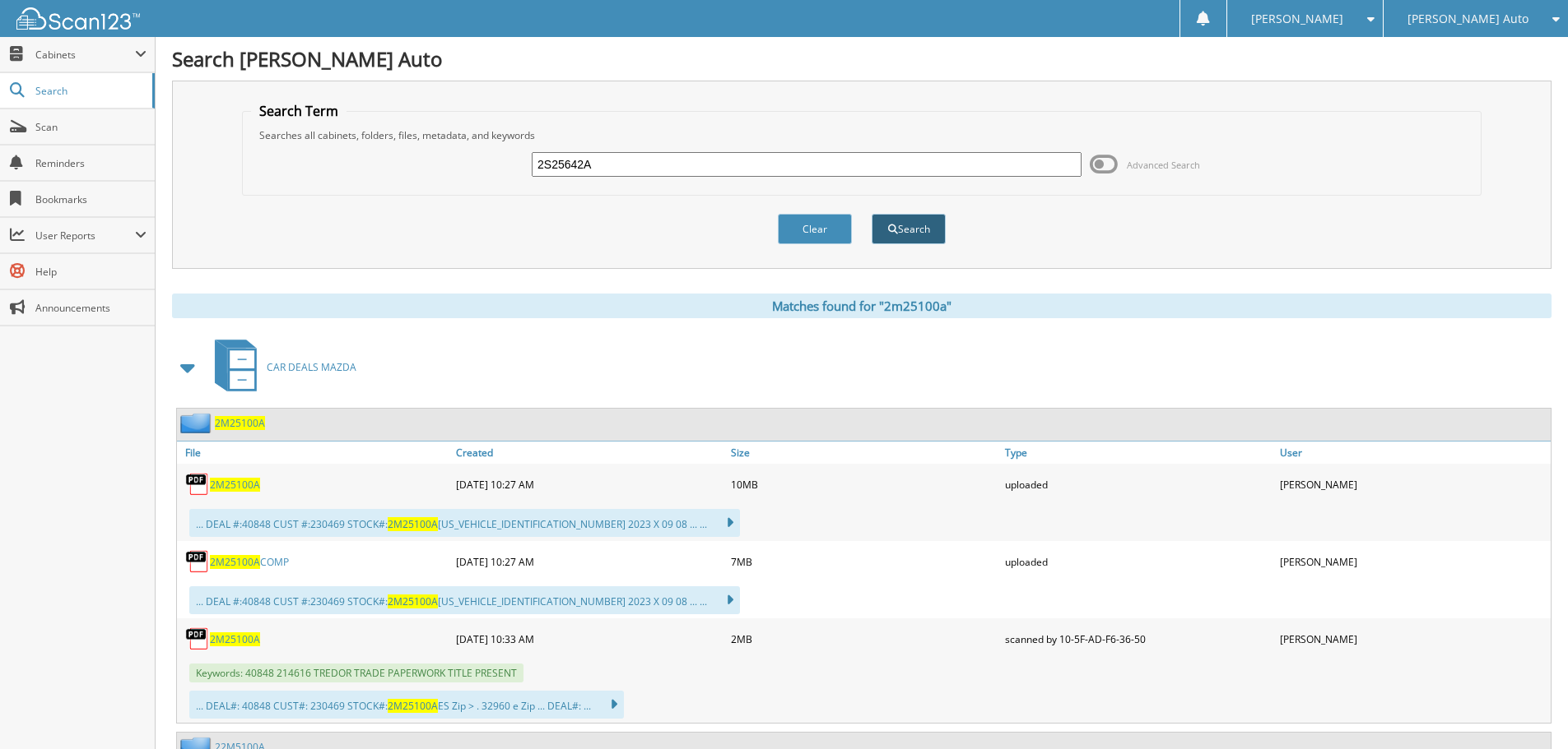
click at [889, 223] on button "Search" at bounding box center [909, 229] width 74 height 30
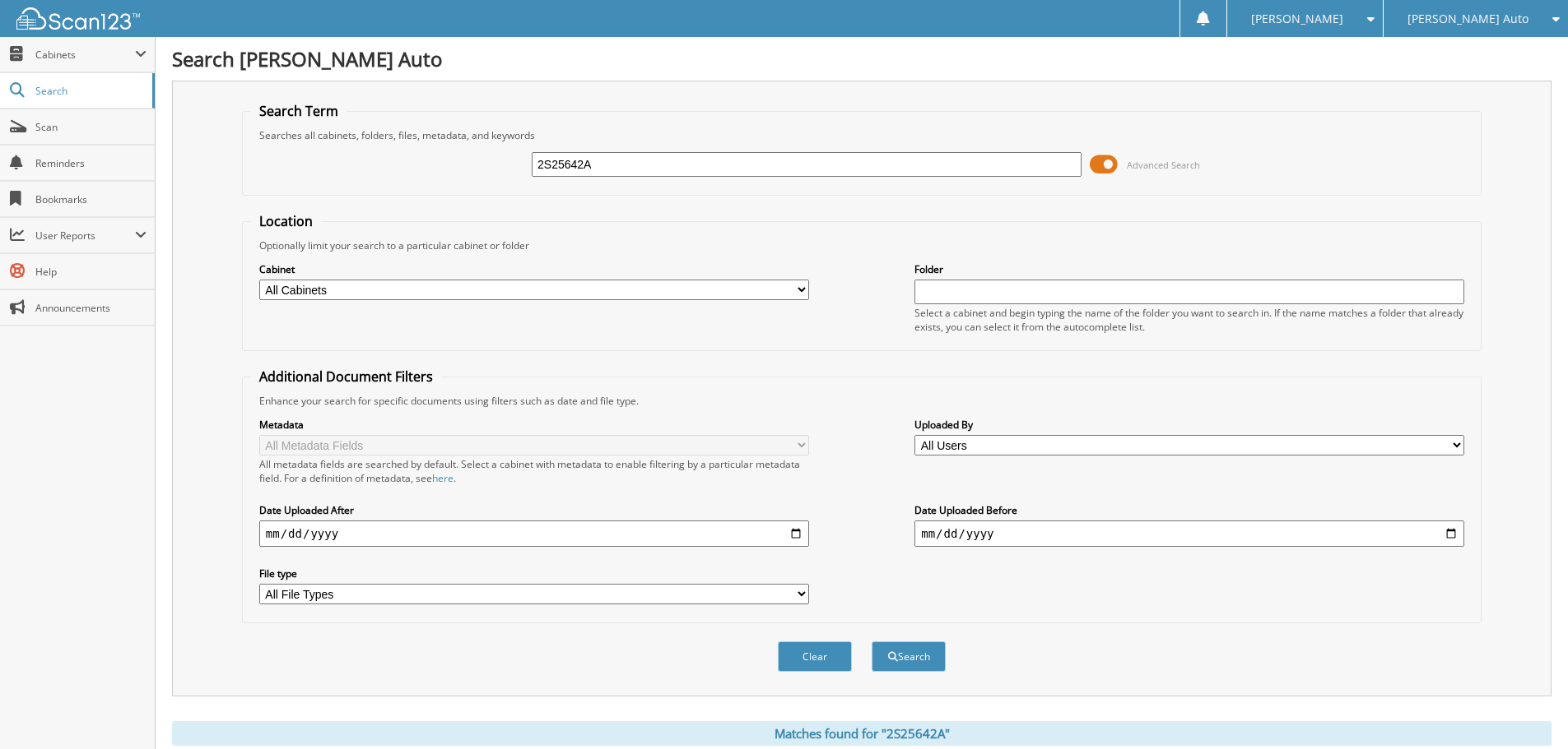
click at [1105, 163] on span at bounding box center [1103, 164] width 28 height 24
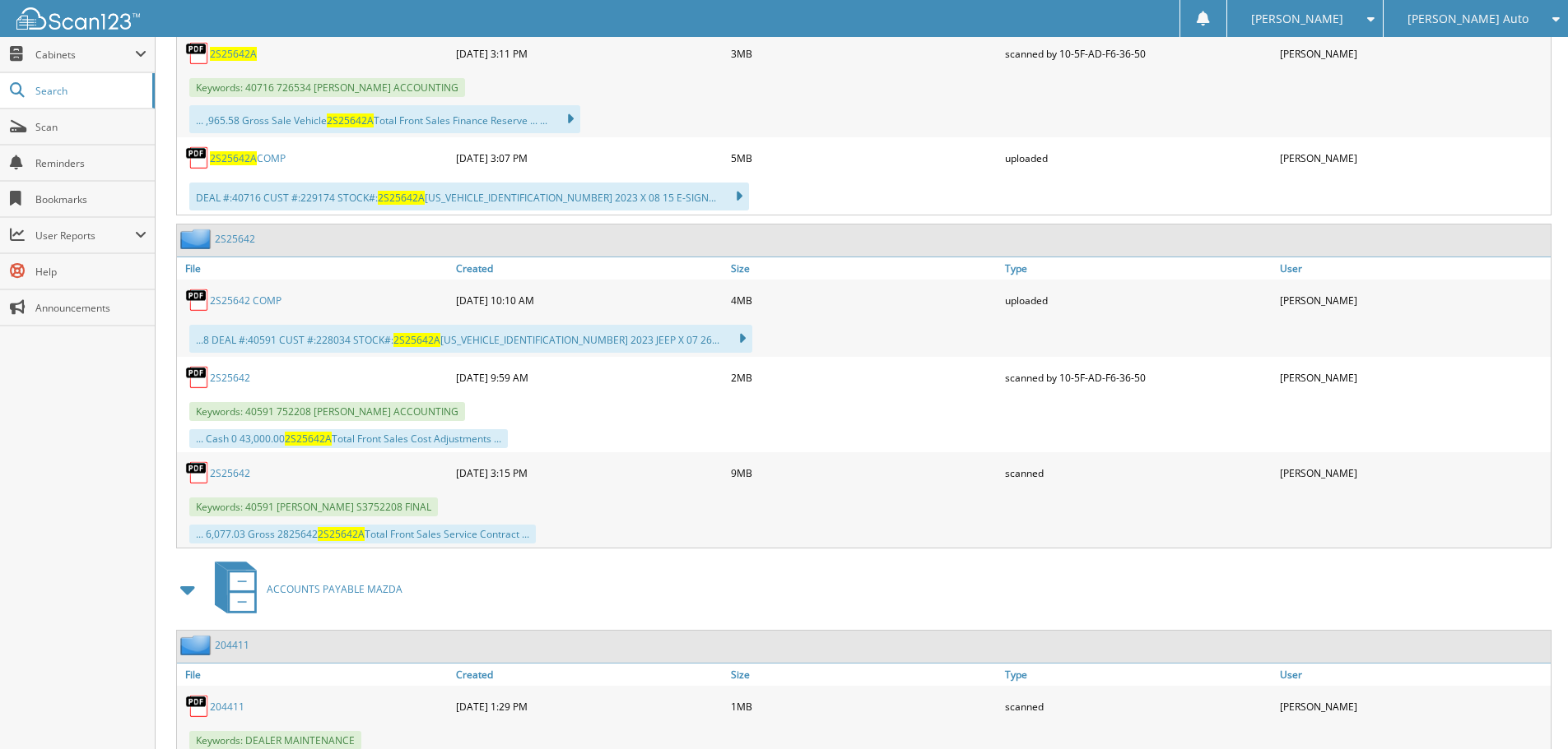
scroll to position [349, 0]
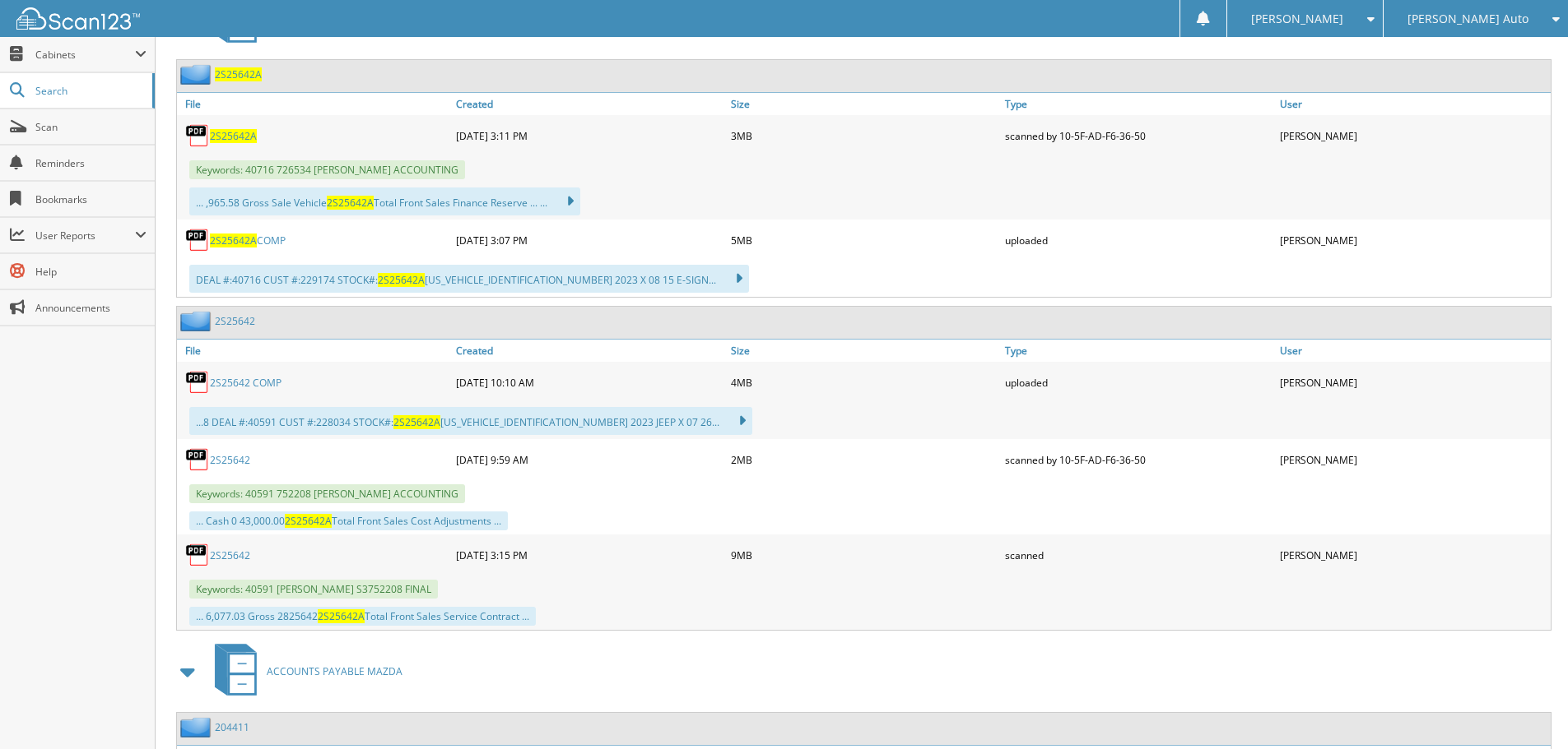
click at [246, 245] on span "2S25642A" at bounding box center [234, 241] width 47 height 14
click at [229, 460] on link "2S25642" at bounding box center [230, 461] width 40 height 14
click at [239, 560] on link "2S25642" at bounding box center [230, 555] width 40 height 14
click at [235, 133] on span "2S25642A" at bounding box center [234, 136] width 47 height 14
click at [237, 560] on link "2S25642" at bounding box center [230, 555] width 40 height 14
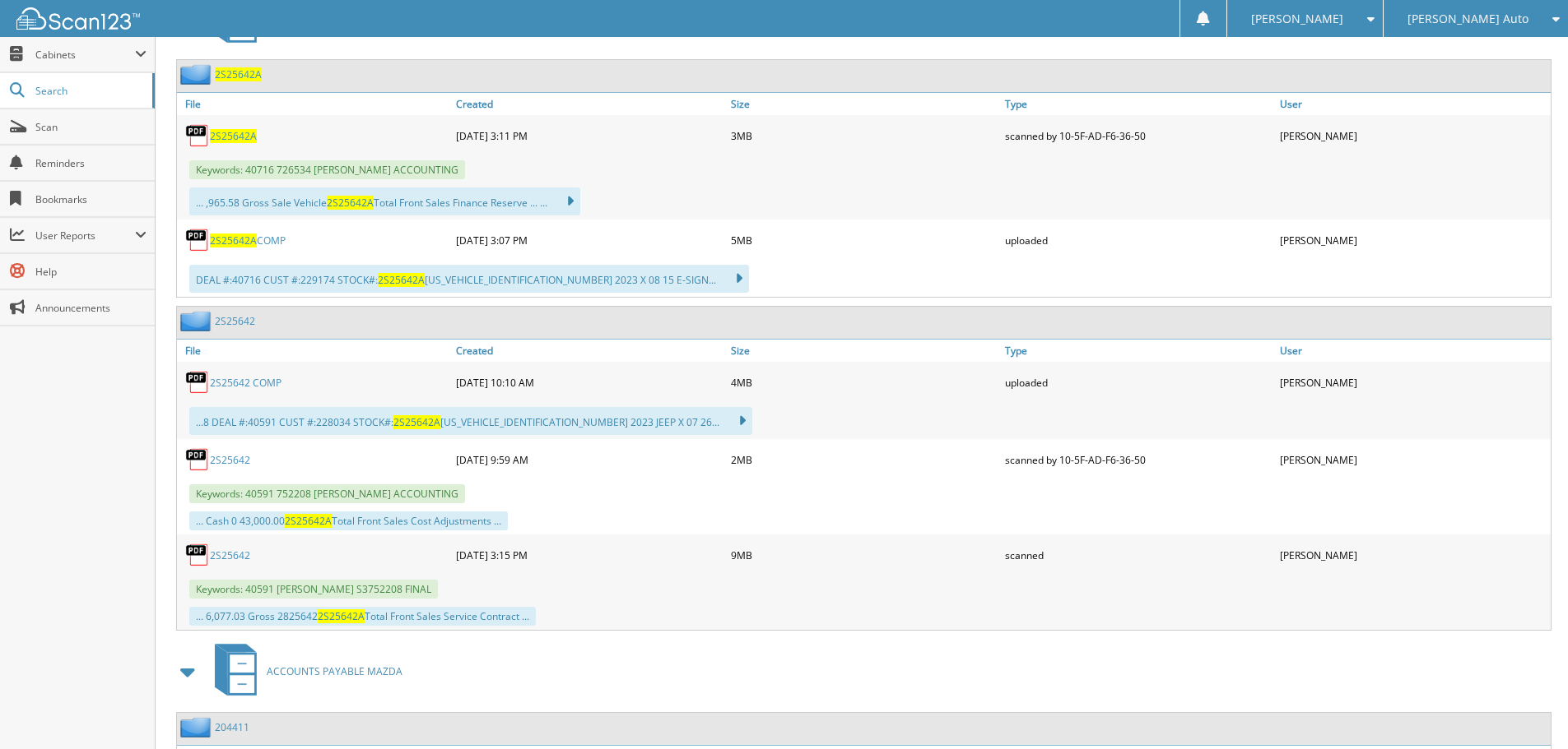
click at [246, 141] on span "2S25642A" at bounding box center [234, 136] width 47 height 14
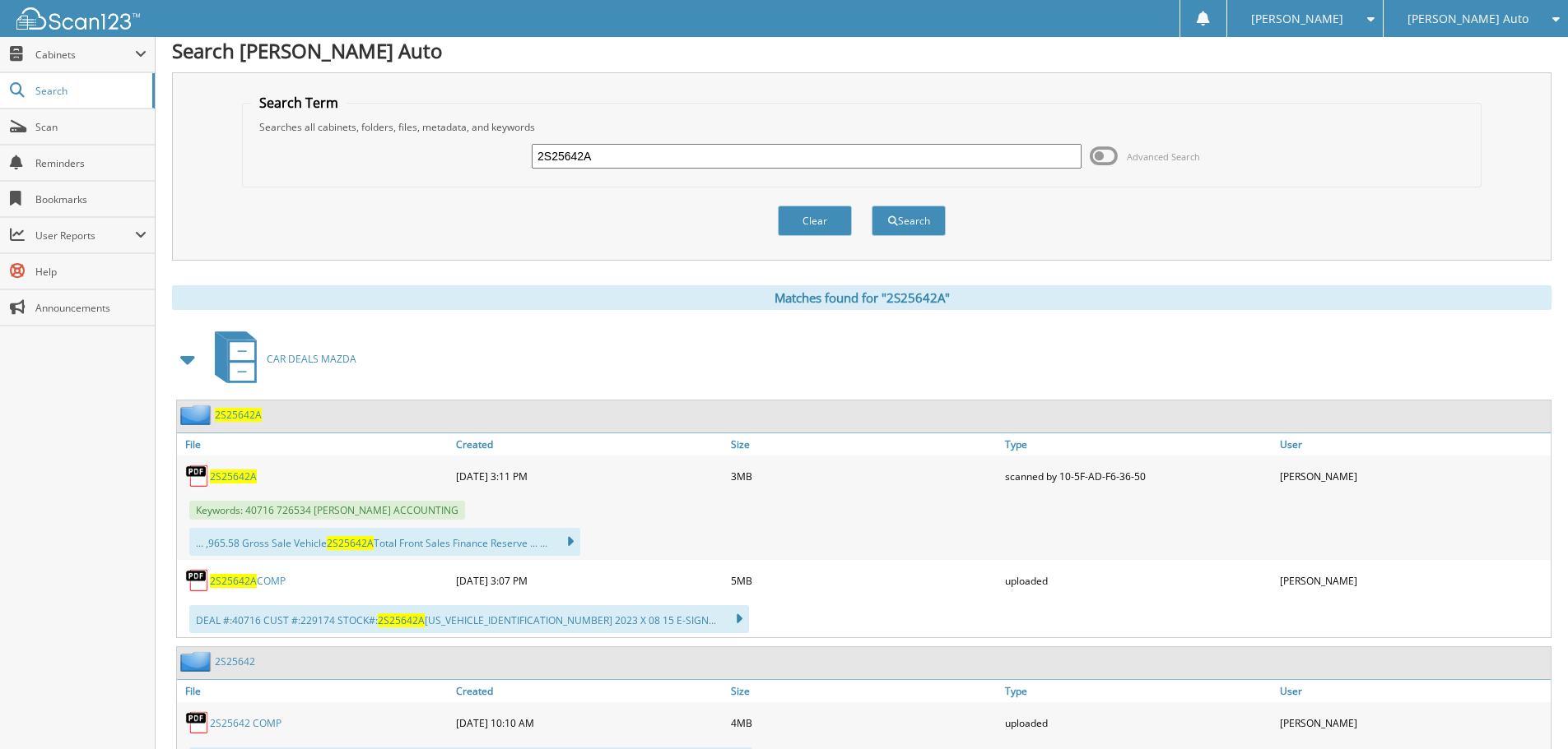
scroll to position [0, 0]
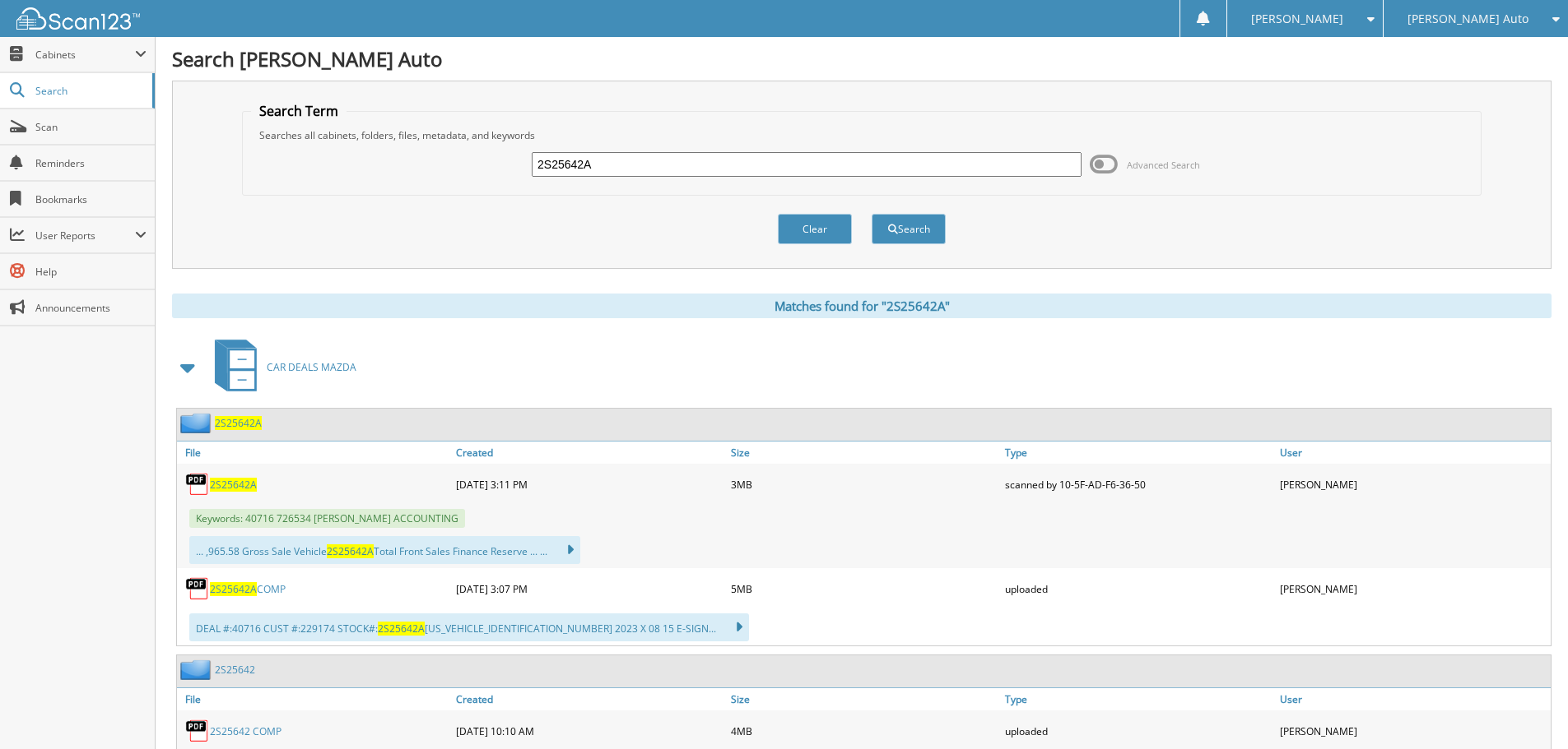
click at [756, 162] on input "2S25642A" at bounding box center [806, 164] width 550 height 24
click at [759, 161] on input "2S25642A" at bounding box center [806, 164] width 550 height 24
type input "2"
type input "050284"
click at [872, 214] on button "Search" at bounding box center [909, 229] width 74 height 30
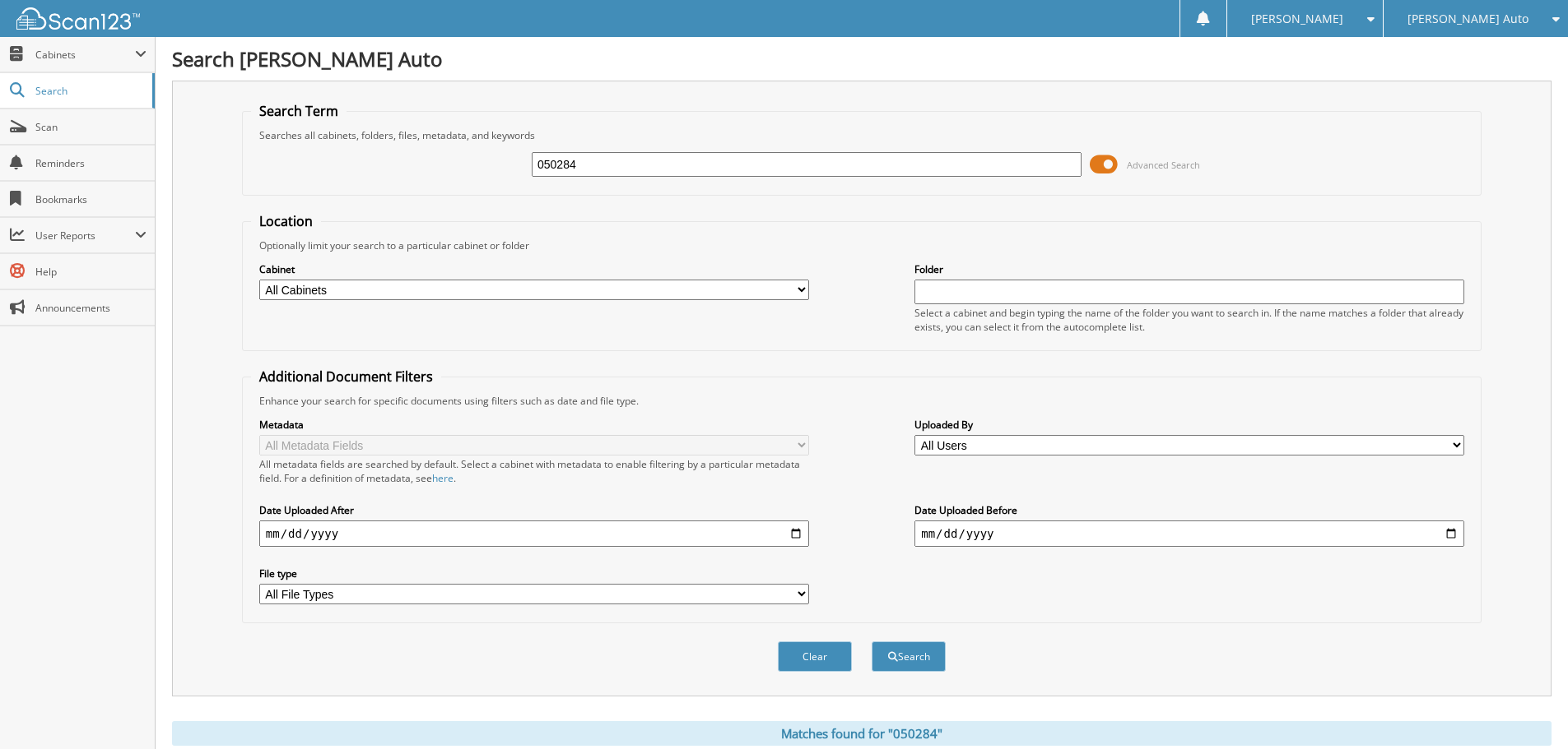
click at [1106, 167] on span at bounding box center [1103, 164] width 28 height 24
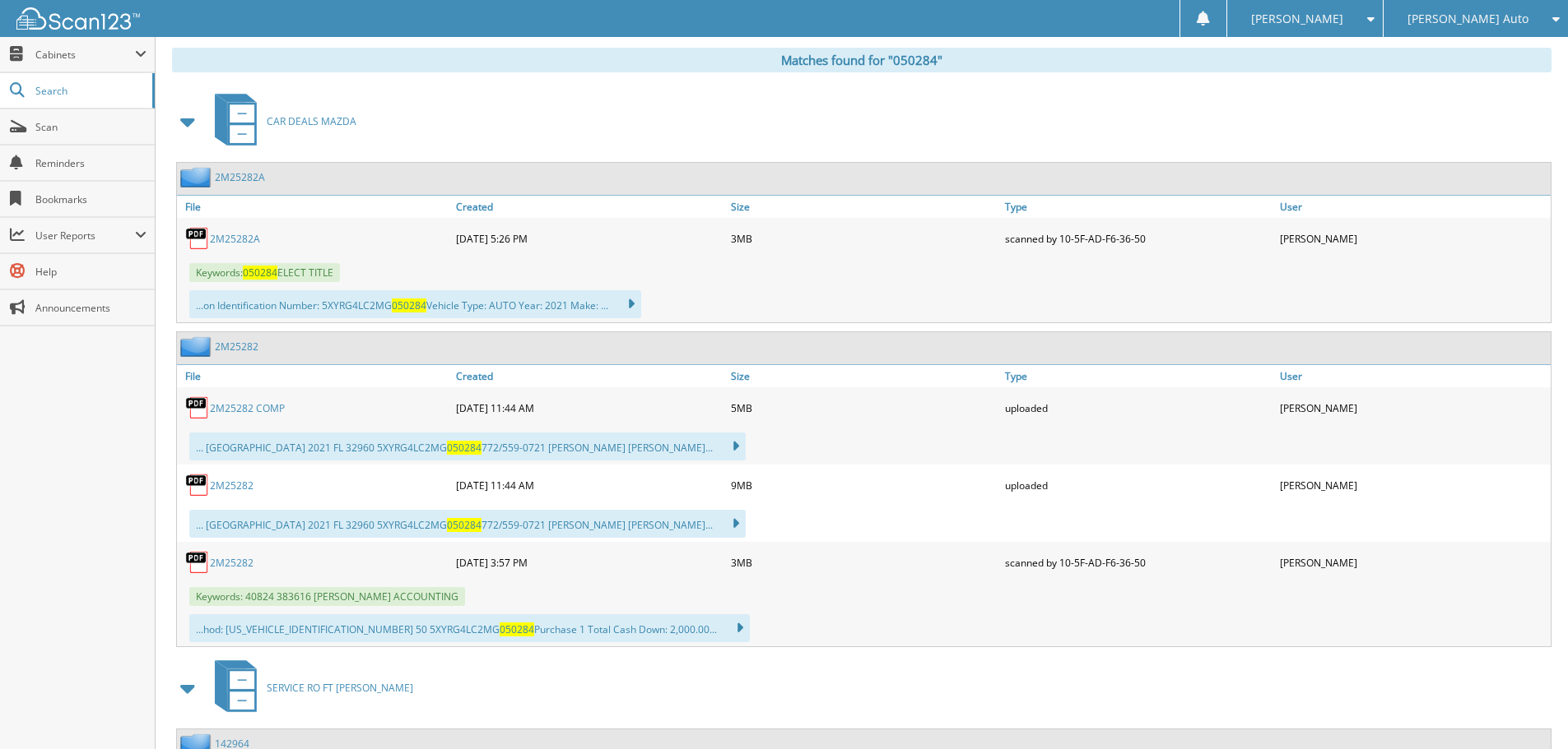
scroll to position [246, 0]
click at [236, 240] on link "2M25282A" at bounding box center [235, 238] width 50 height 14
